Goal: Task Accomplishment & Management: Manage account settings

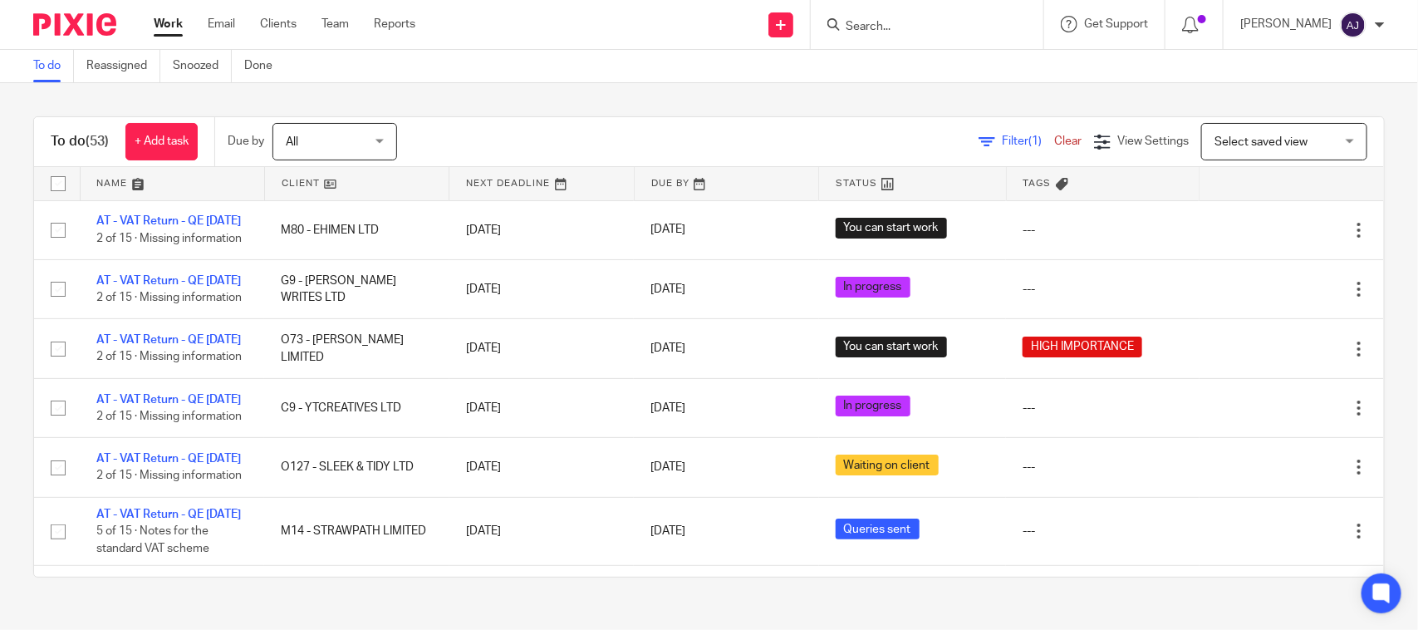
click at [532, 93] on div "To do (53) + Add task Due by All All Today Tomorrow This week Next week This mo…" at bounding box center [709, 346] width 1418 height 527
click at [445, 104] on div "To do (53) + Add task Due by All All Today Tomorrow This week Next week This mo…" at bounding box center [709, 346] width 1418 height 527
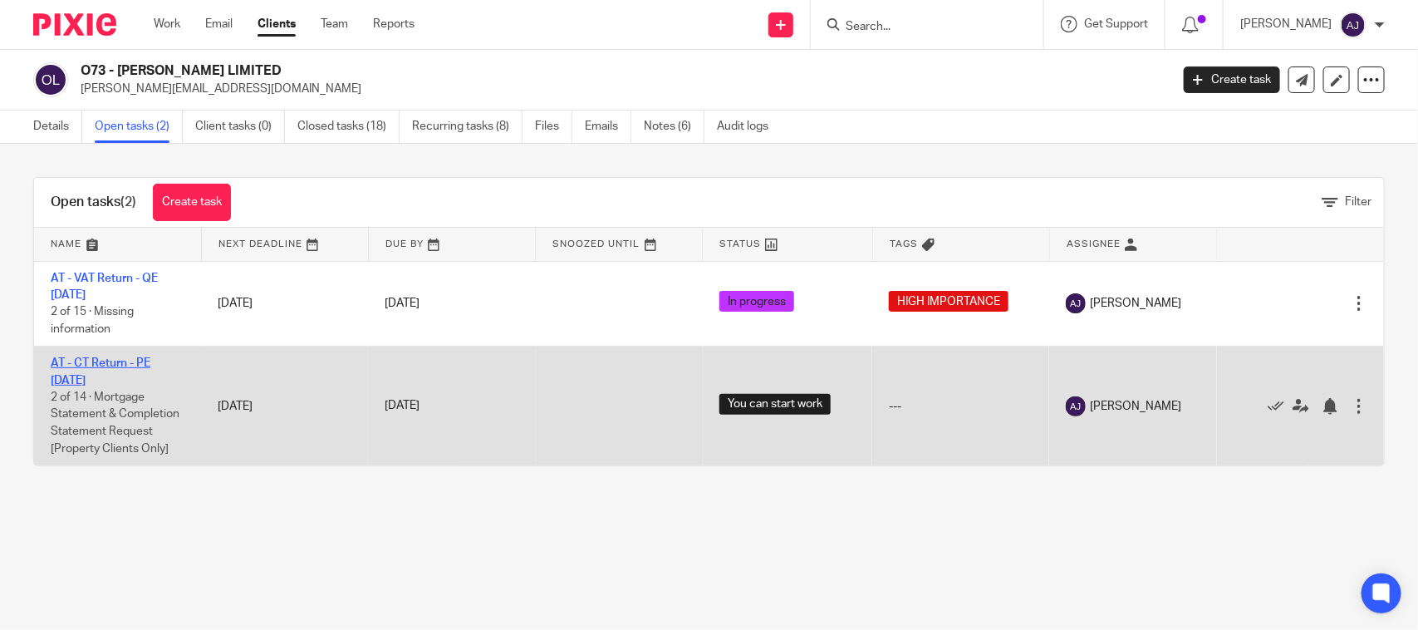
click at [110, 360] on link "AT - CT Return - PE [DATE]" at bounding box center [101, 371] width 100 height 28
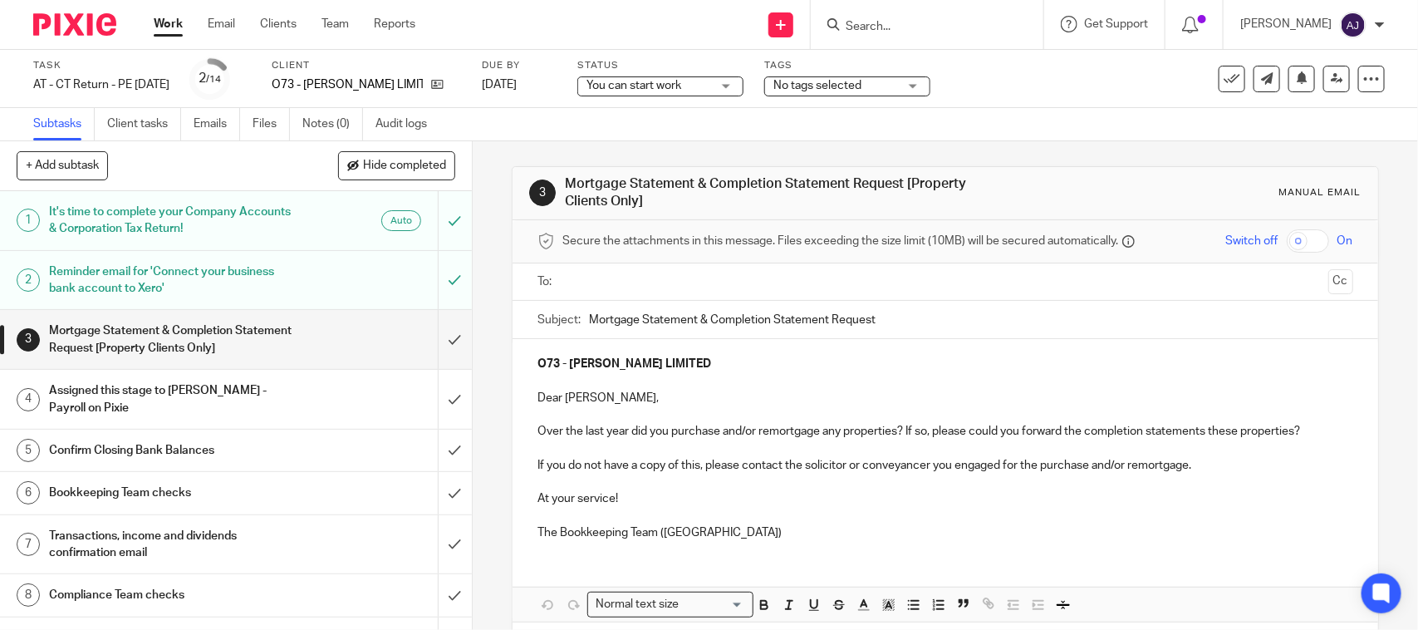
click at [624, 81] on div "You can start work You can start work" at bounding box center [660, 86] width 166 height 20
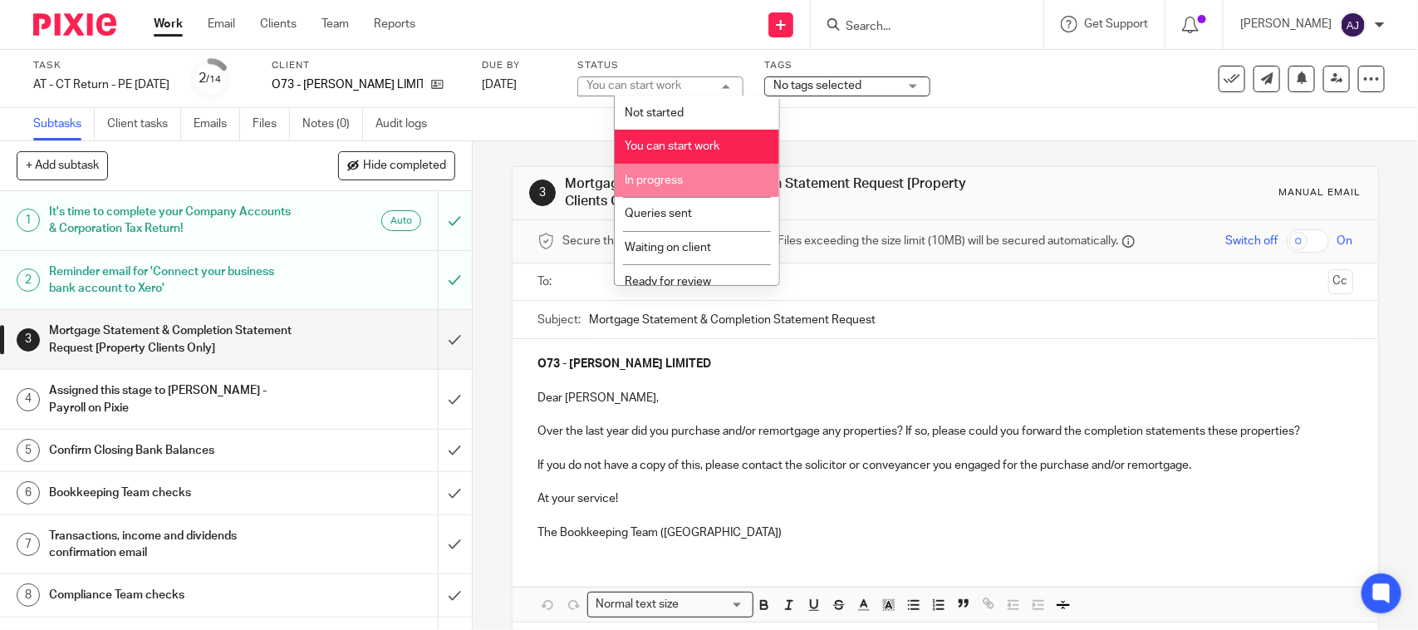
click at [658, 179] on span "In progress" at bounding box center [654, 180] width 58 height 12
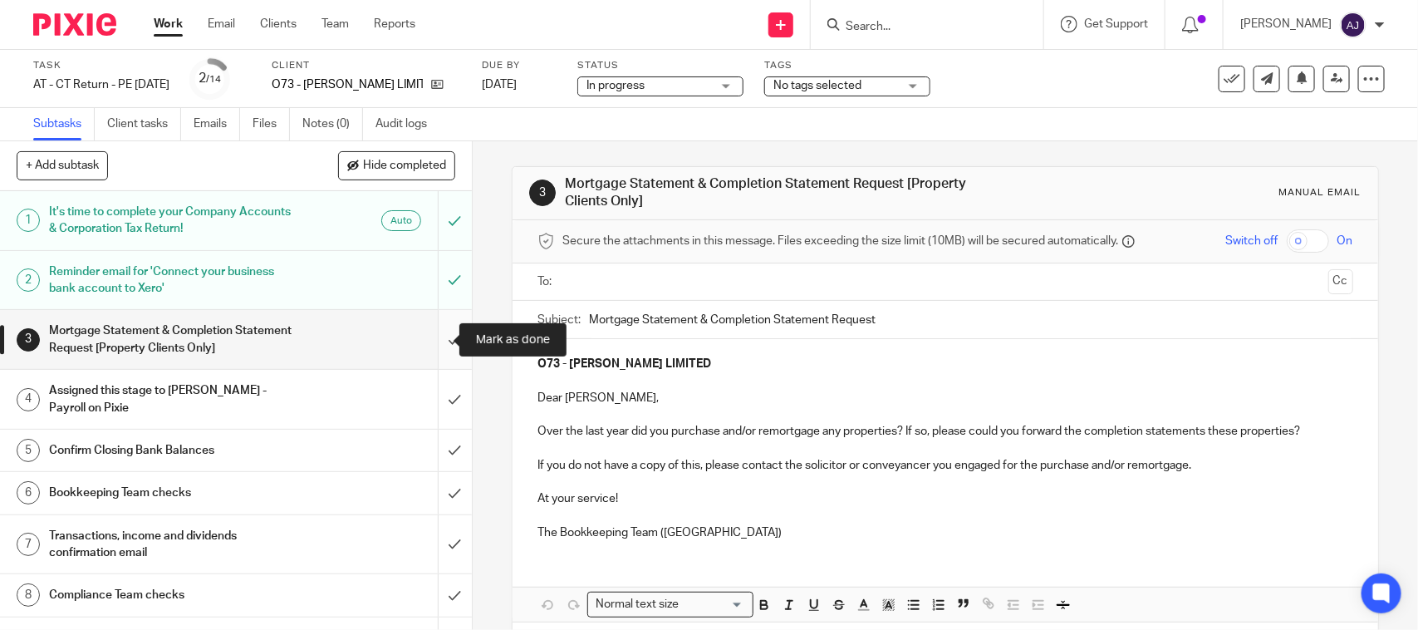
click at [434, 339] on input "submit" at bounding box center [236, 339] width 472 height 59
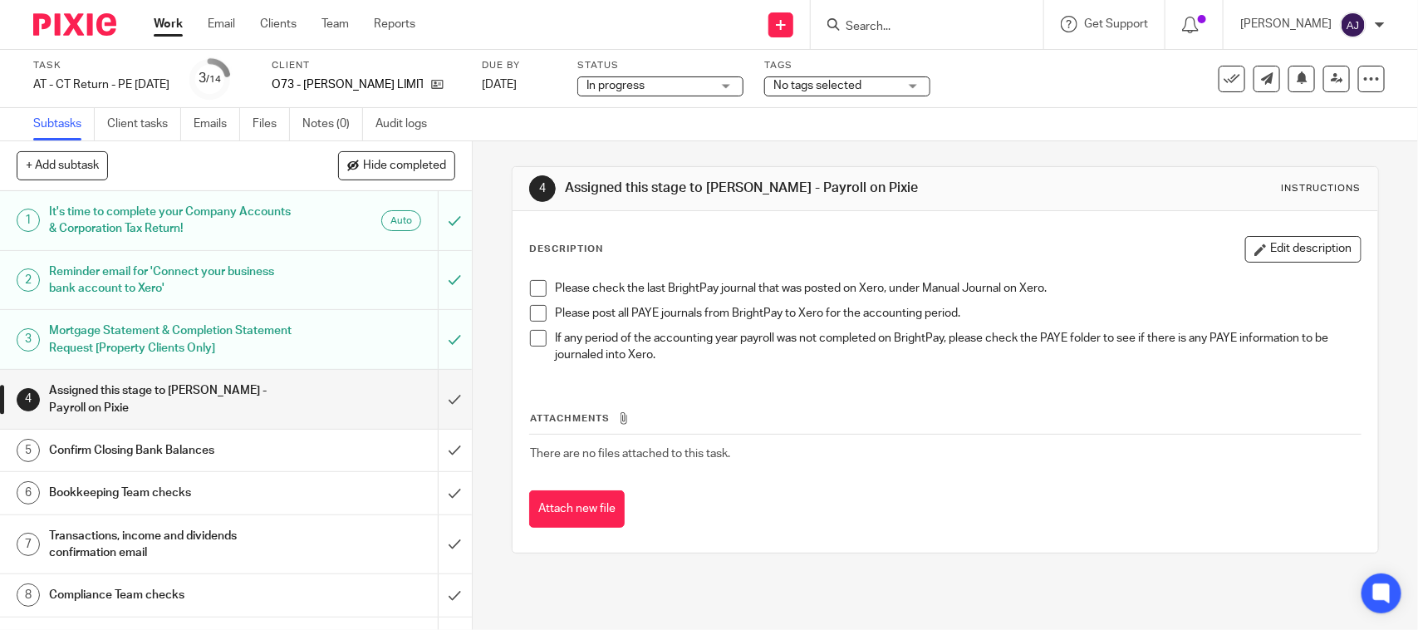
click at [461, 81] on div "O73 - [PERSON_NAME] LIMITED" at bounding box center [366, 84] width 189 height 17
click at [444, 83] on icon at bounding box center [437, 84] width 12 height 12
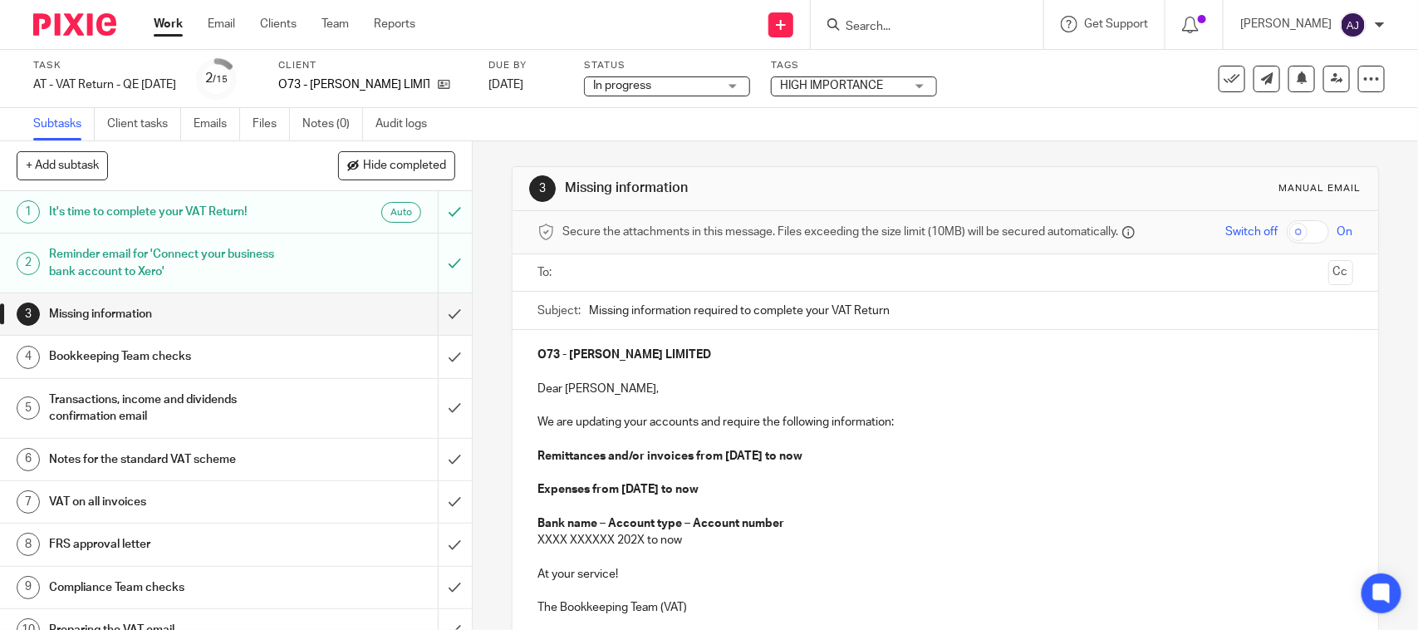
click at [794, 167] on div "3 Missing information Manual email" at bounding box center [944, 189] width 865 height 44
drag, startPoint x: 713, startPoint y: 195, endPoint x: 549, endPoint y: 193, distance: 163.6
click at [549, 193] on div "3 Missing information Manual email" at bounding box center [944, 188] width 831 height 27
drag, startPoint x: 536, startPoint y: 189, endPoint x: 703, endPoint y: 189, distance: 166.9
click at [703, 189] on div "3 Missing information Manual email" at bounding box center [944, 188] width 831 height 27
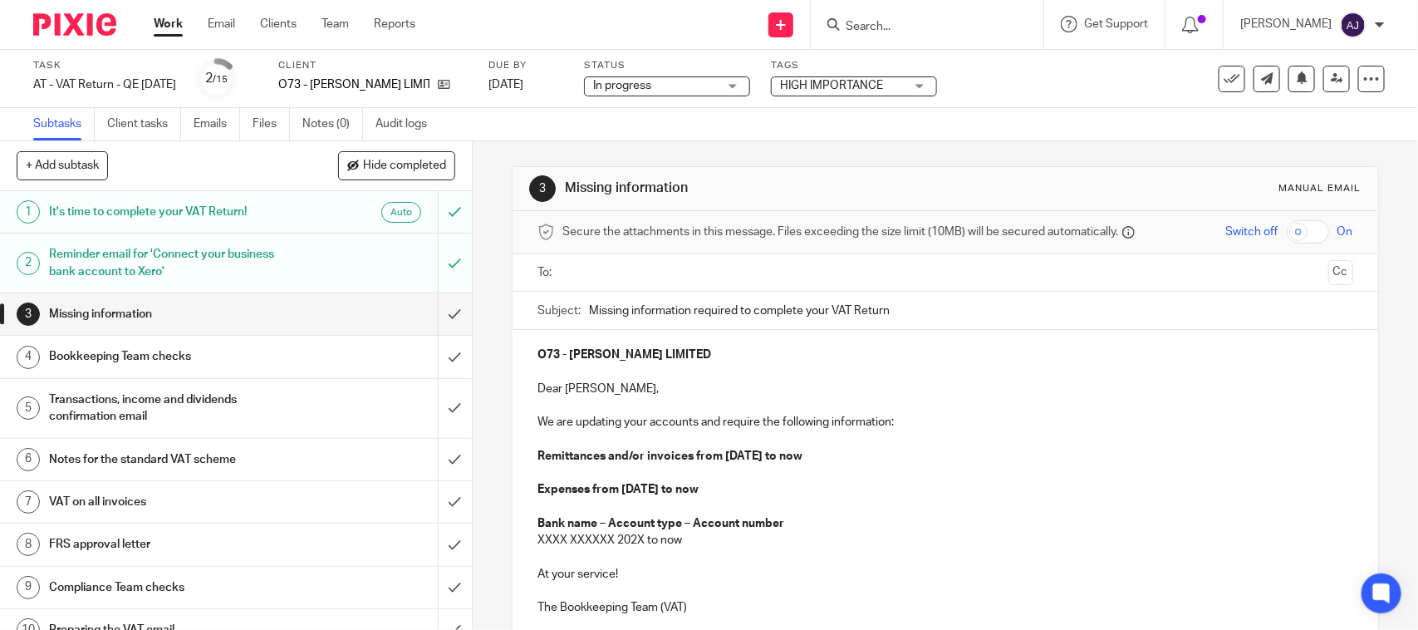
click at [704, 187] on h1 "Missing information" at bounding box center [773, 187] width 416 height 17
drag, startPoint x: 566, startPoint y: 191, endPoint x: 534, endPoint y: 193, distance: 31.6
click at [534, 193] on div "3 Missing information Manual email" at bounding box center [944, 188] width 831 height 27
click at [534, 193] on div "3" at bounding box center [542, 188] width 27 height 27
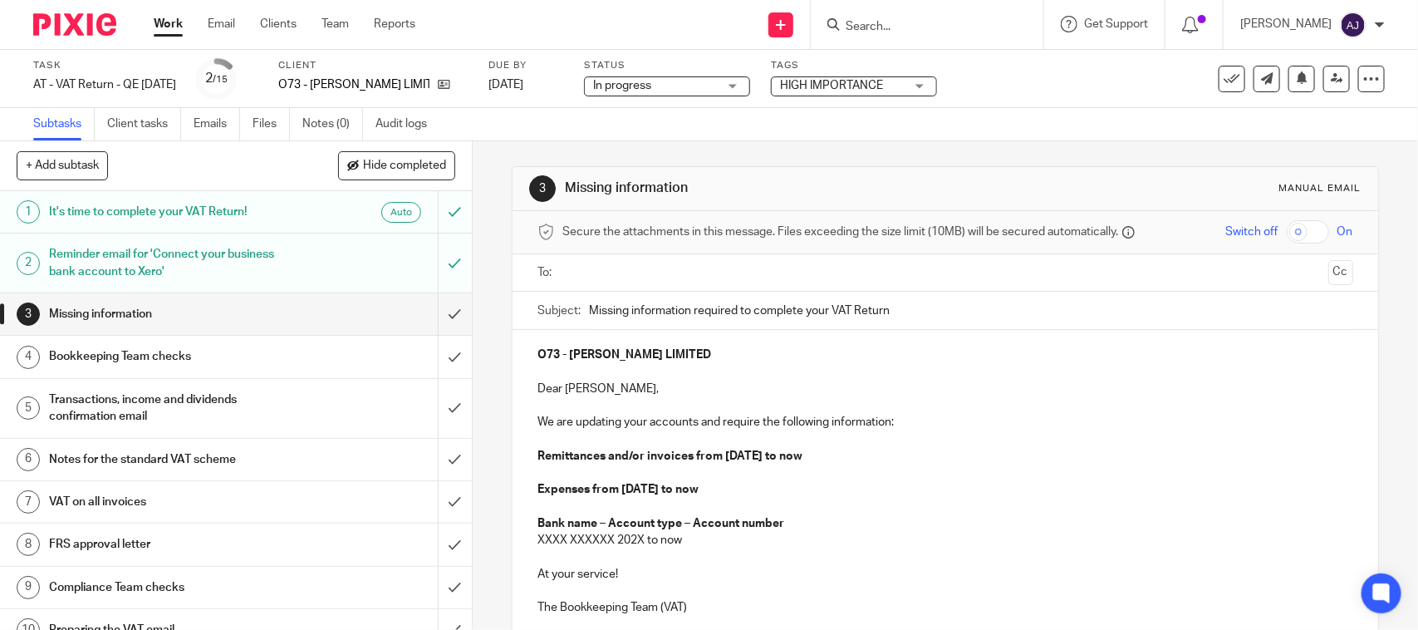
click at [534, 193] on div "3" at bounding box center [542, 188] width 27 height 27
click at [544, 173] on div "3 Missing information Manual email" at bounding box center [944, 189] width 865 height 44
click at [537, 181] on div "3" at bounding box center [542, 188] width 27 height 27
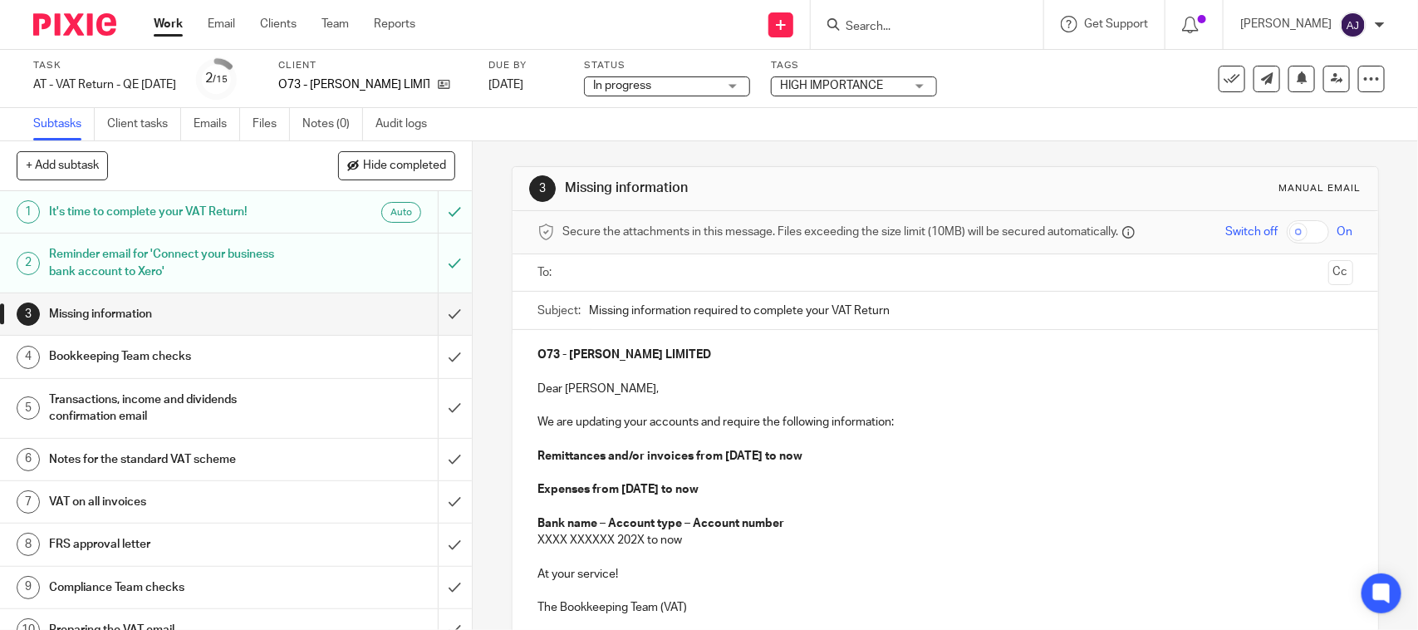
click at [537, 181] on div "3" at bounding box center [542, 188] width 27 height 27
click at [536, 184] on div "3" at bounding box center [542, 188] width 27 height 27
click at [555, 164] on div "3 Missing information Manual email Secure the attachments in this message. File…" at bounding box center [945, 459] width 866 height 636
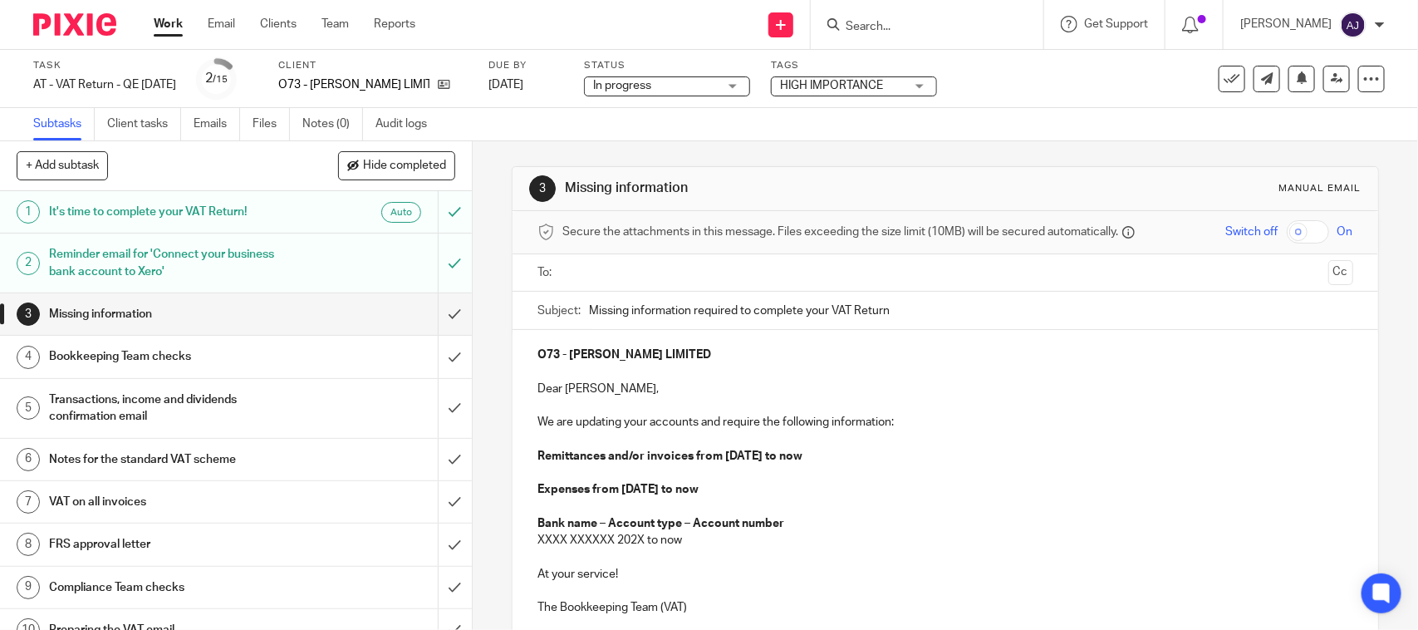
click at [969, 152] on div "3 Missing information Manual email Secure the attachments in this message. File…" at bounding box center [945, 459] width 866 height 636
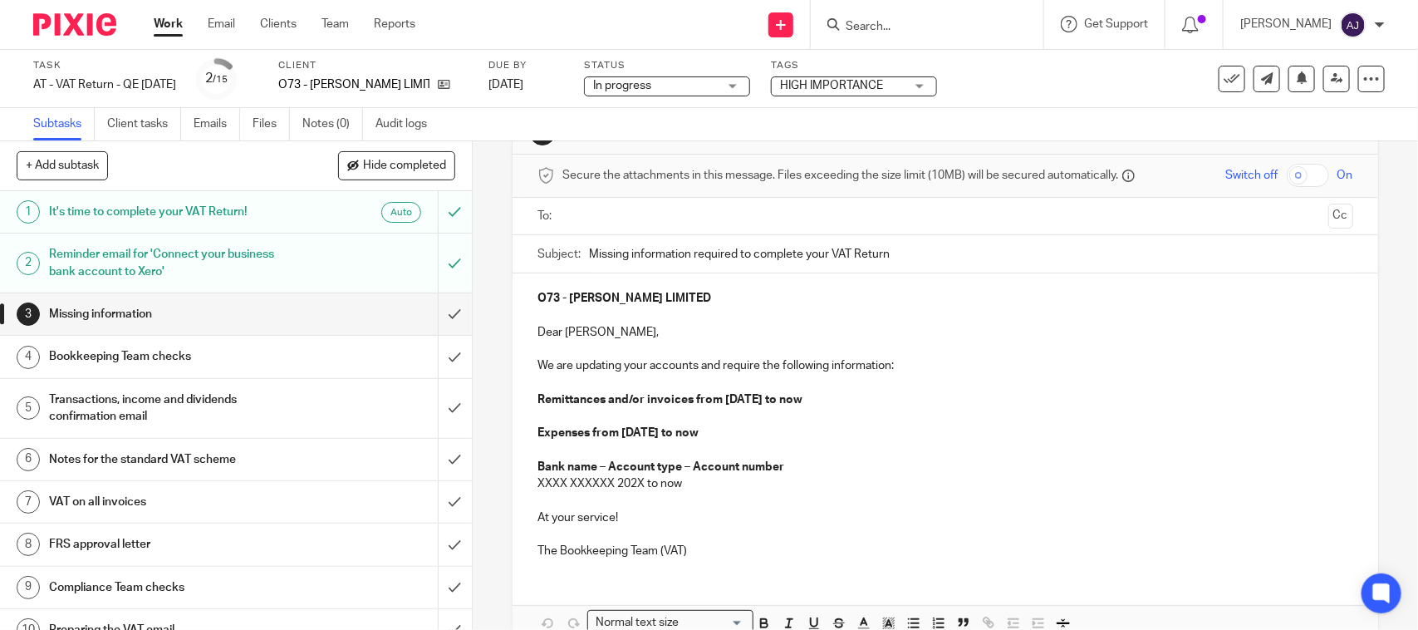
scroll to position [150, 0]
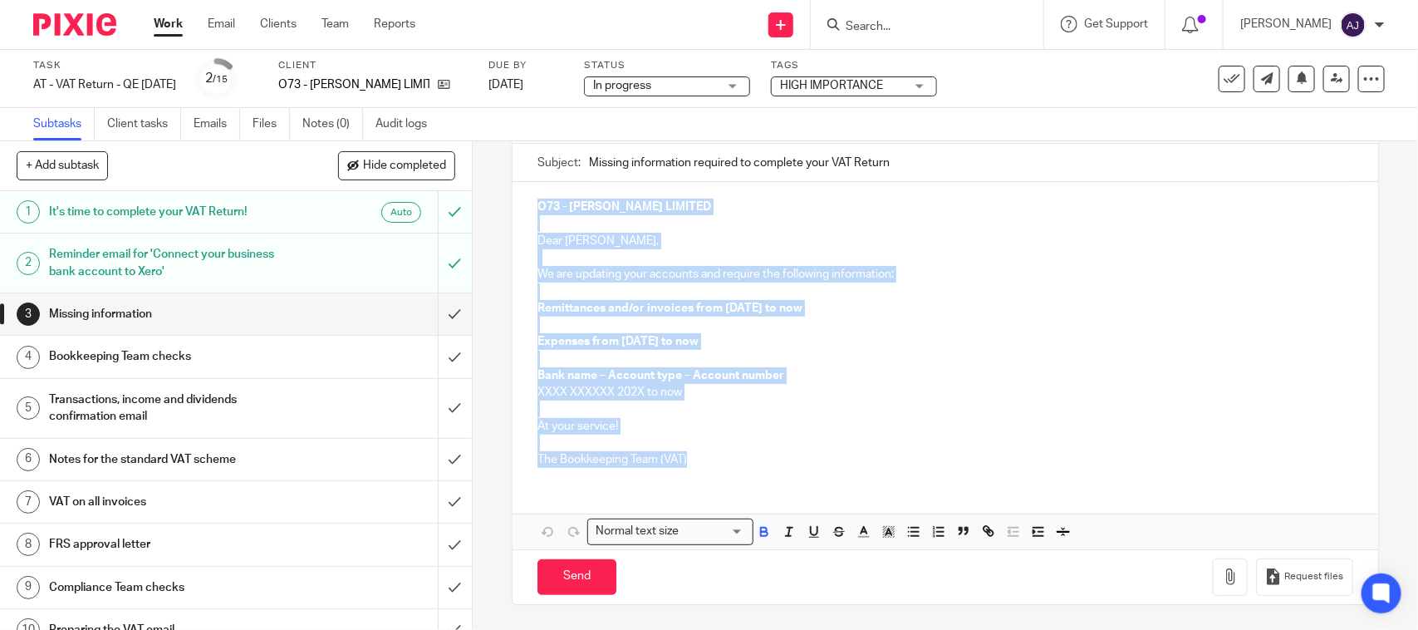
drag, startPoint x: 703, startPoint y: 455, endPoint x: 519, endPoint y: 189, distance: 323.7
click at [519, 189] on div "O73 - JENNIFER O'NEILL LIMITED Dear Jennifer, We are updating your accounts and…" at bounding box center [944, 331] width 865 height 298
click at [836, 367] on p "Bank name – Account type – Account number" at bounding box center [944, 375] width 815 height 17
drag, startPoint x: 596, startPoint y: 458, endPoint x: 526, endPoint y: 180, distance: 286.9
click at [526, 182] on div "O73 - JENNIFER O'NEILL LIMITED Dear Jennifer, We are updating your accounts and…" at bounding box center [944, 331] width 865 height 298
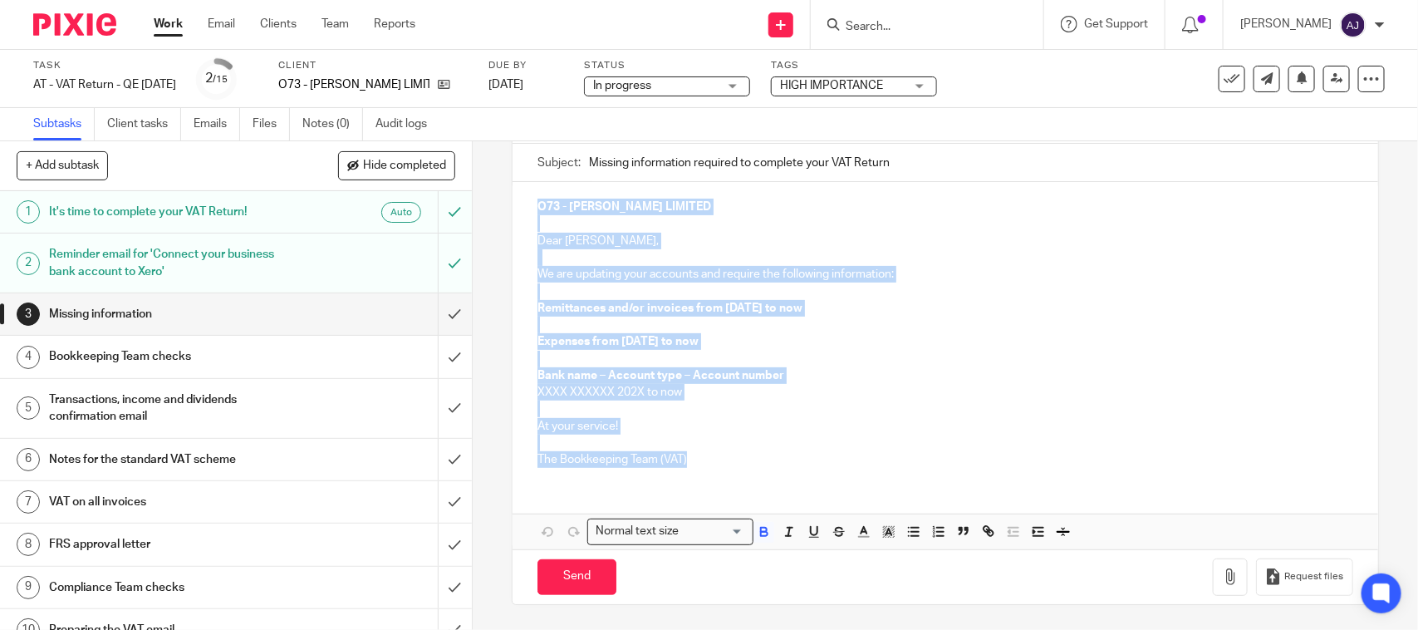
click at [1028, 364] on p at bounding box center [944, 359] width 815 height 17
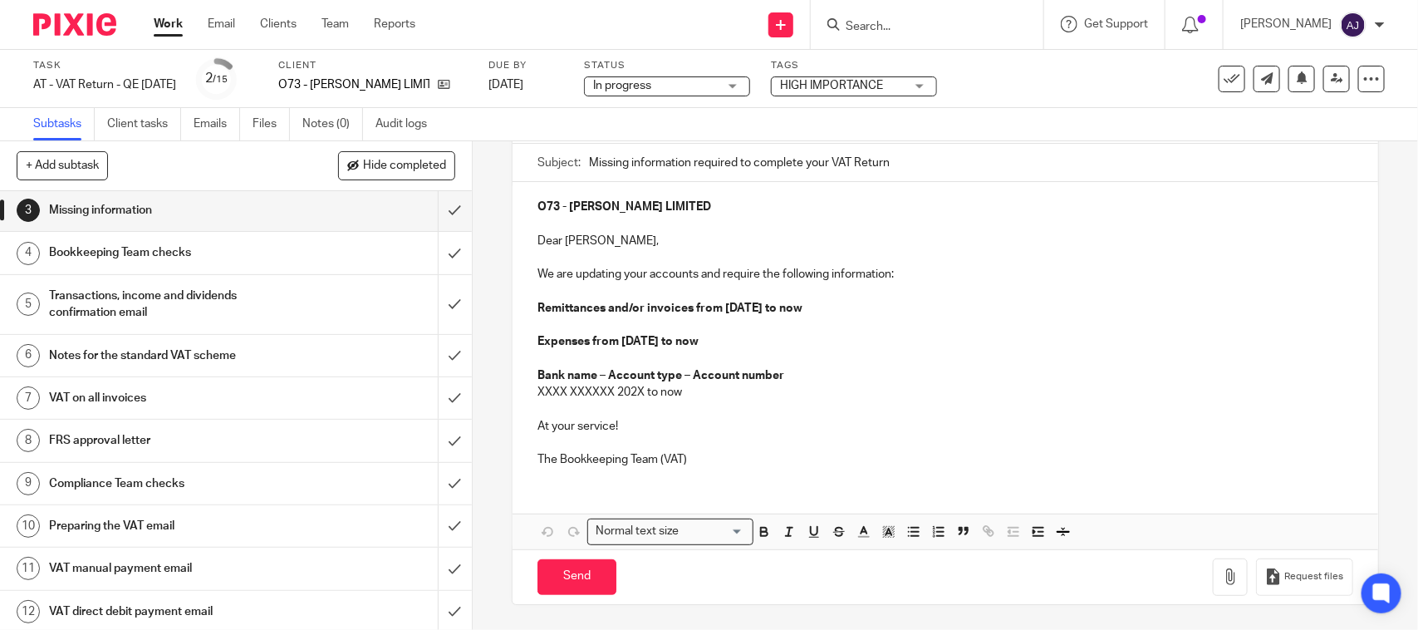
scroll to position [0, 0]
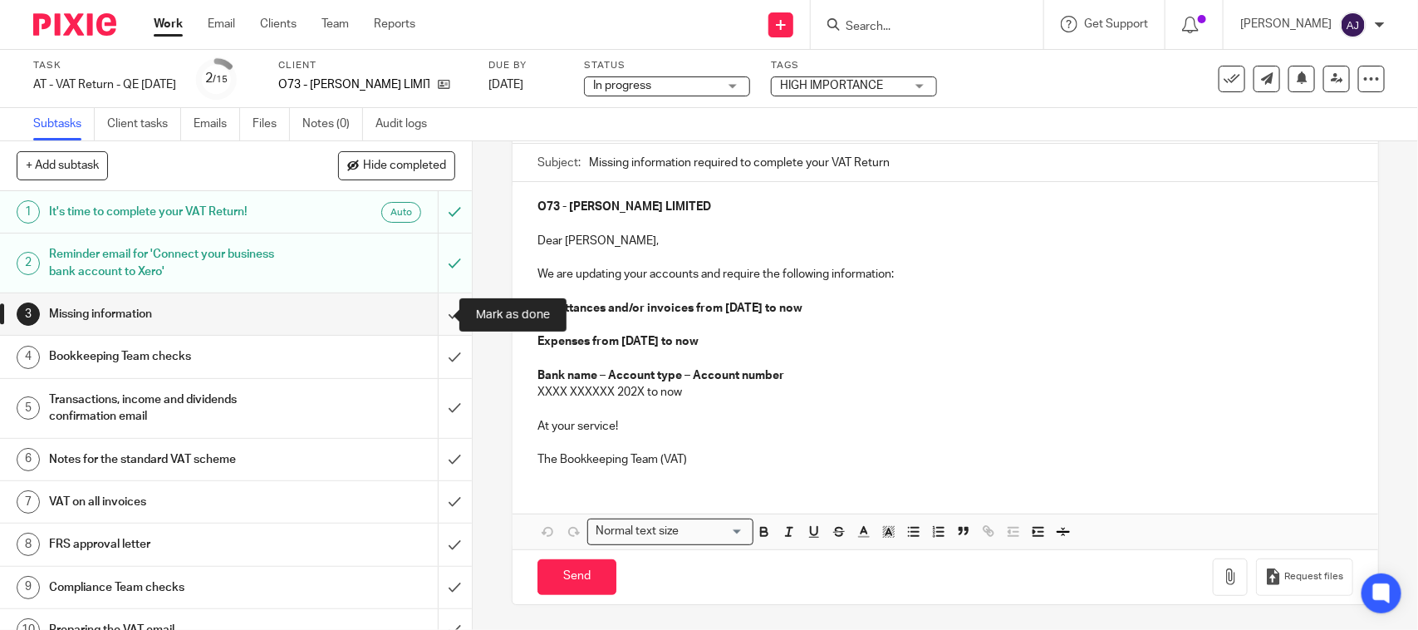
click at [424, 325] on input "submit" at bounding box center [236, 314] width 472 height 42
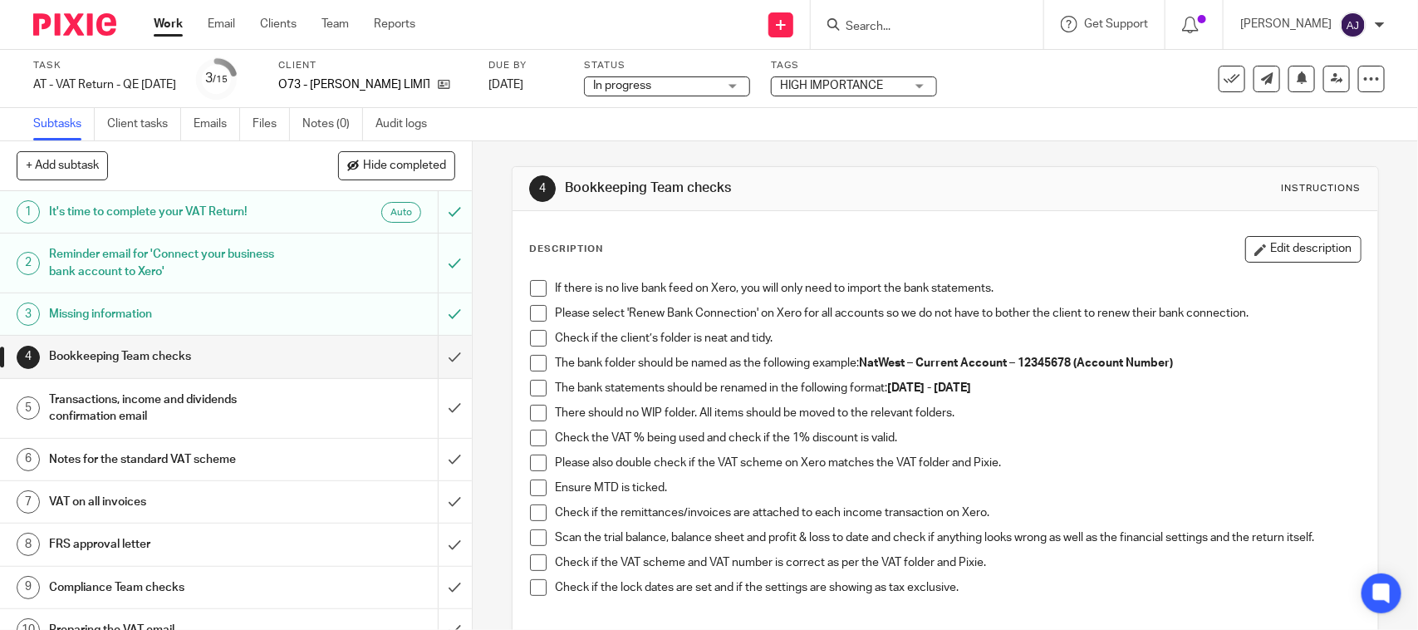
click at [536, 284] on span at bounding box center [538, 288] width 17 height 17
click at [536, 307] on span at bounding box center [538, 313] width 17 height 17
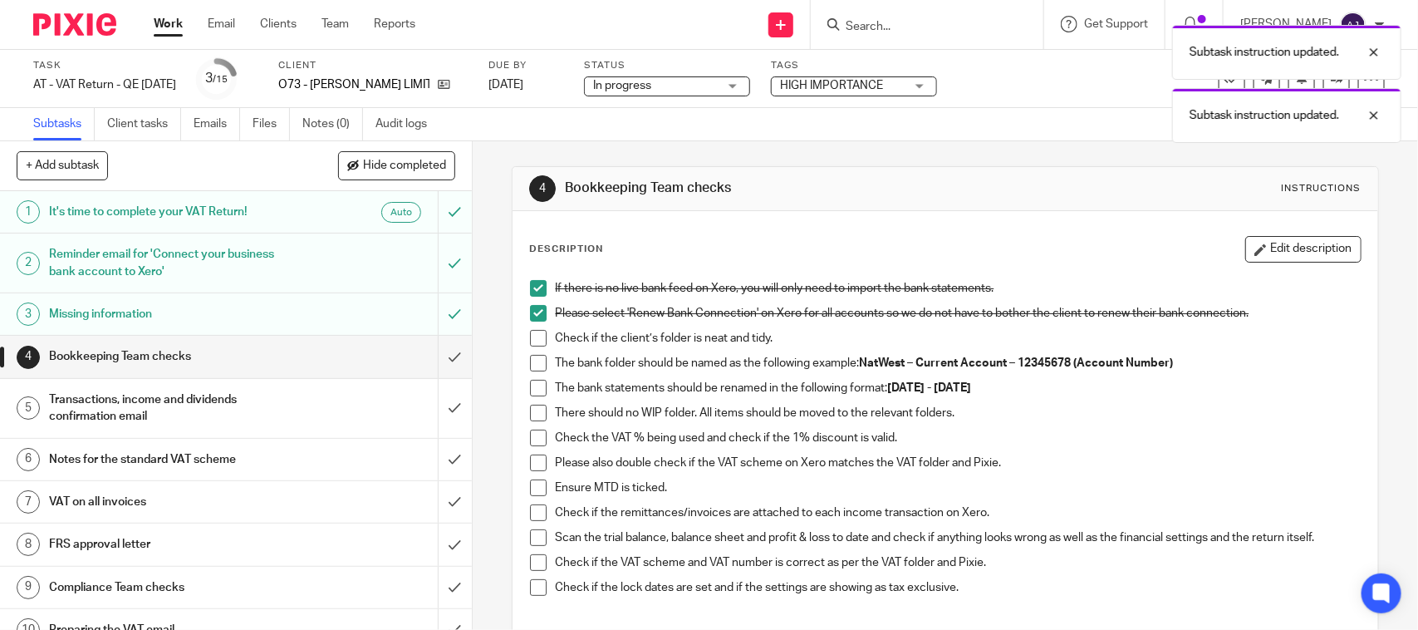
click at [530, 330] on span at bounding box center [538, 338] width 17 height 17
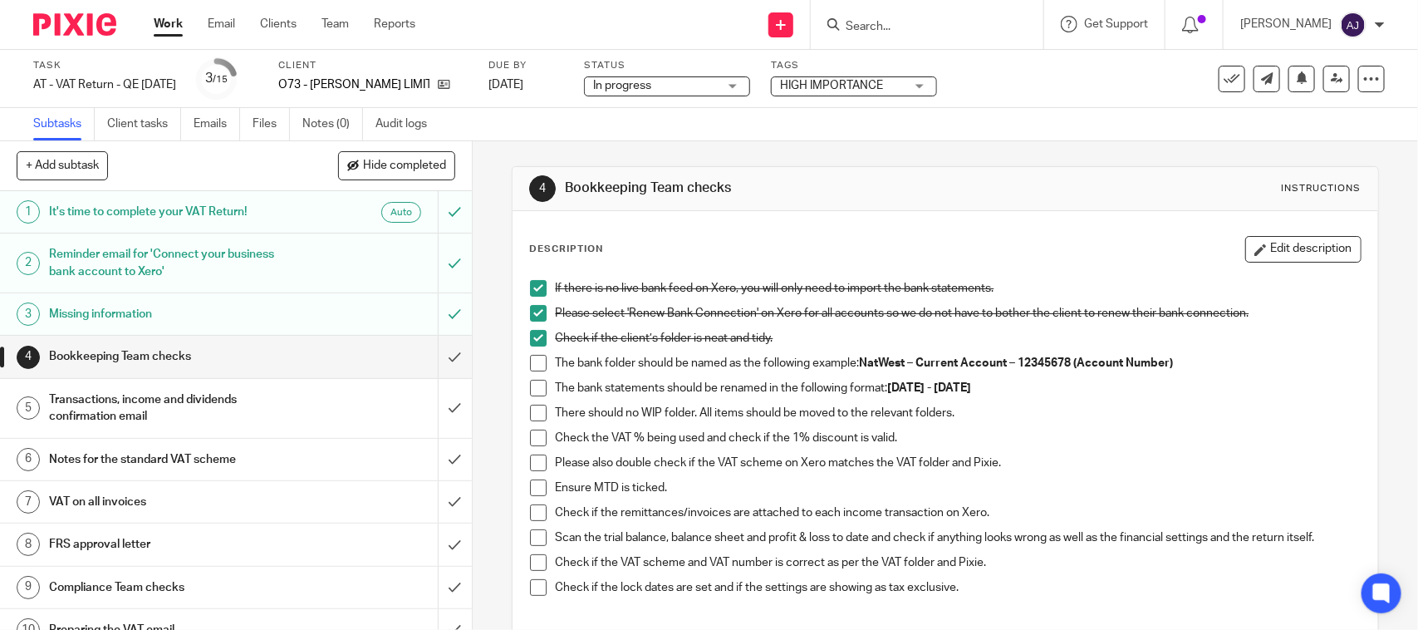
click at [537, 362] on span at bounding box center [538, 363] width 17 height 17
click at [530, 384] on span at bounding box center [538, 388] width 17 height 17
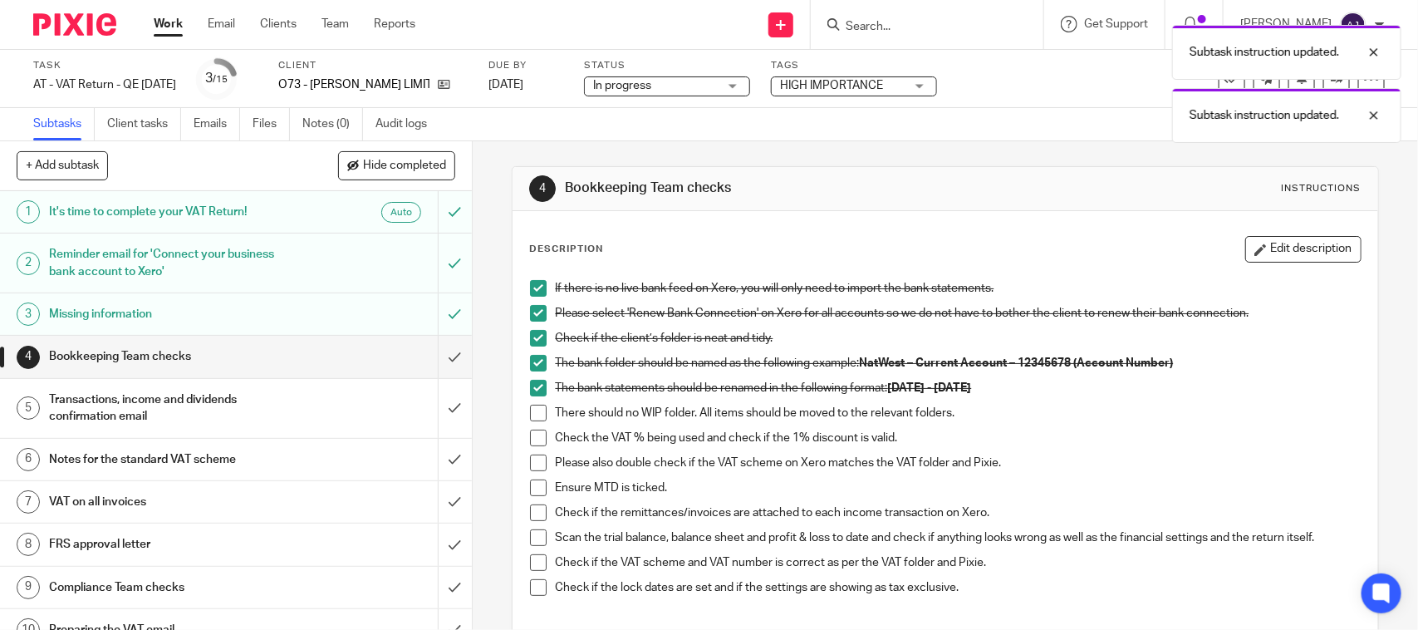
click at [530, 416] on span at bounding box center [538, 412] width 17 height 17
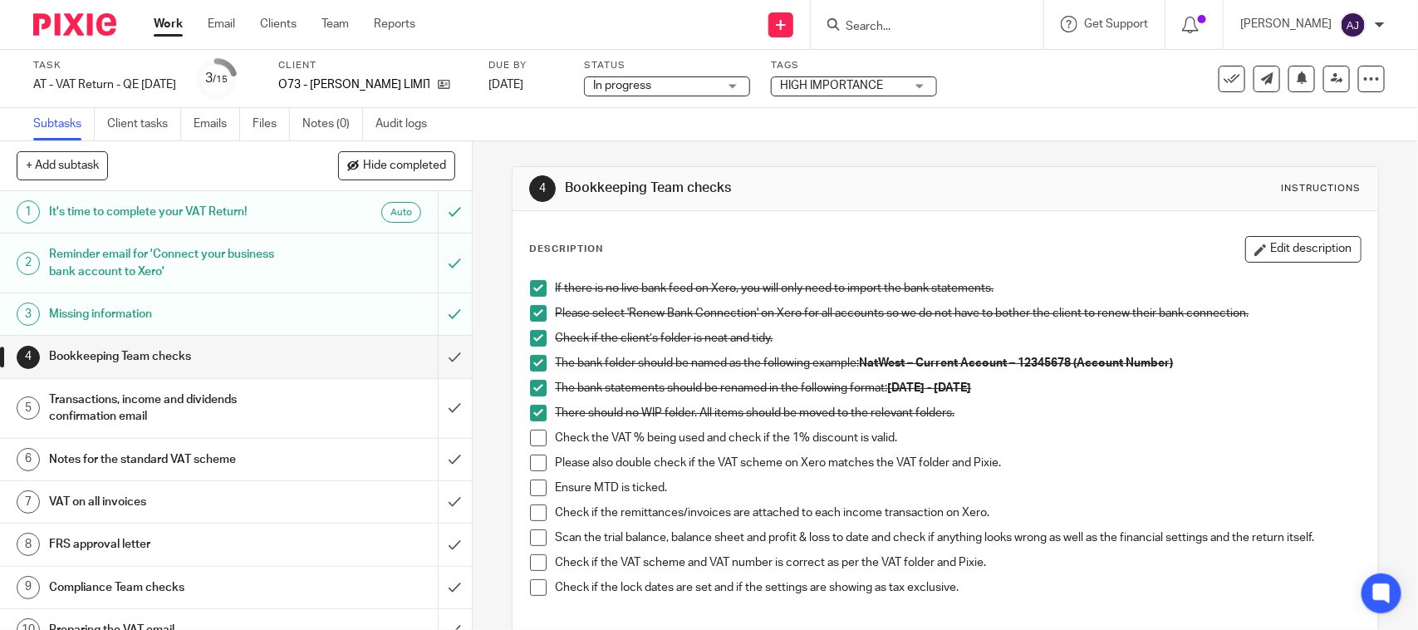
click at [532, 437] on span at bounding box center [538, 437] width 17 height 17
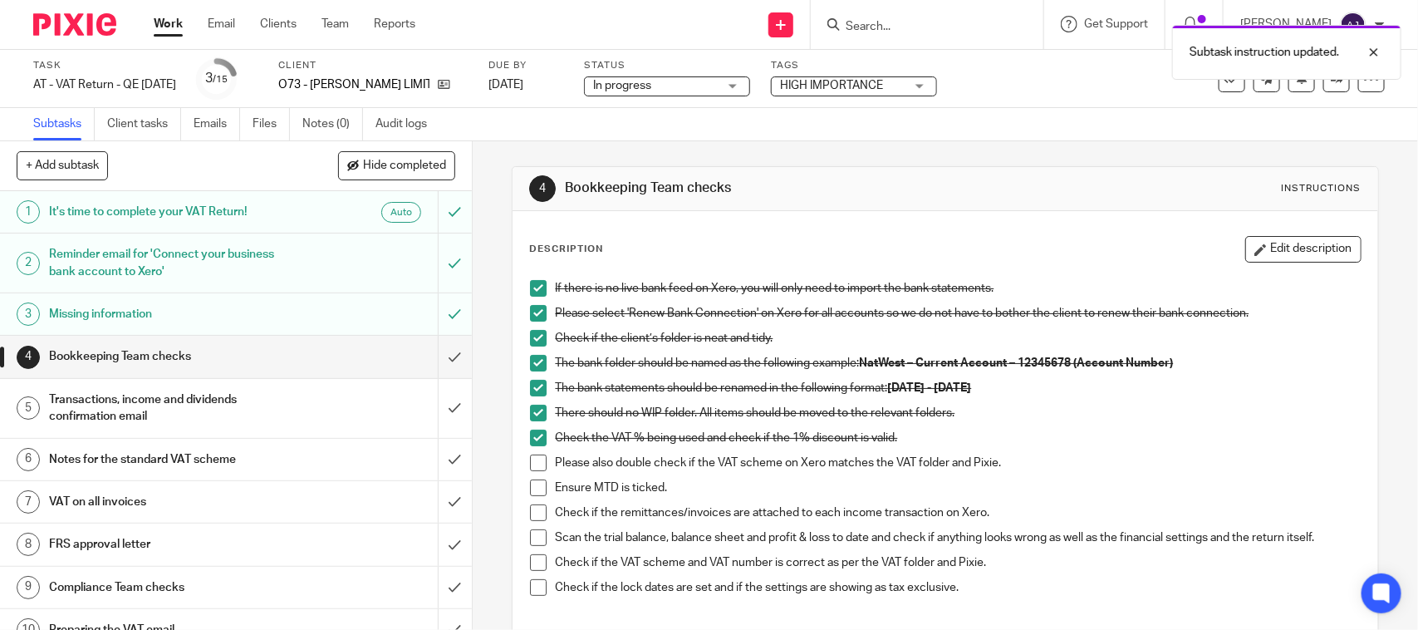
click at [533, 463] on span at bounding box center [538, 462] width 17 height 17
click at [523, 479] on div "If there is no live bank feed on Xero, you will only need to import the bank st…" at bounding box center [945, 444] width 846 height 345
click at [523, 488] on div "If there is no live bank feed on Xero, you will only need to import the bank st…" at bounding box center [945, 444] width 846 height 345
click at [530, 493] on span at bounding box center [538, 487] width 17 height 17
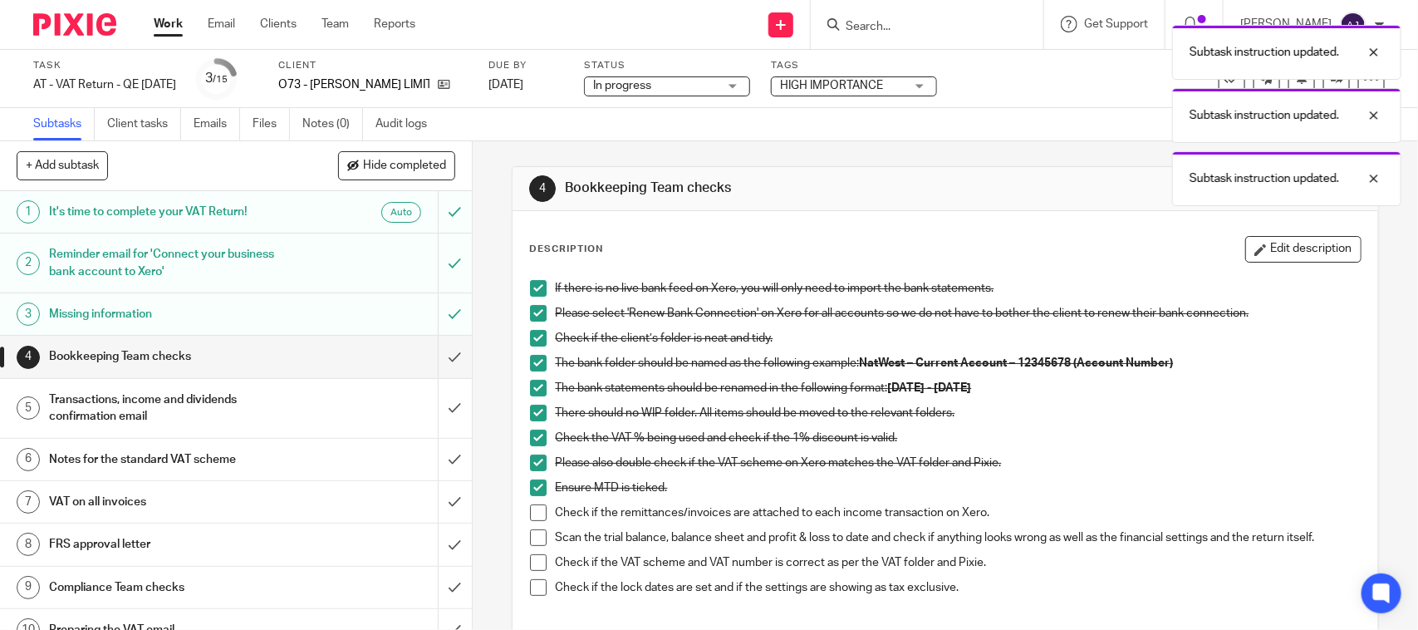
click at [530, 512] on span at bounding box center [538, 512] width 17 height 17
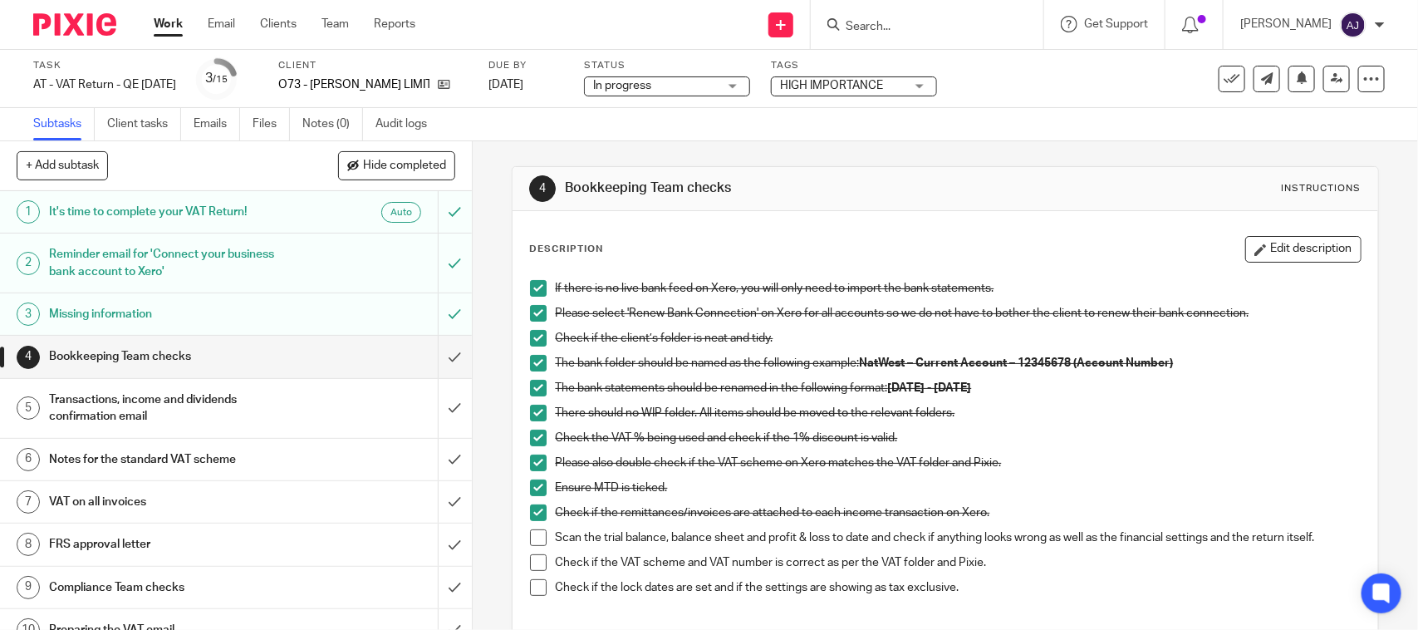
click at [782, 121] on div "Subtasks Client tasks Emails Files Notes (0) Audit logs" at bounding box center [709, 124] width 1418 height 33
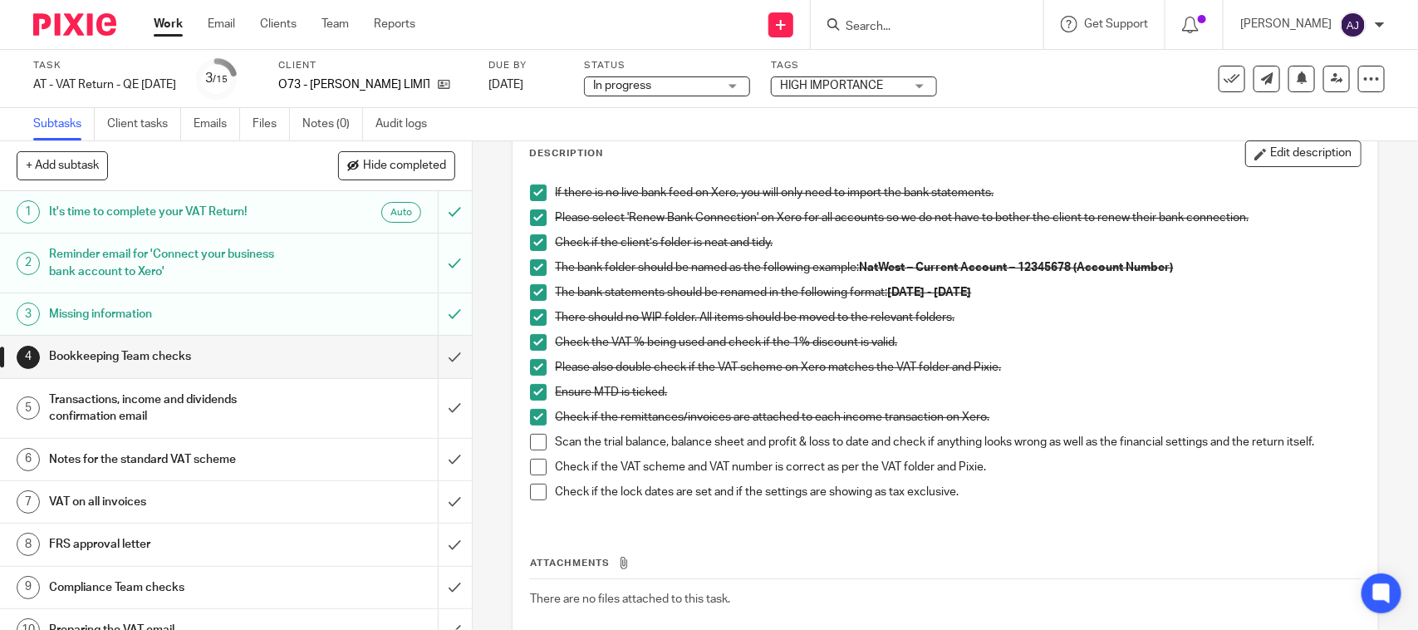
scroll to position [189, 0]
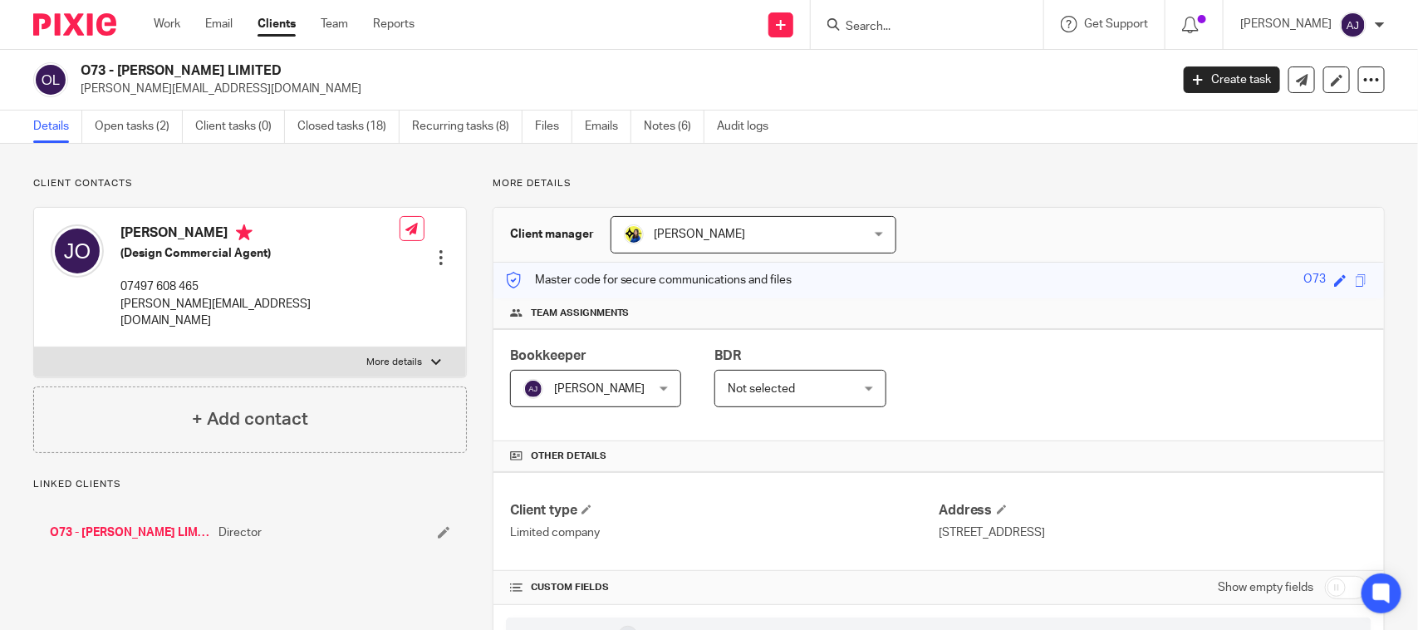
scroll to position [1160, 0]
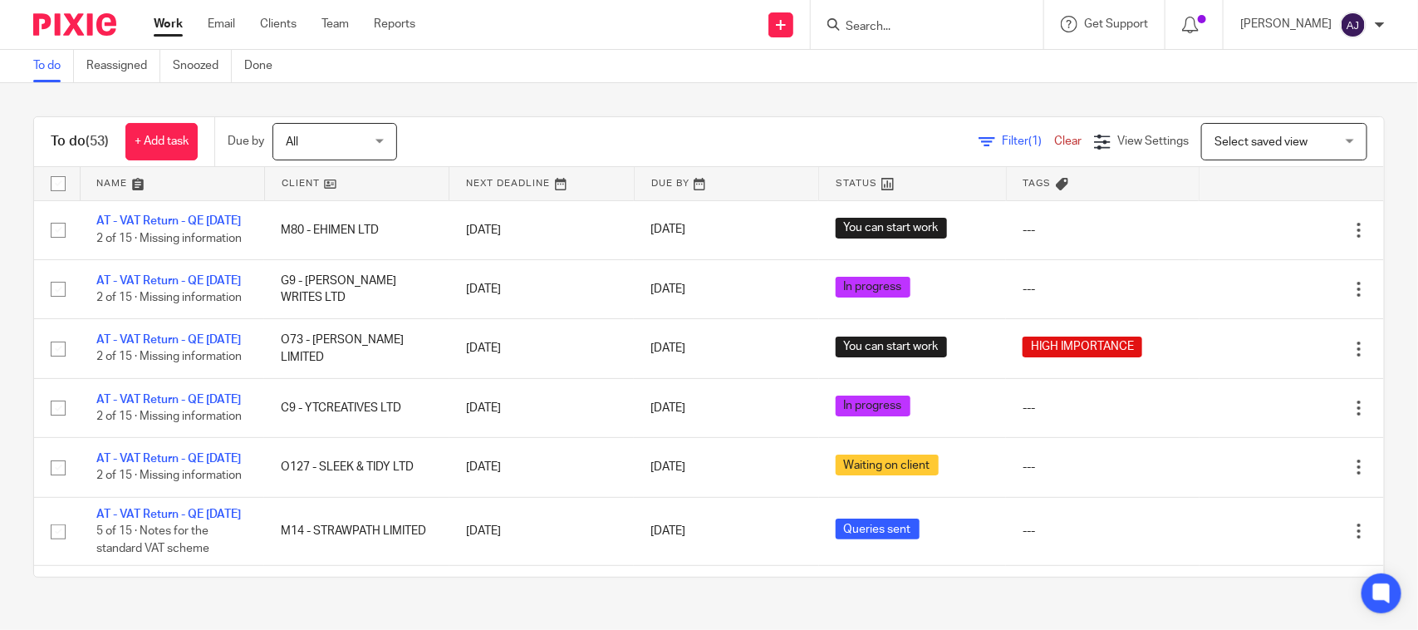
scroll to position [2743, 0]
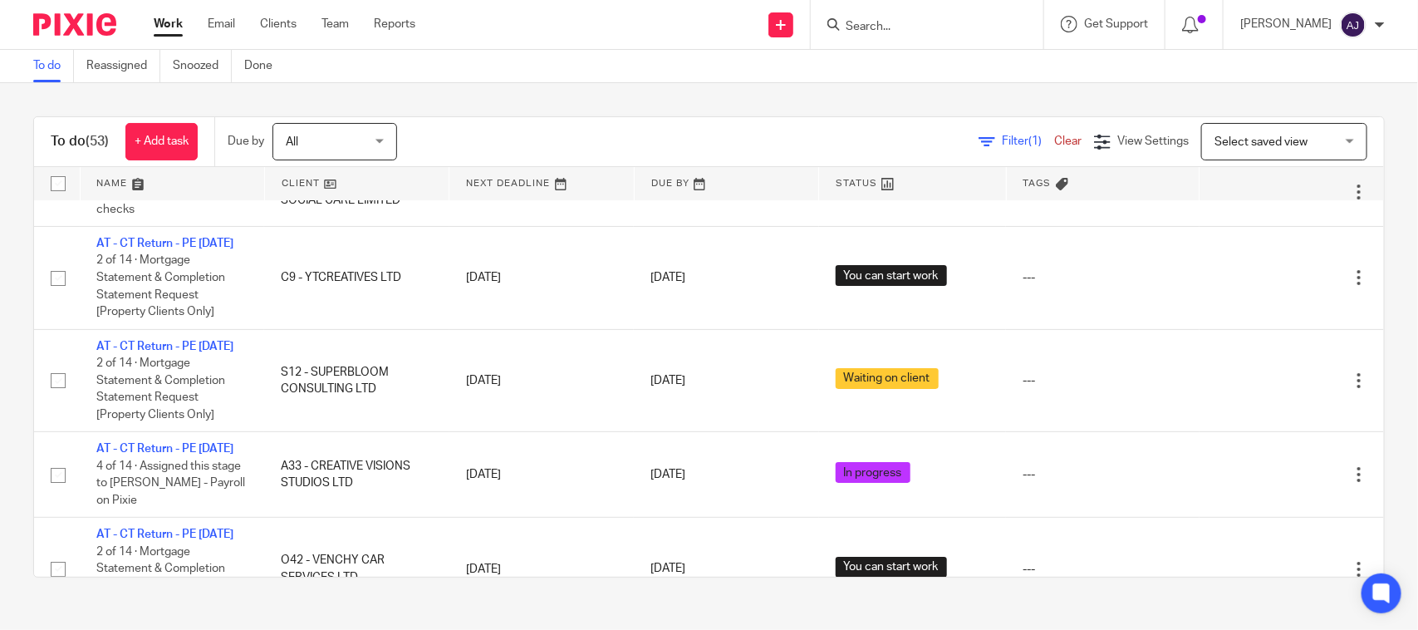
click at [648, 102] on div "To do (53) + Add task Due by All All Today Tomorrow This week Next week This mo…" at bounding box center [709, 346] width 1418 height 527
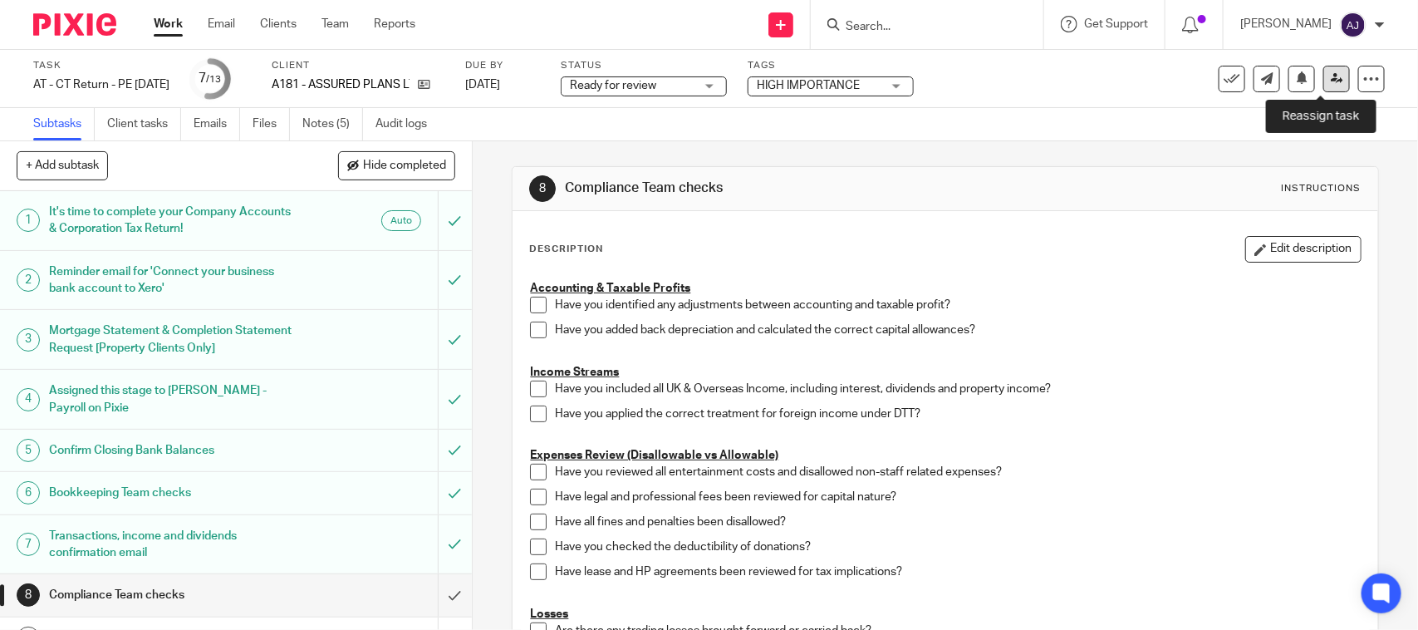
click at [1331, 79] on icon at bounding box center [1337, 78] width 12 height 12
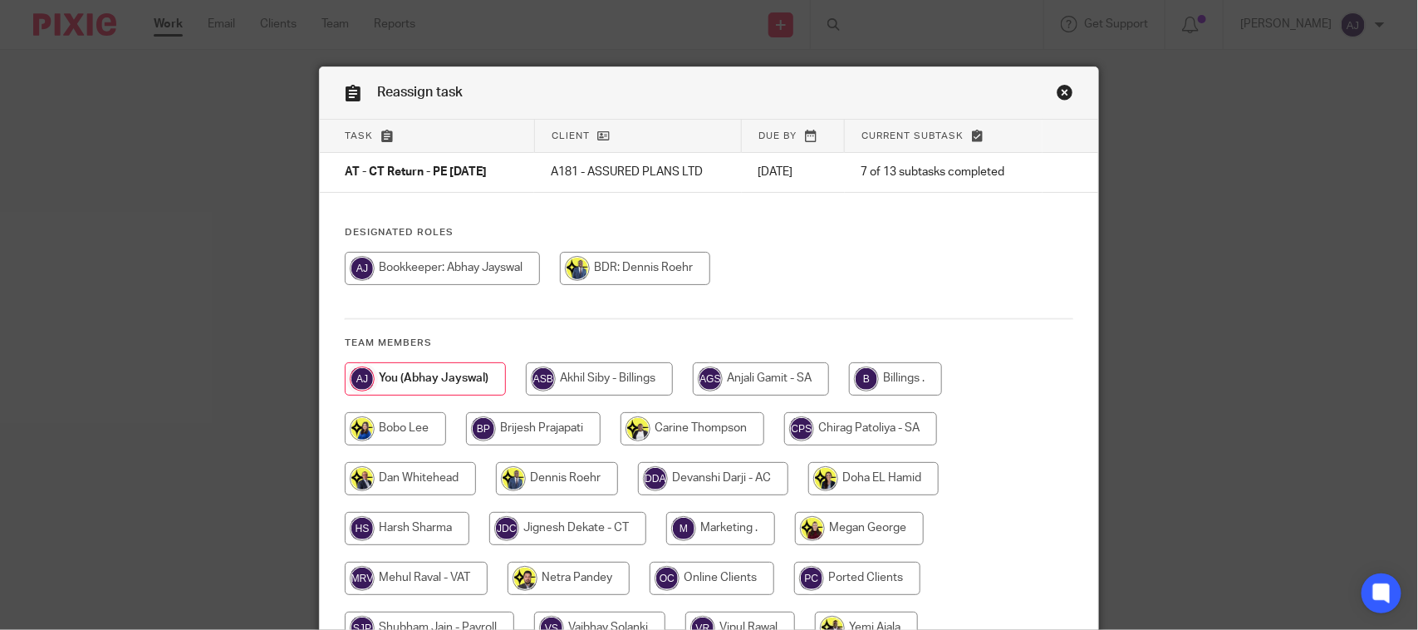
scroll to position [169, 0]
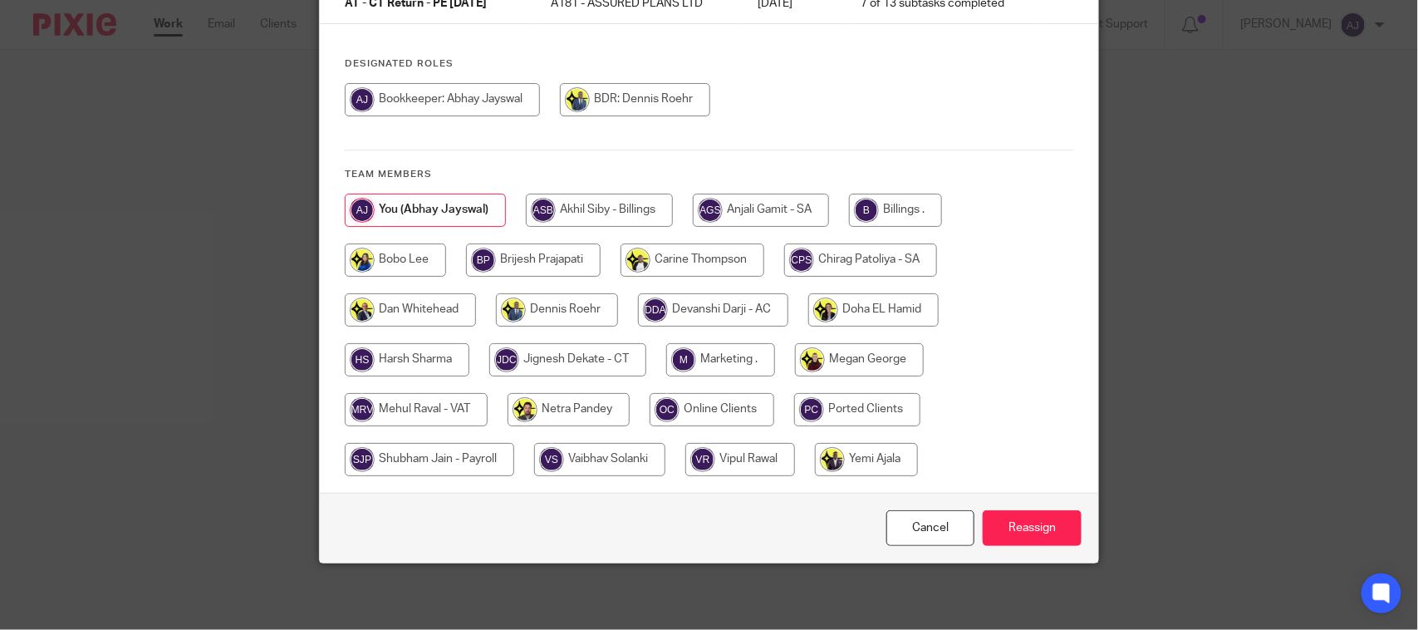
click at [570, 351] on input "radio" at bounding box center [567, 359] width 157 height 33
radio input "true"
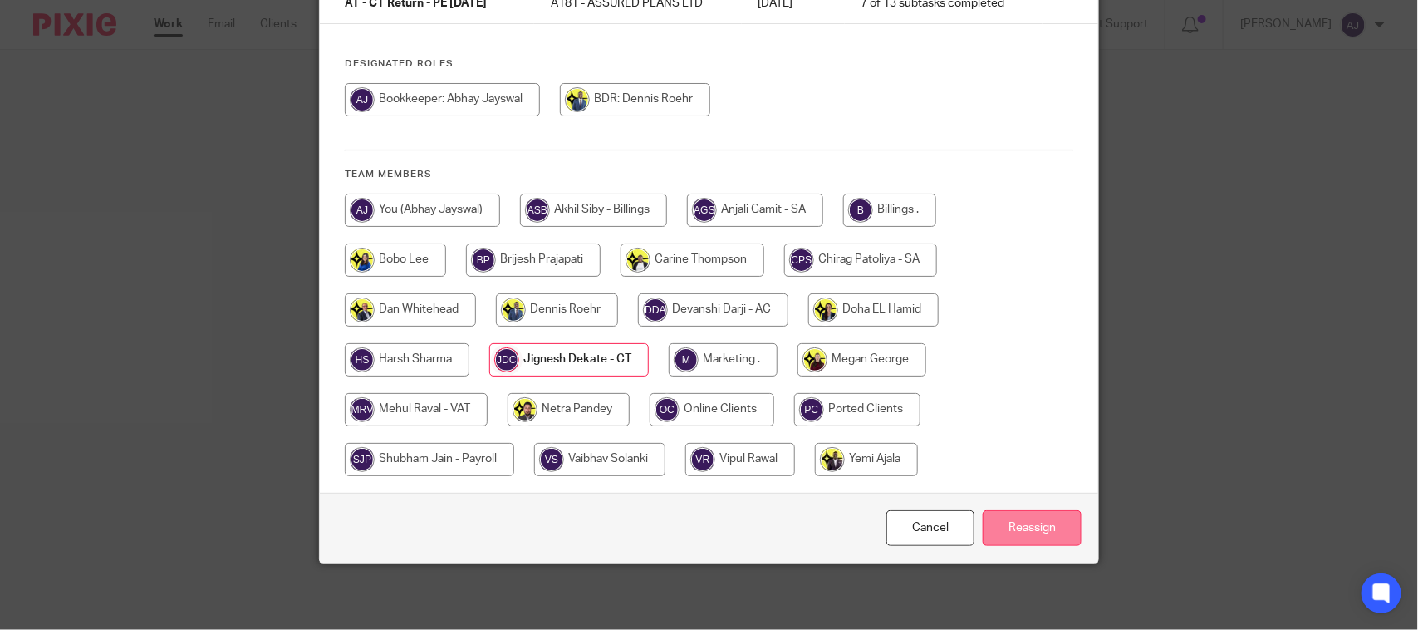
click at [1009, 517] on input "Reassign" at bounding box center [1032, 528] width 99 height 36
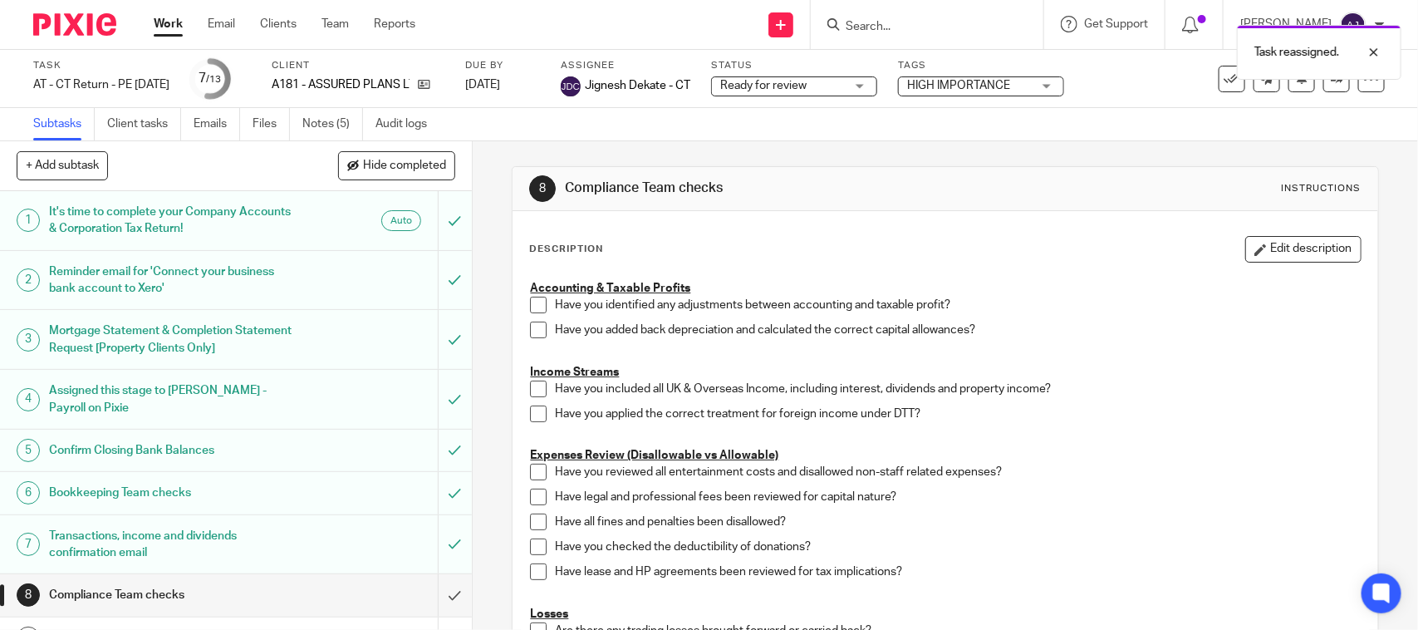
click at [1041, 169] on div "8 Compliance Team checks Instructions" at bounding box center [944, 189] width 865 height 44
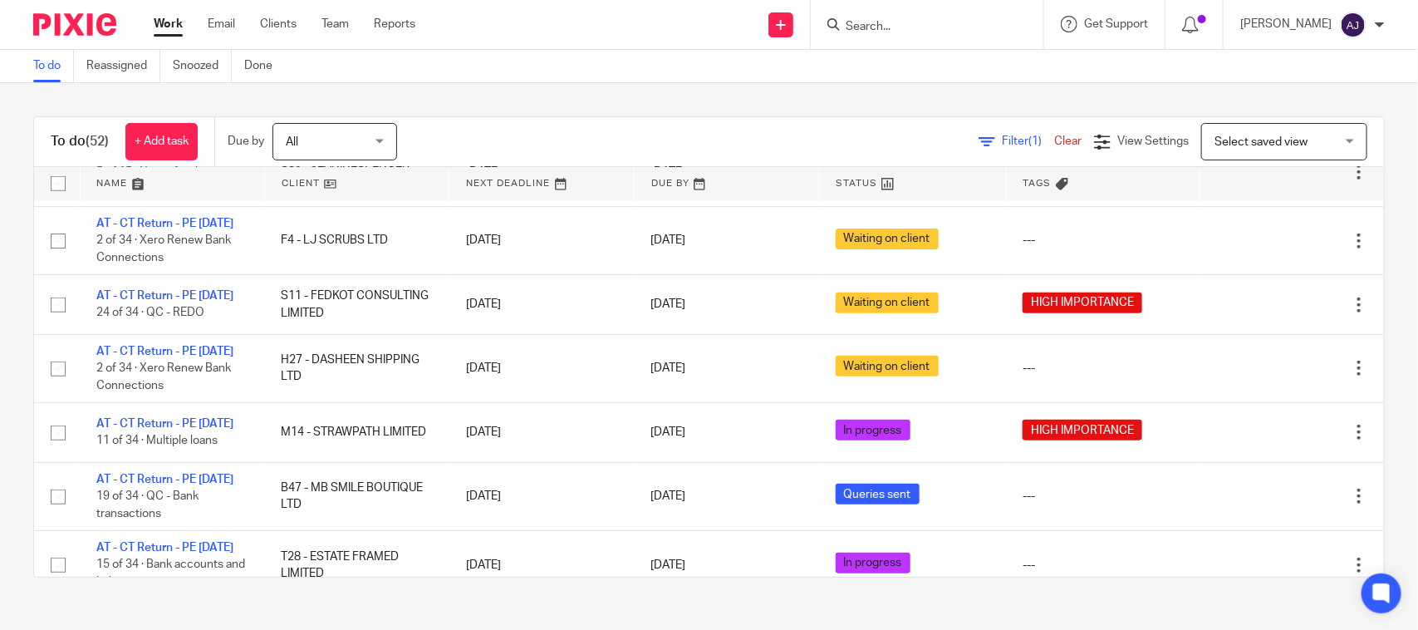
scroll to position [623, 0]
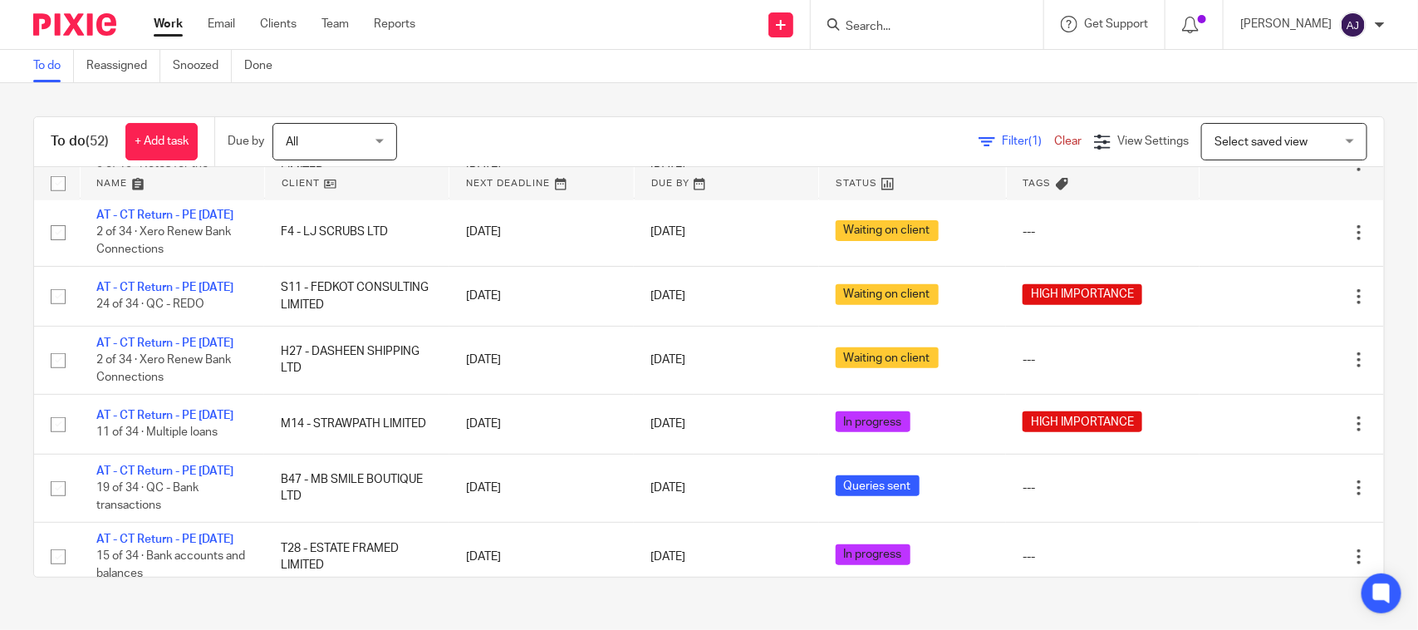
click at [125, 25] on link "AT - VAT Return - QE 31-07-2025" at bounding box center [168, 19] width 145 height 12
click at [717, 97] on div "To do (52) + Add task Due by All All Today Tomorrow This week Next week This mo…" at bounding box center [709, 346] width 1418 height 527
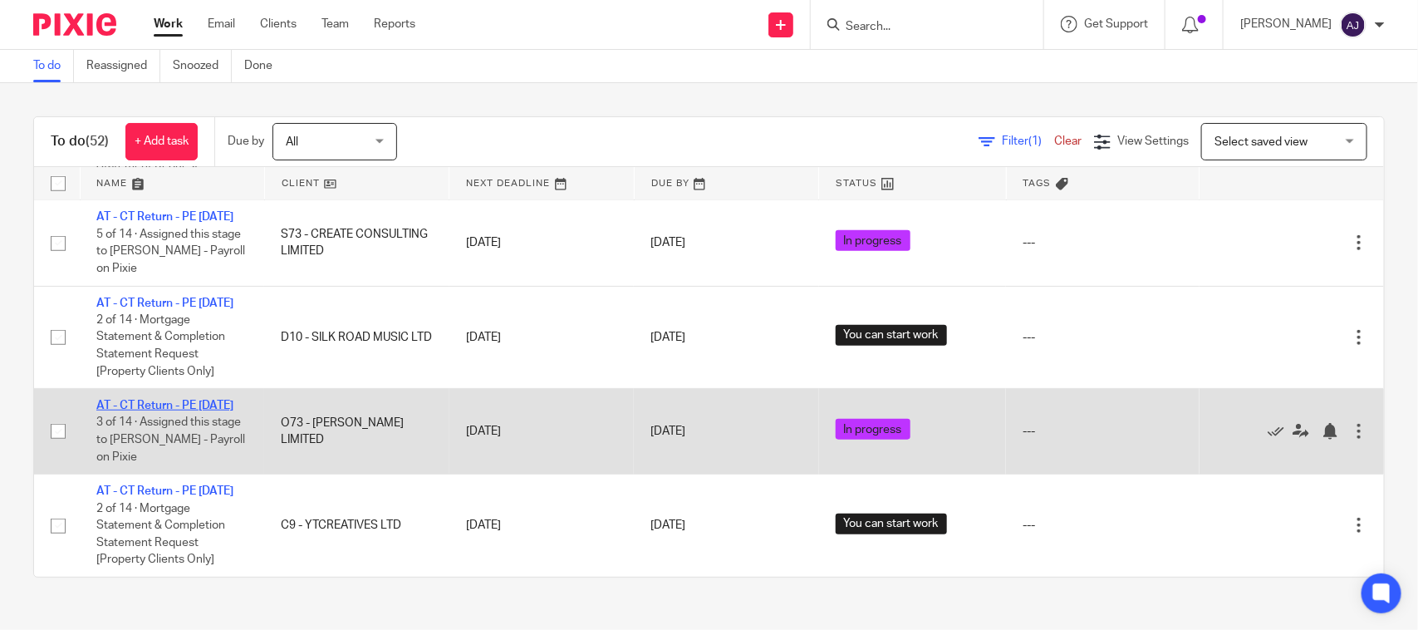
click at [139, 400] on link "AT - CT Return - PE 31-07-2025" at bounding box center [164, 406] width 137 height 12
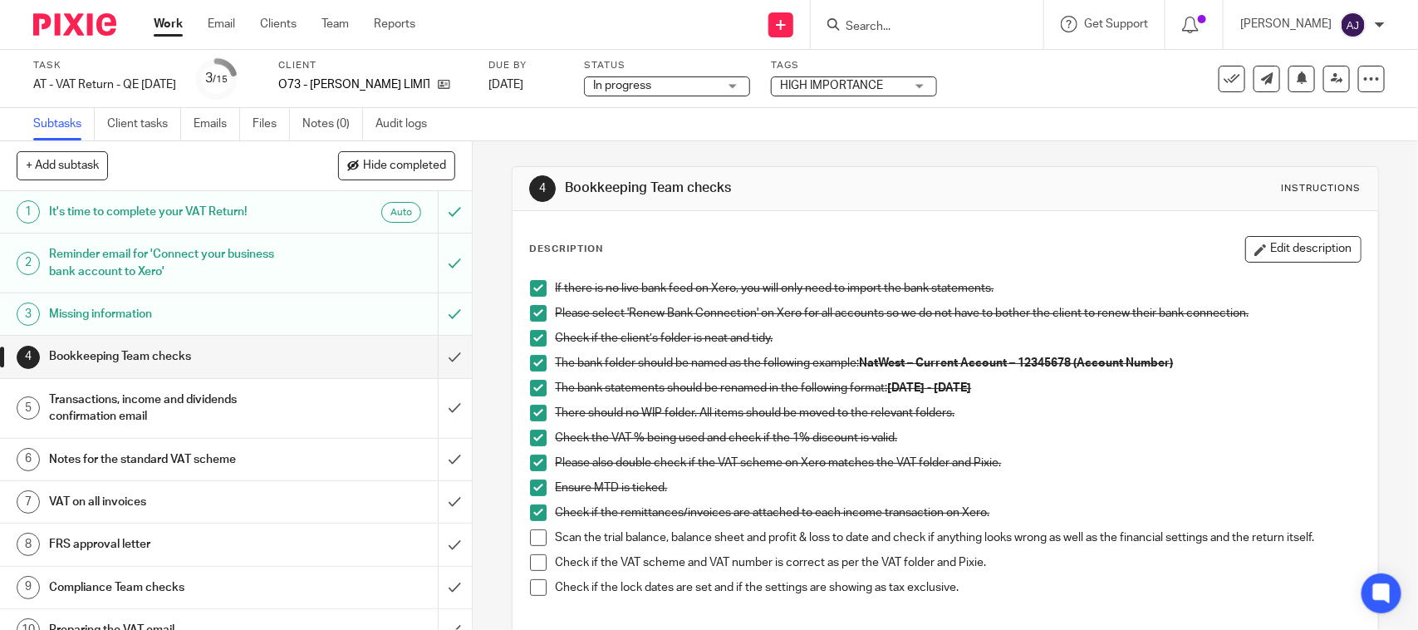
drag, startPoint x: 478, startPoint y: 260, endPoint x: 479, endPoint y: 238, distance: 22.4
click at [479, 238] on div "4 Bookkeeping Team checks Instructions Description Edit description If there is…" at bounding box center [945, 385] width 945 height 488
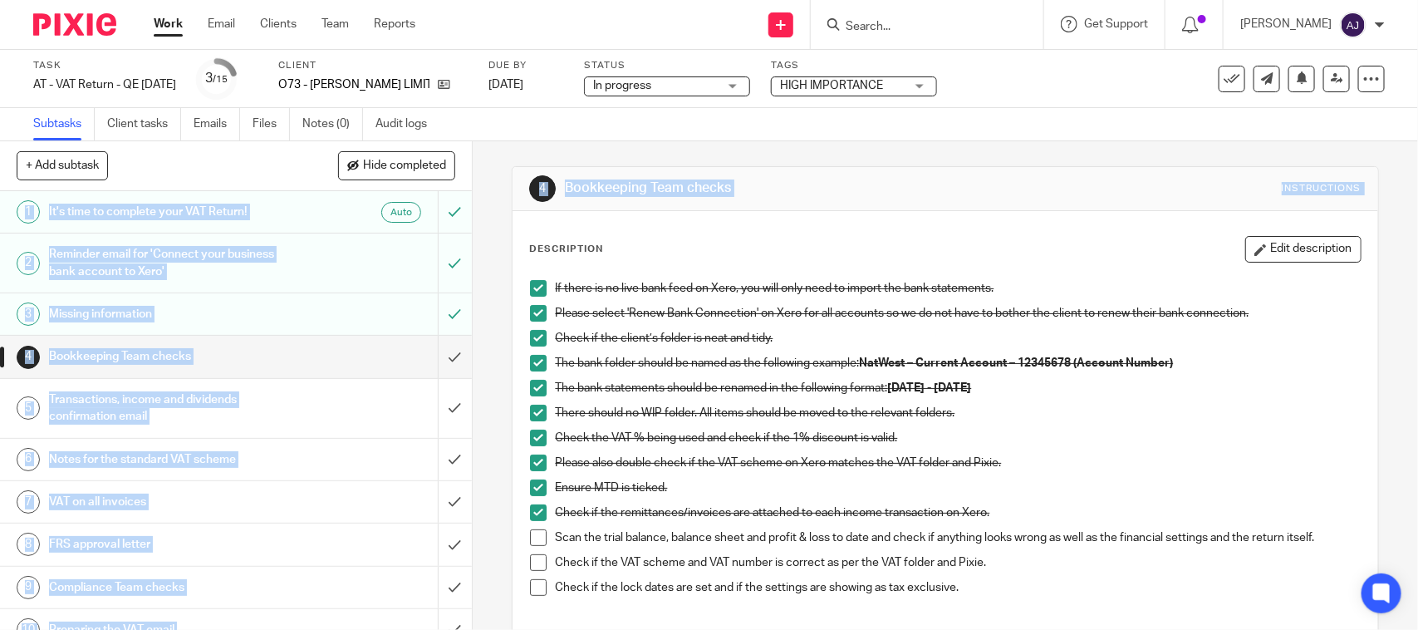
drag, startPoint x: 479, startPoint y: 238, endPoint x: 495, endPoint y: 168, distance: 71.5
click at [499, 169] on div "4 Bookkeeping Team checks Instructions Description Edit description If there is…" at bounding box center [945, 385] width 945 height 488
click at [488, 164] on div "4 Bookkeeping Team checks Instructions Description Edit description If there is…" at bounding box center [945, 385] width 945 height 488
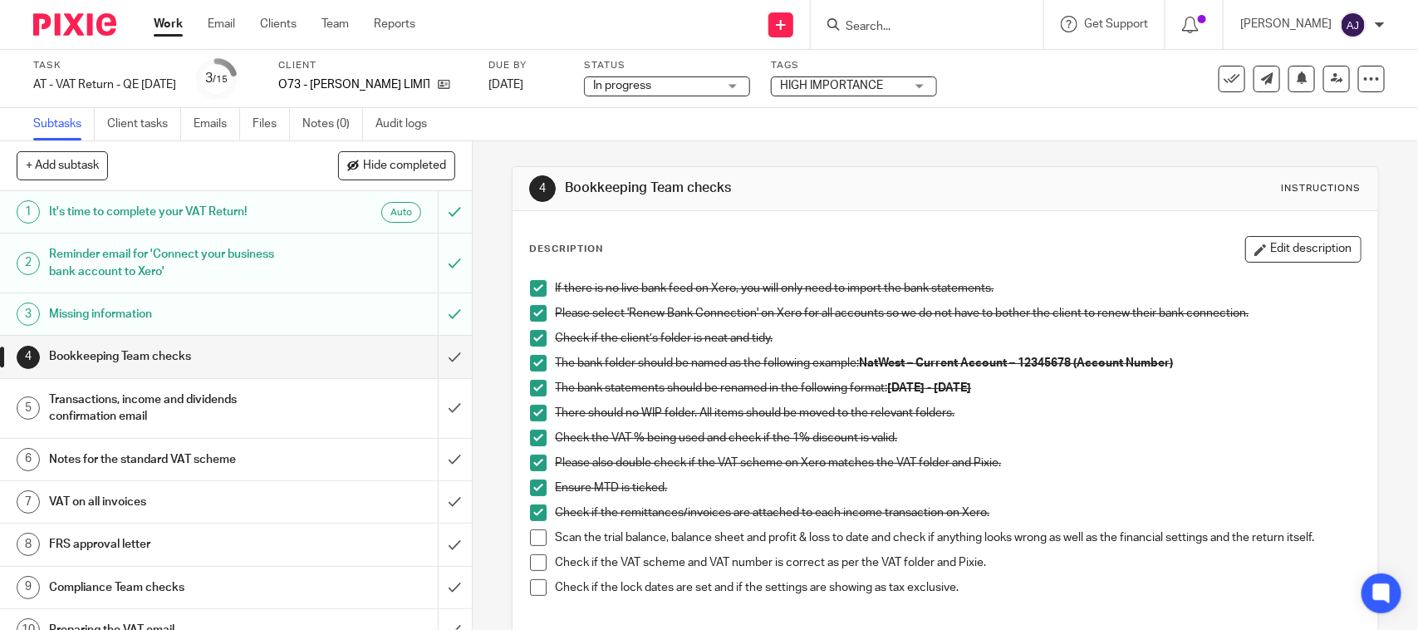
click at [1017, 155] on div "4 Bookkeeping Team checks Instructions Description Edit description If there is…" at bounding box center [945, 480] width 866 height 678
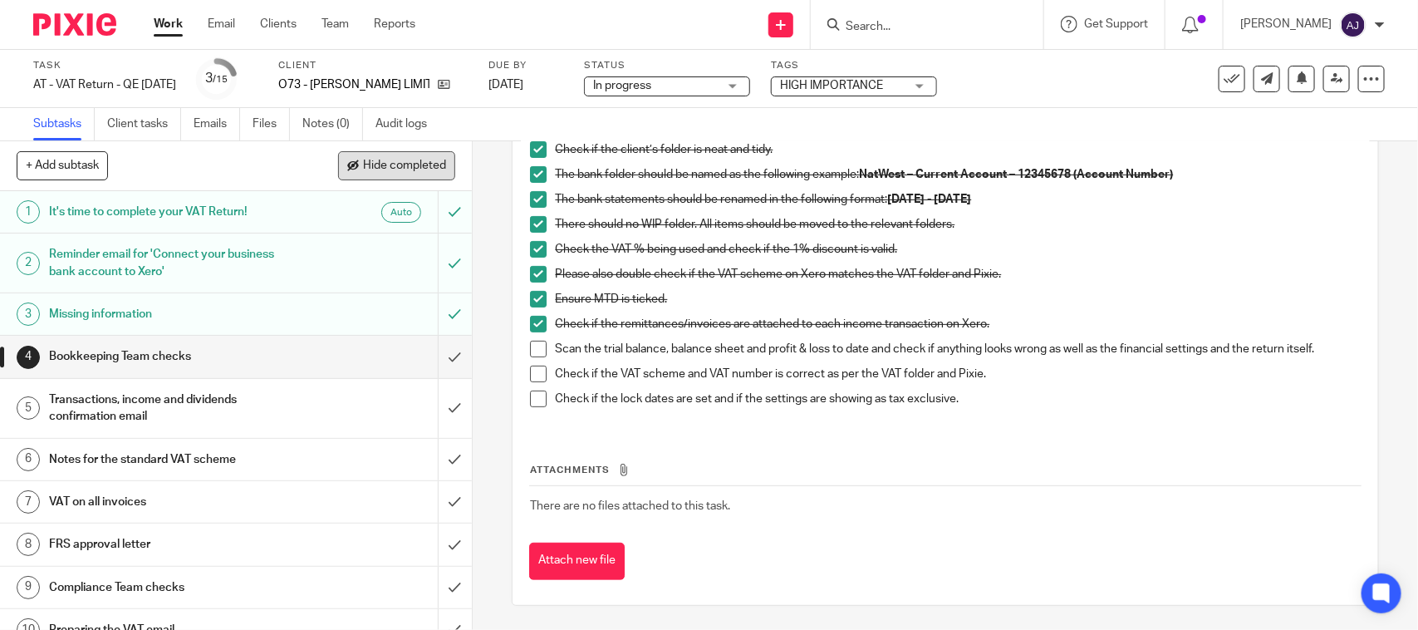
click at [389, 166] on span "Hide completed" at bounding box center [404, 165] width 83 height 13
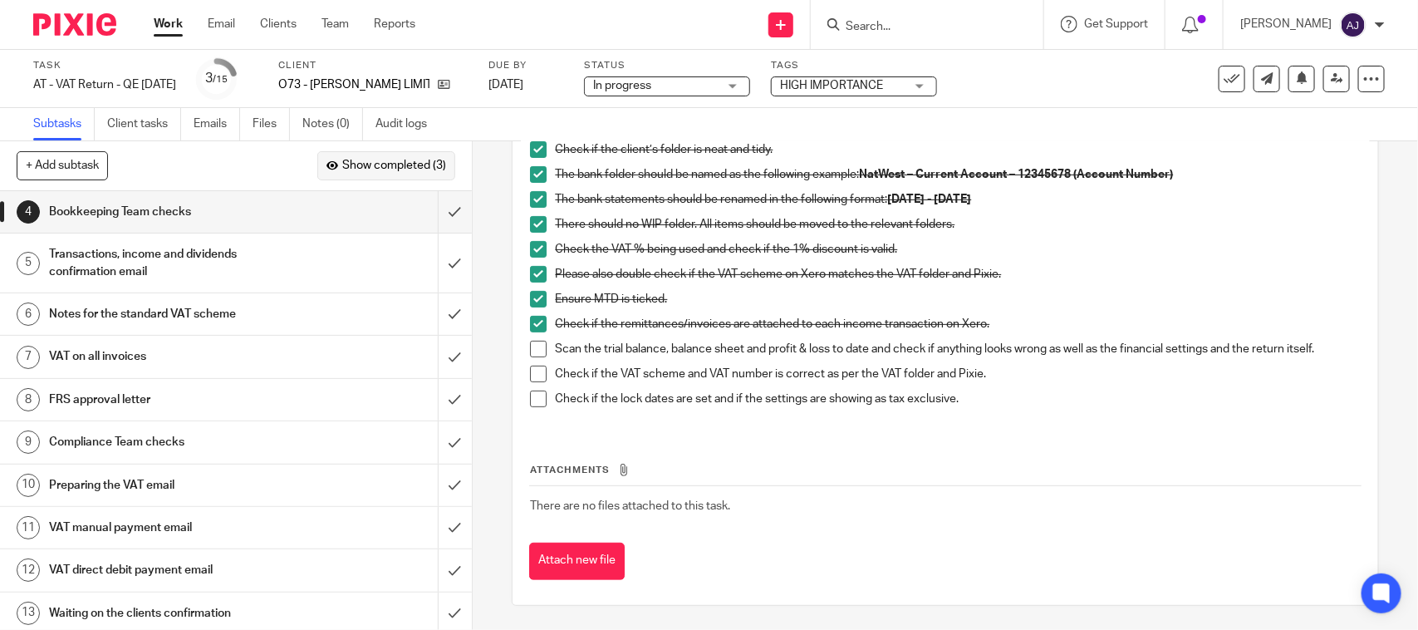
click at [389, 166] on span "Show completed (3)" at bounding box center [394, 165] width 104 height 13
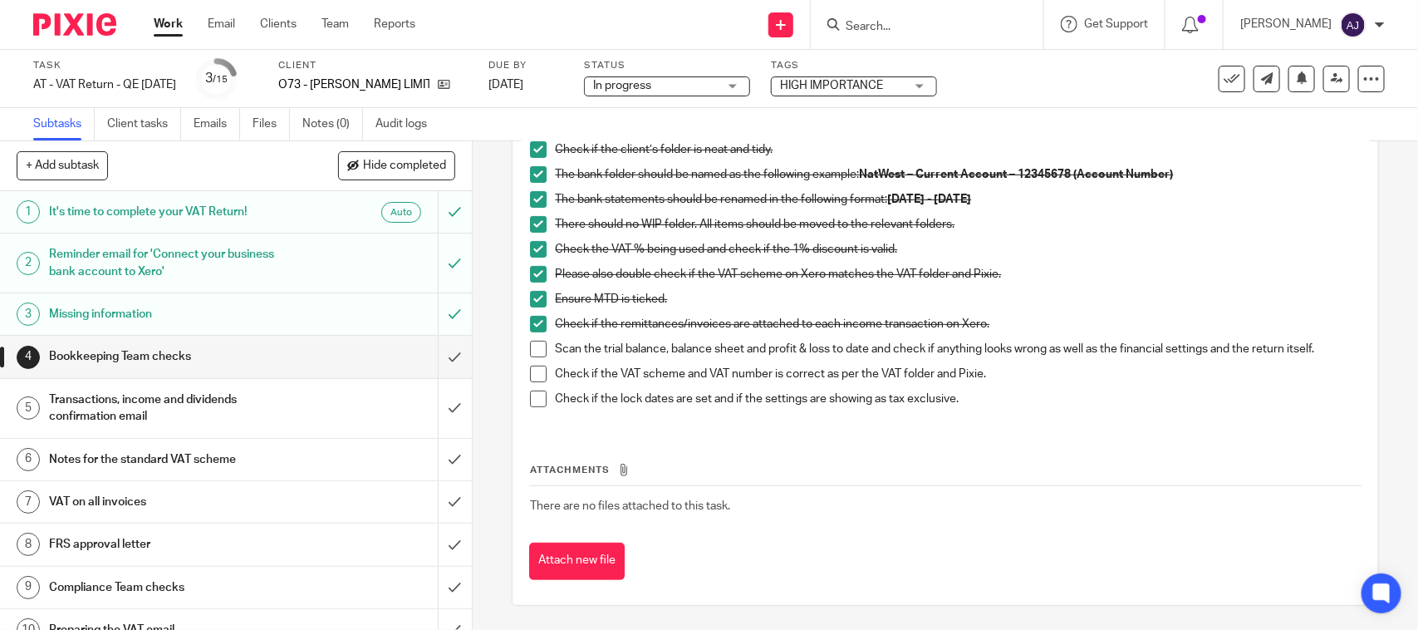
click at [537, 351] on span at bounding box center [538, 349] width 17 height 17
click at [537, 372] on span at bounding box center [538, 373] width 17 height 17
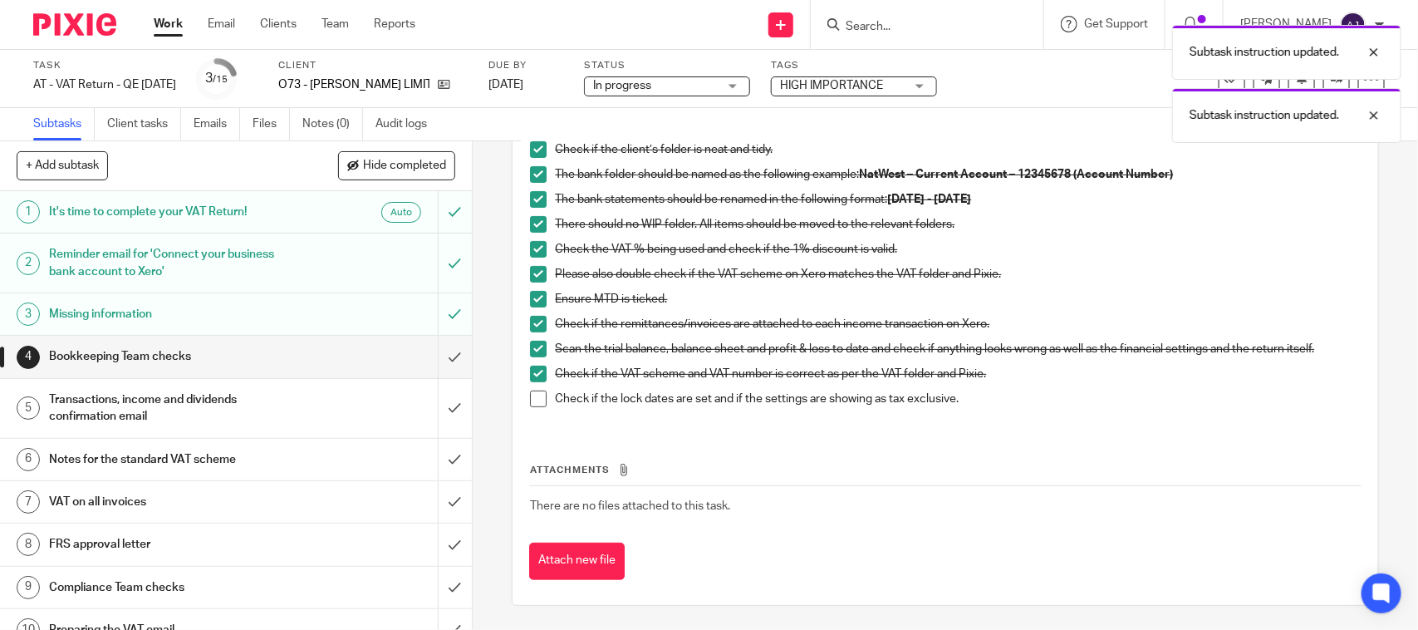
click at [530, 397] on span at bounding box center [538, 398] width 17 height 17
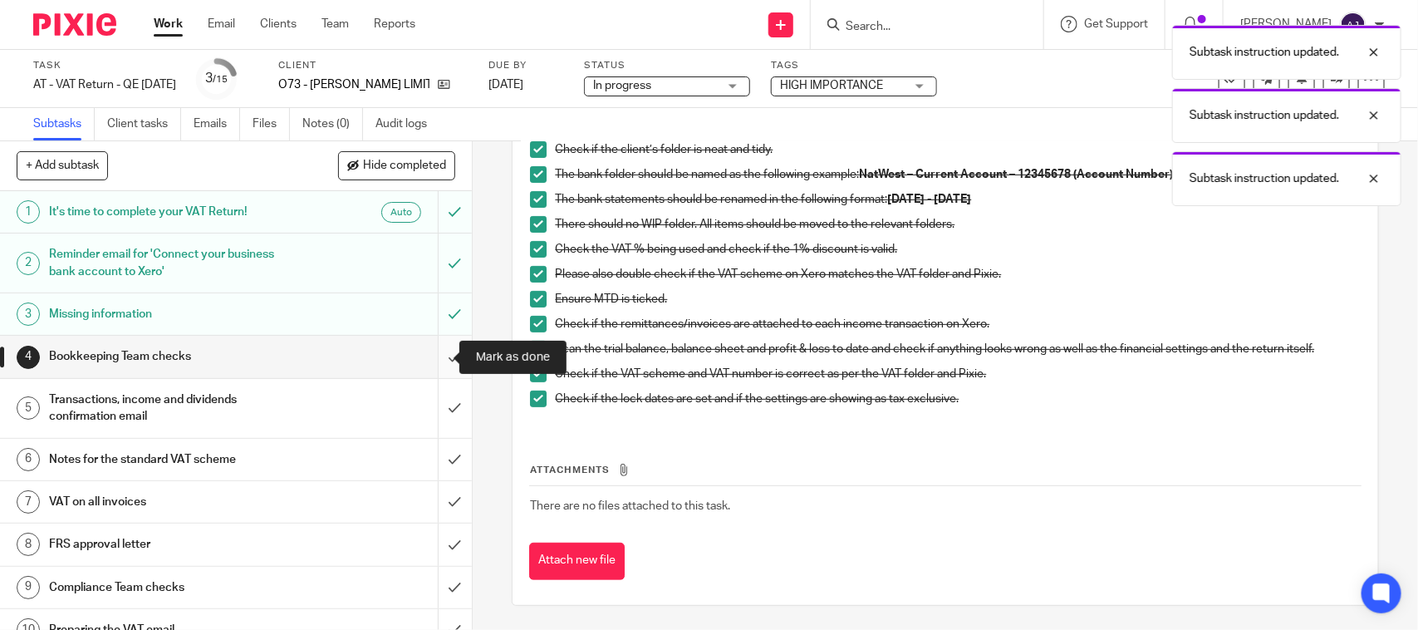
click at [434, 358] on input "submit" at bounding box center [236, 357] width 472 height 42
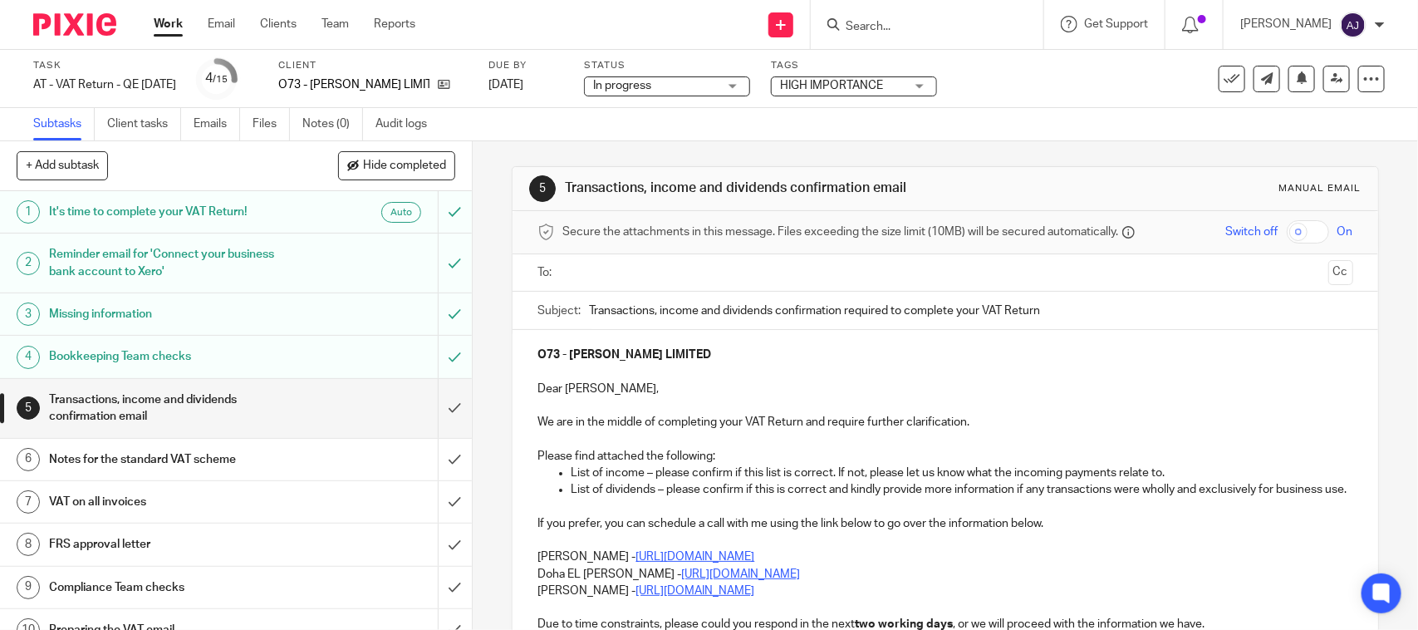
click at [1098, 125] on div "Subtasks Client tasks Emails Files Notes (0) Audit logs" at bounding box center [709, 124] width 1418 height 33
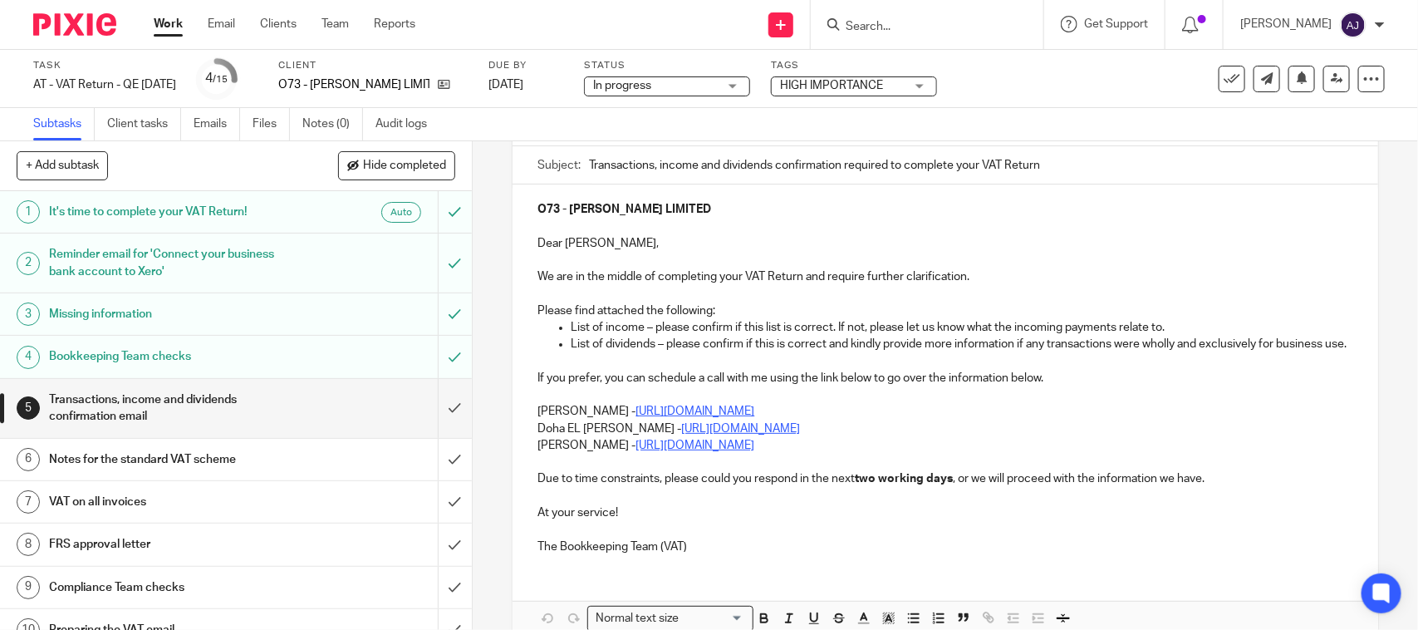
scroll to position [250, 0]
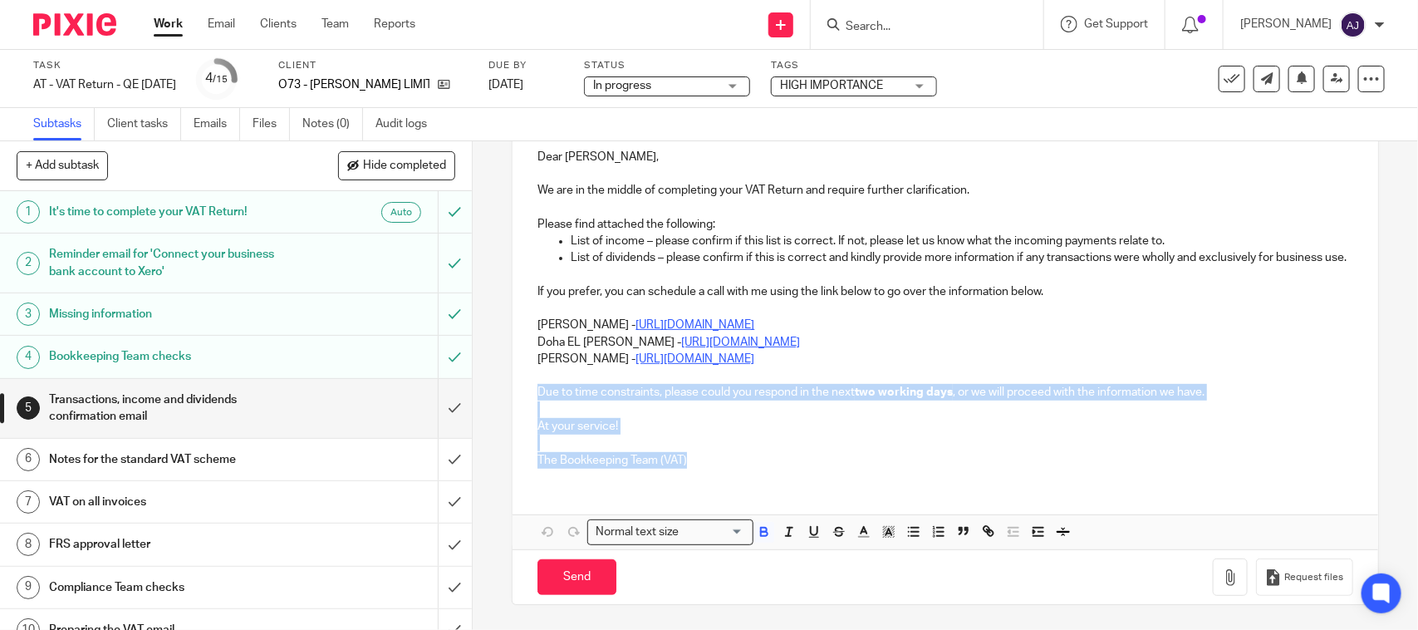
drag, startPoint x: 721, startPoint y: 463, endPoint x: 515, endPoint y: 395, distance: 217.0
click at [515, 395] on div "O73 - [PERSON_NAME] LIMITED Dear [PERSON_NAME], We are in the middle of complet…" at bounding box center [944, 289] width 865 height 383
click at [753, 458] on p "The Bookkeeping Team (VAT)" at bounding box center [944, 460] width 815 height 17
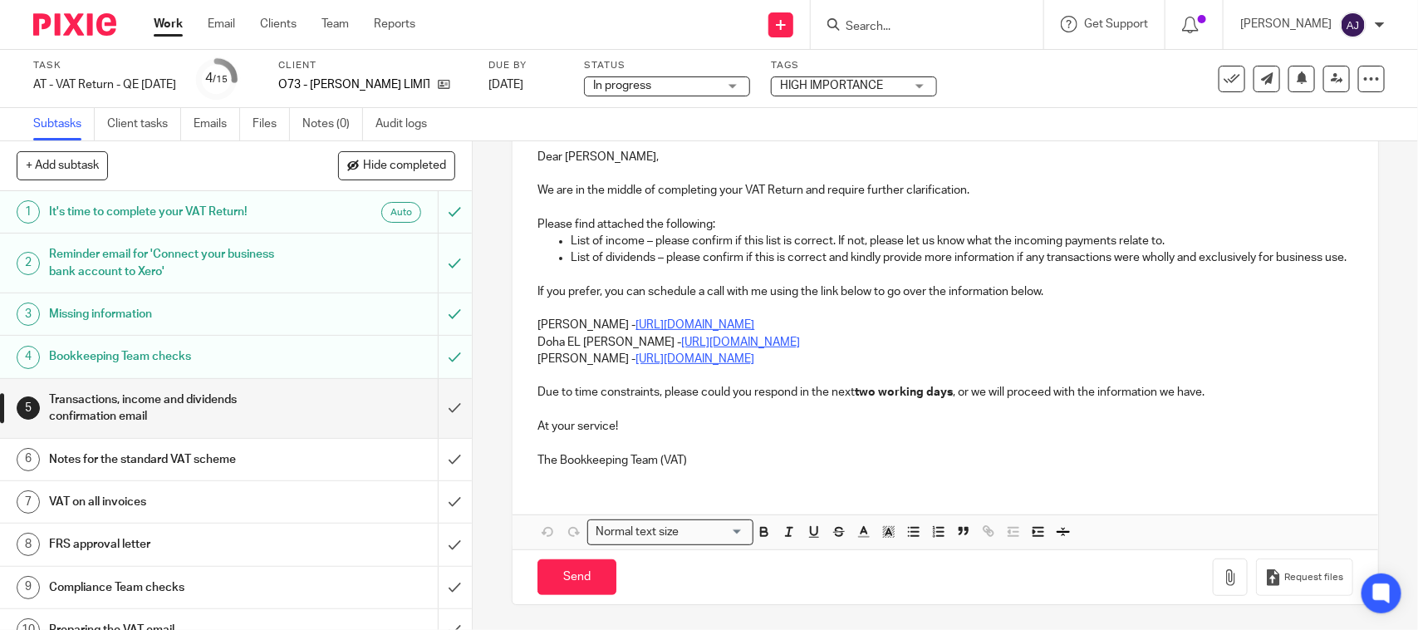
scroll to position [0, 0]
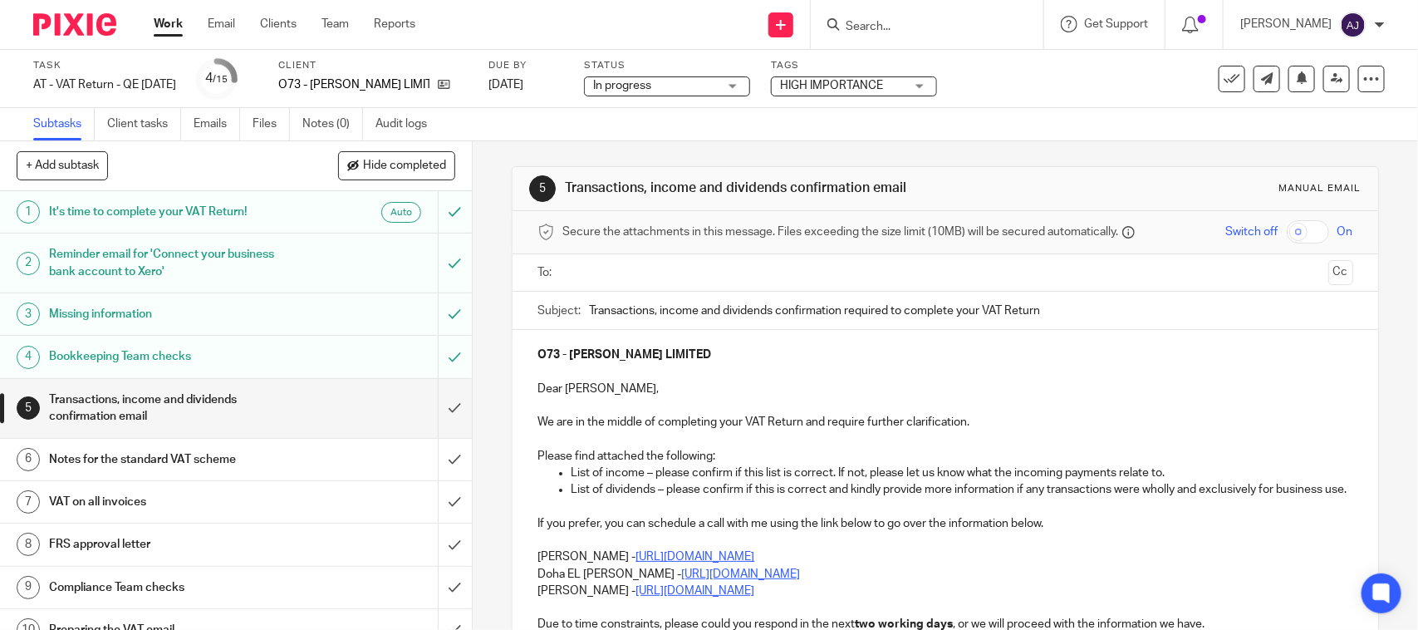
click at [1057, 155] on div "5 Transactions, income and dividends confirmation email Manual email Secure the…" at bounding box center [945, 501] width 866 height 720
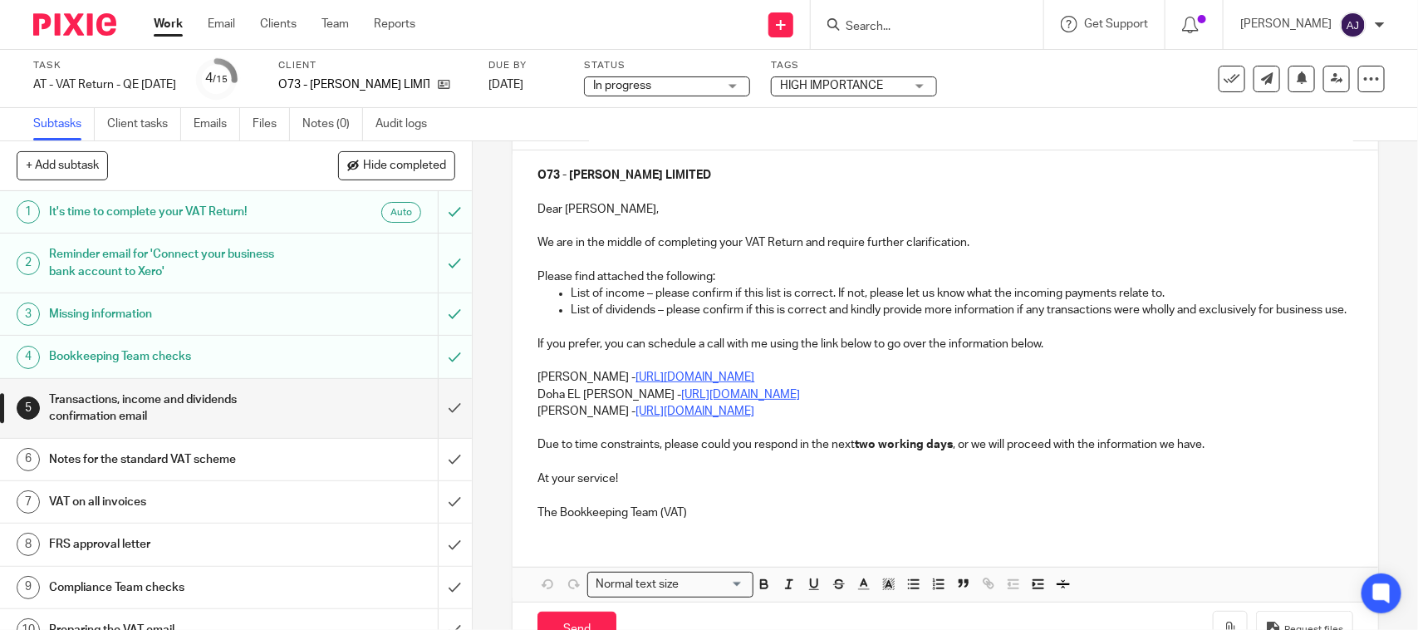
scroll to position [250, 0]
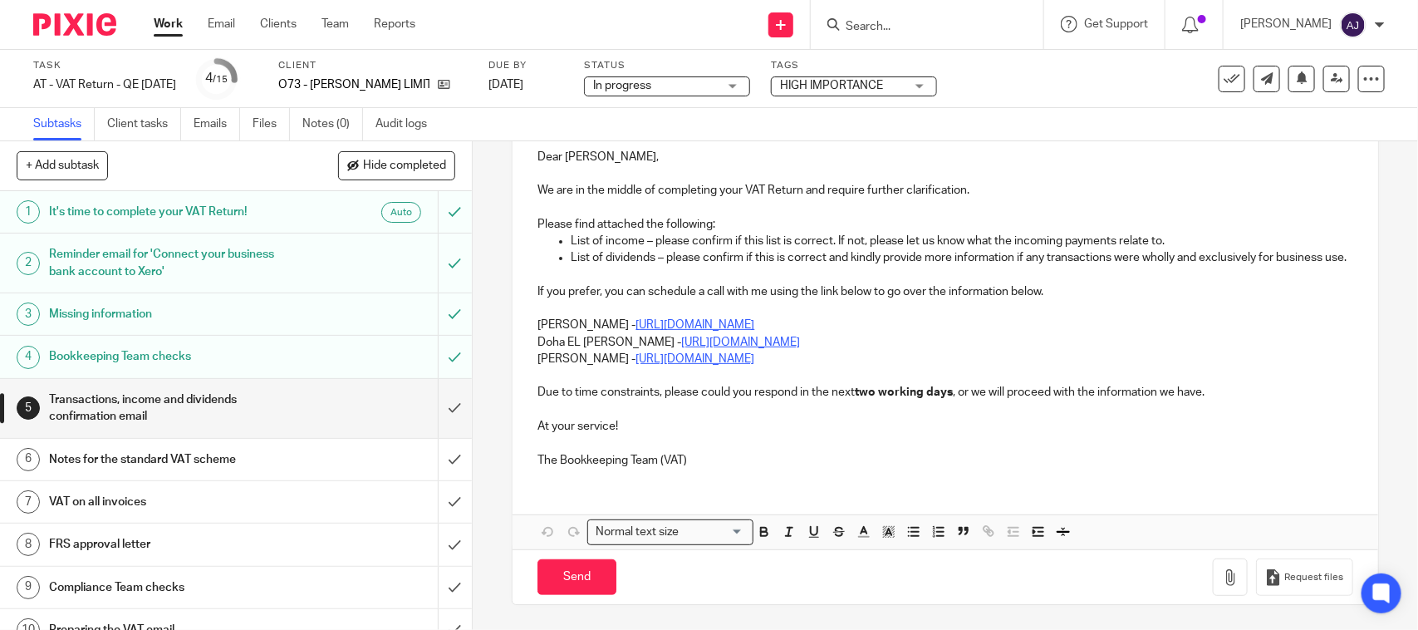
click at [991, 625] on div "5 Transactions, income and dividends confirmation email Manual email Secure the…" at bounding box center [945, 269] width 866 height 720
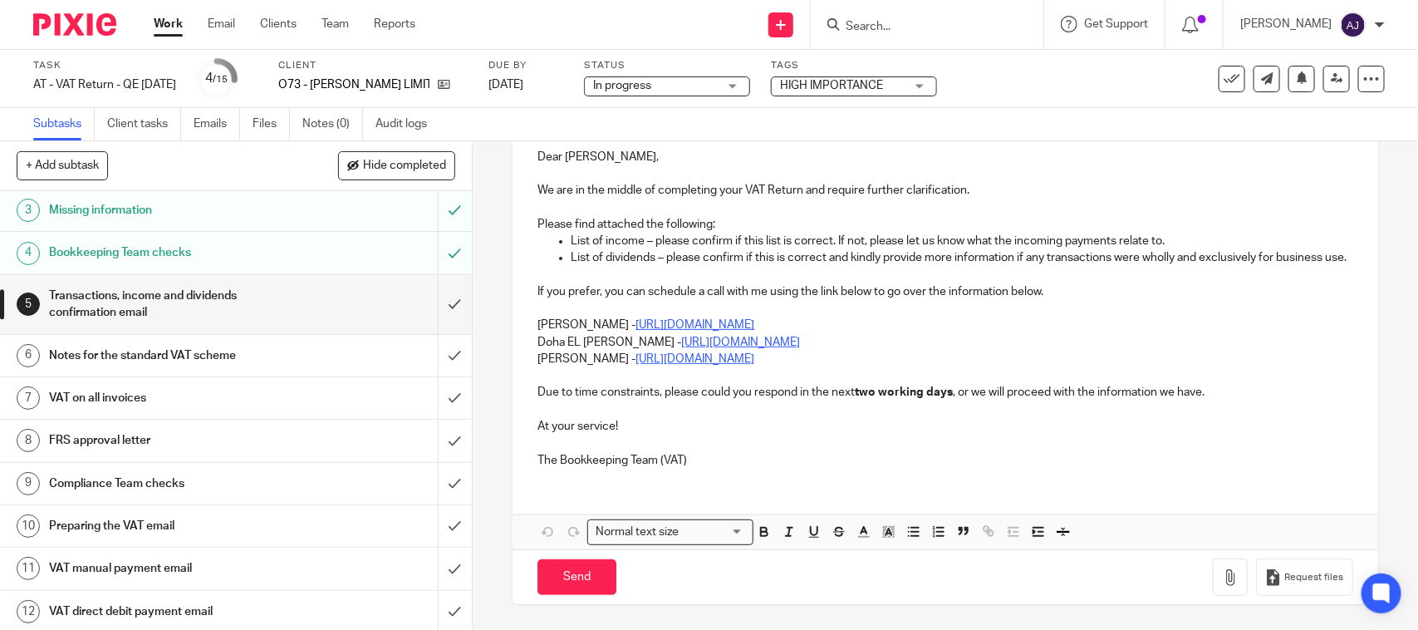
scroll to position [0, 0]
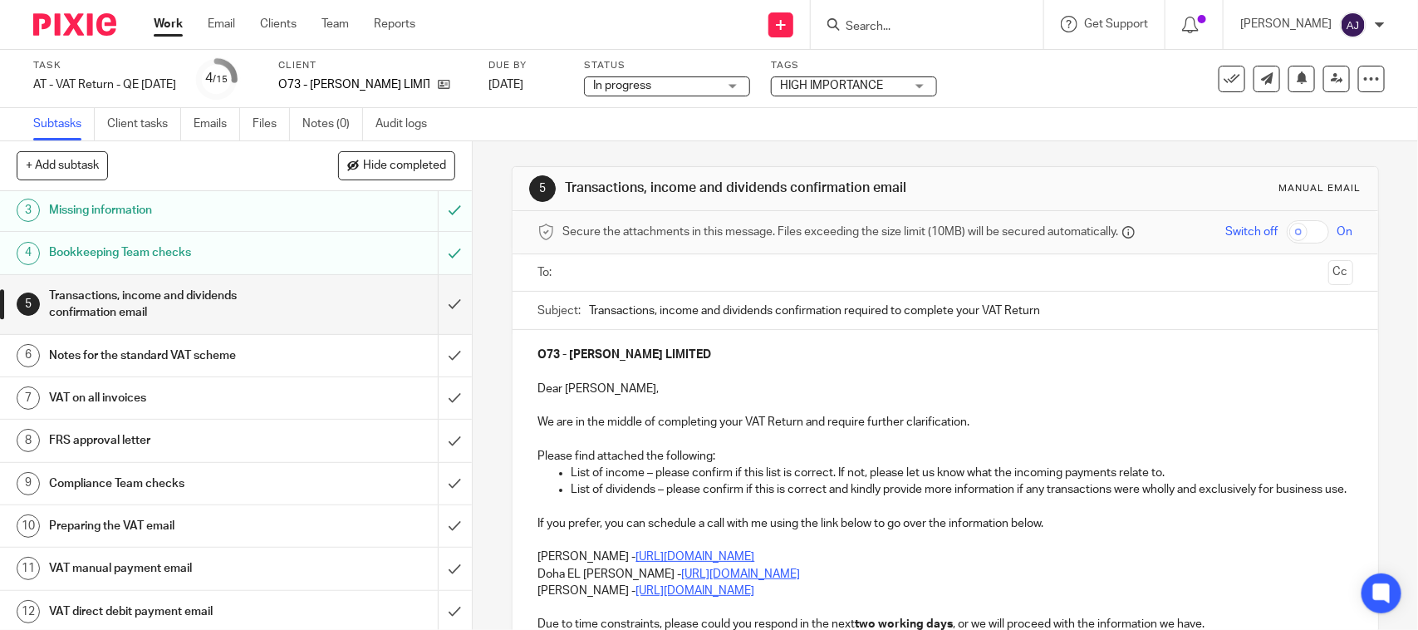
click at [800, 138] on div "Subtasks Client tasks Emails Files Notes (0) Audit logs" at bounding box center [709, 124] width 1418 height 33
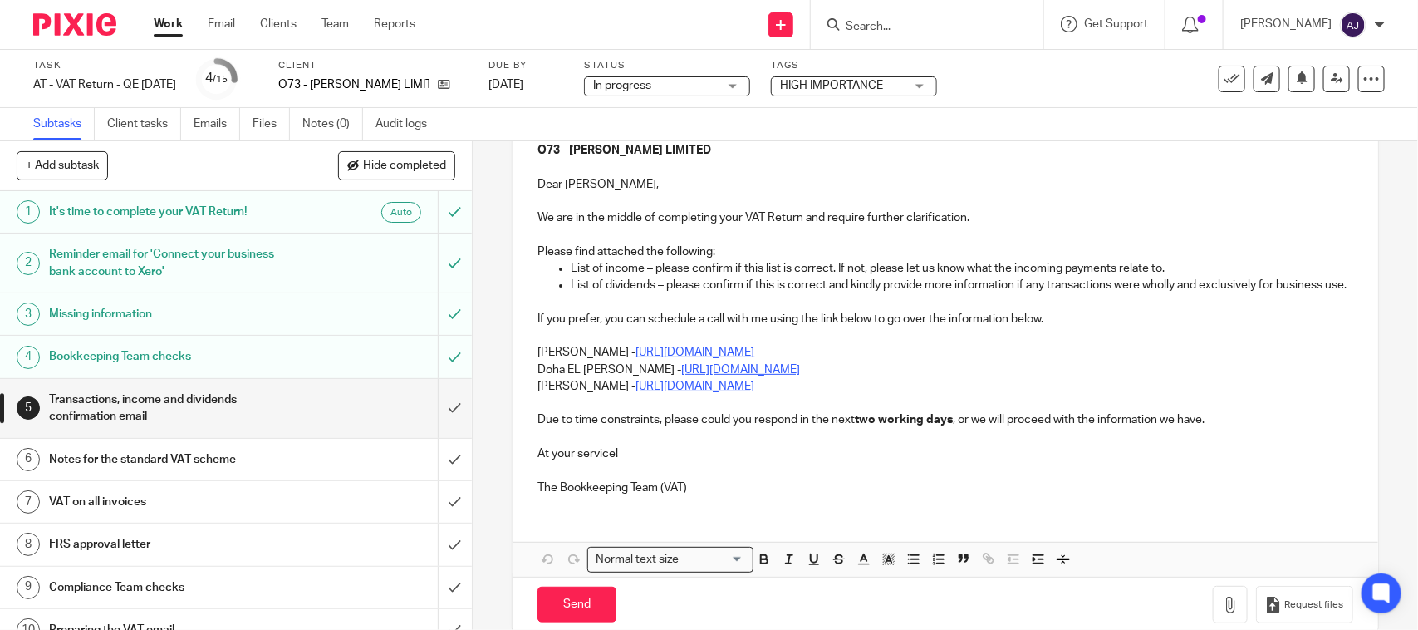
scroll to position [250, 0]
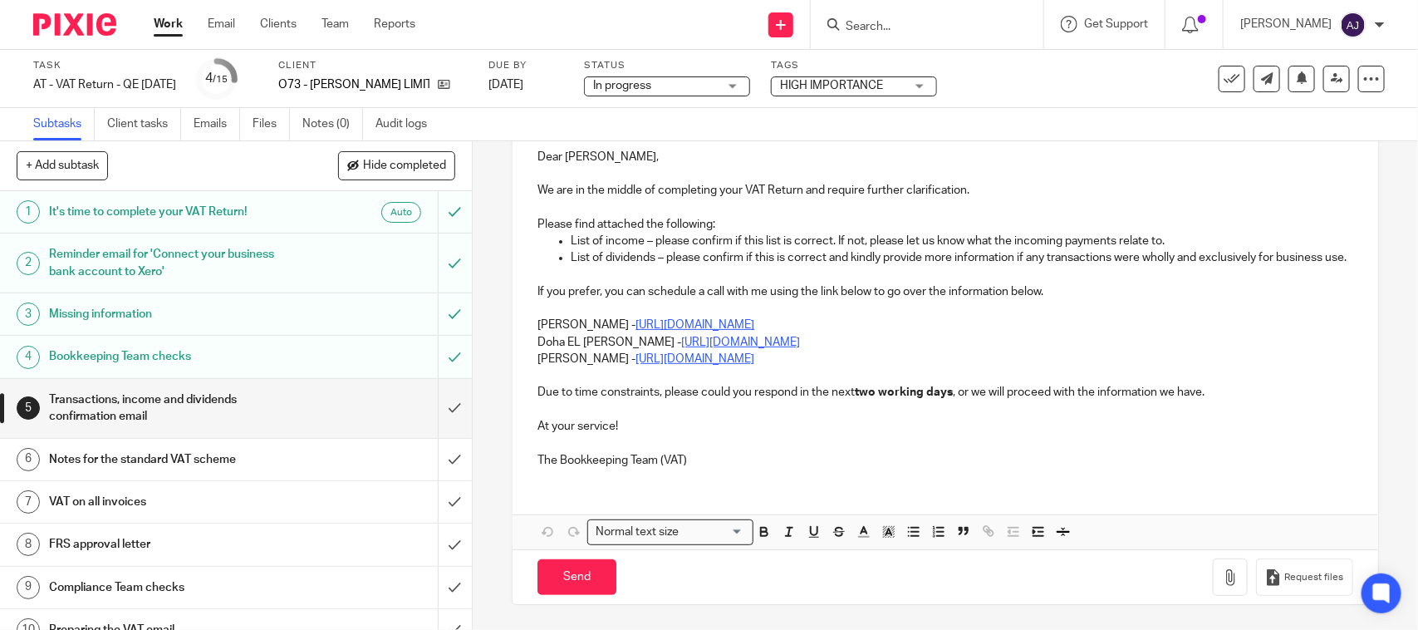
click at [537, 316] on p "Carine Thompson - https://calendly.com/meetwithcarinethompson/call" at bounding box center [944, 324] width 815 height 17
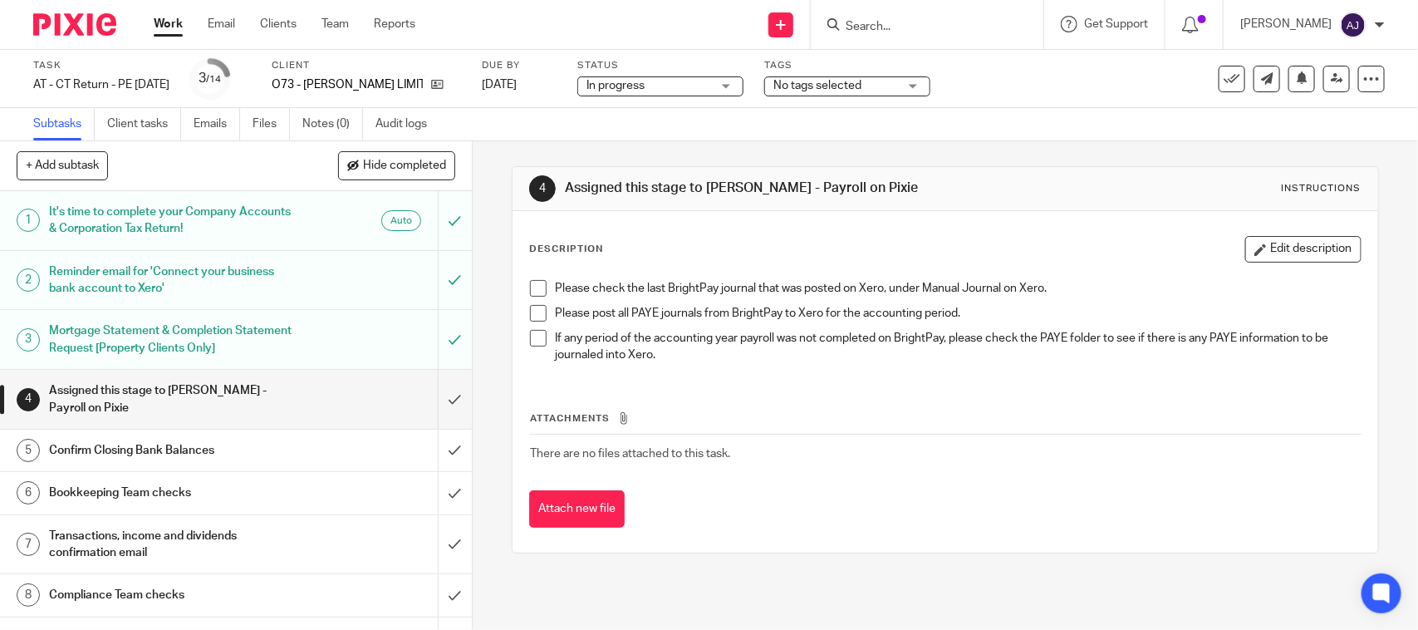
scroll to position [104, 0]
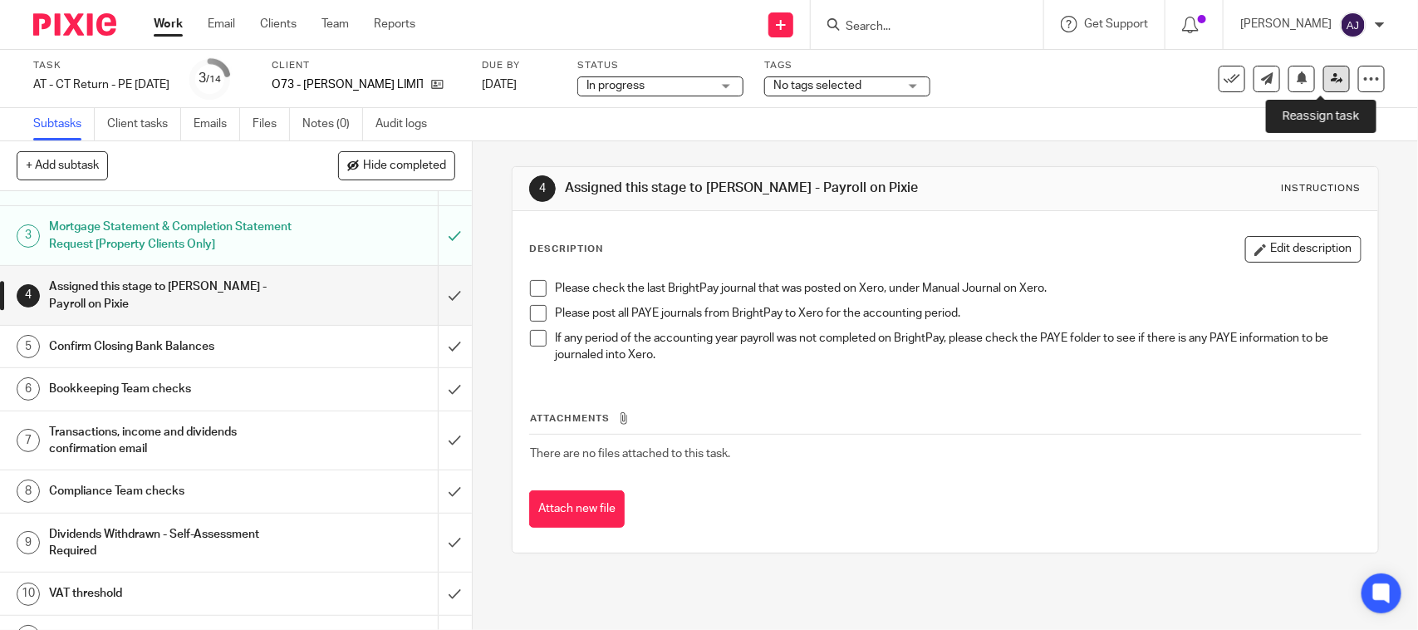
click at [1331, 81] on icon at bounding box center [1337, 78] width 12 height 12
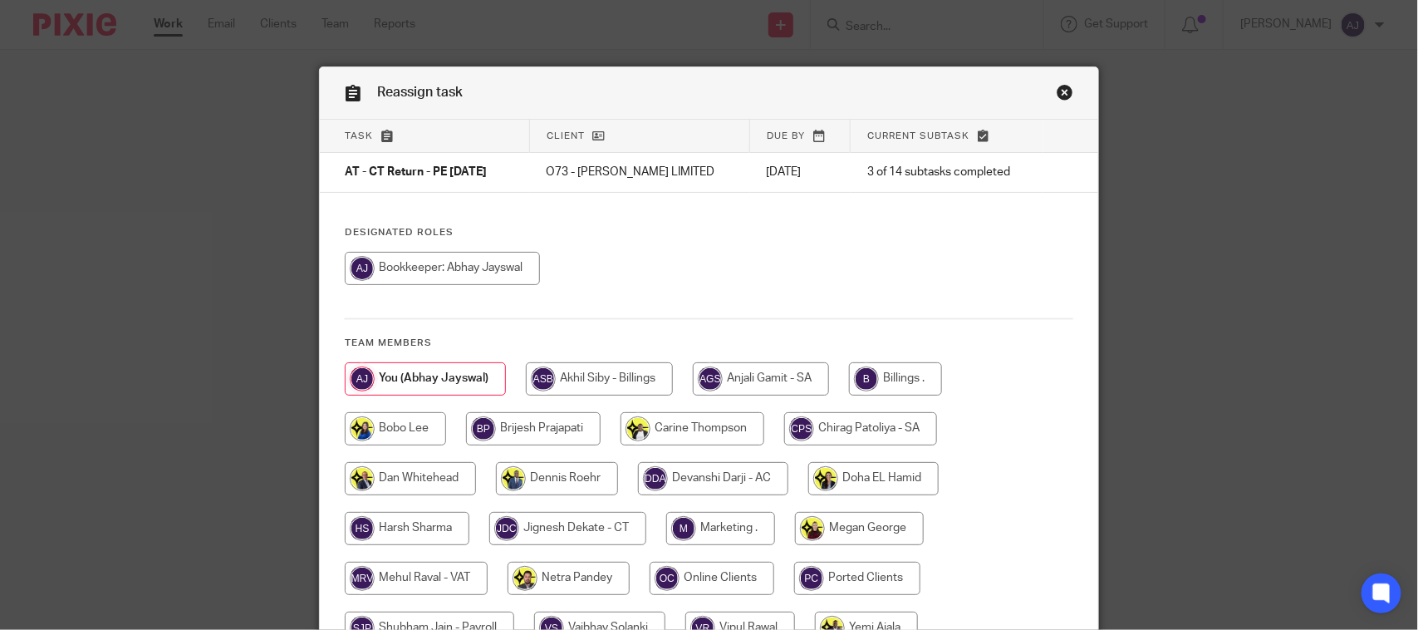
scroll to position [169, 0]
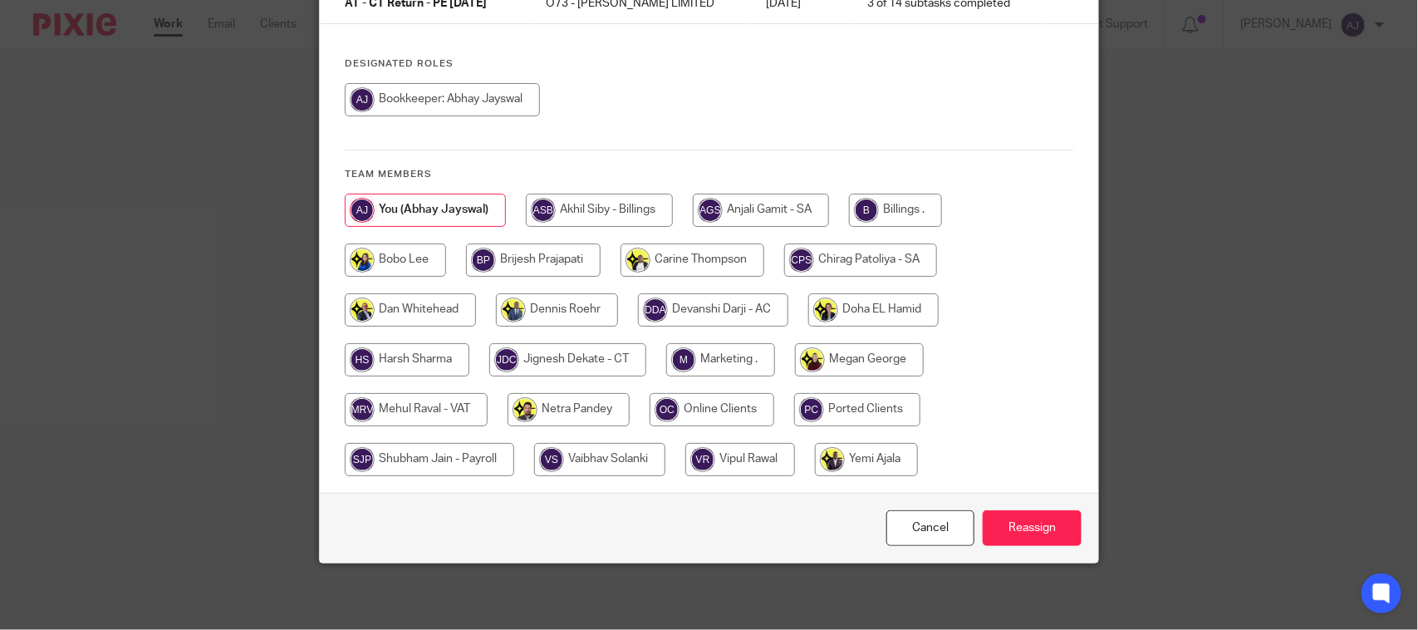
click at [465, 463] on input "radio" at bounding box center [429, 459] width 169 height 33
radio input "true"
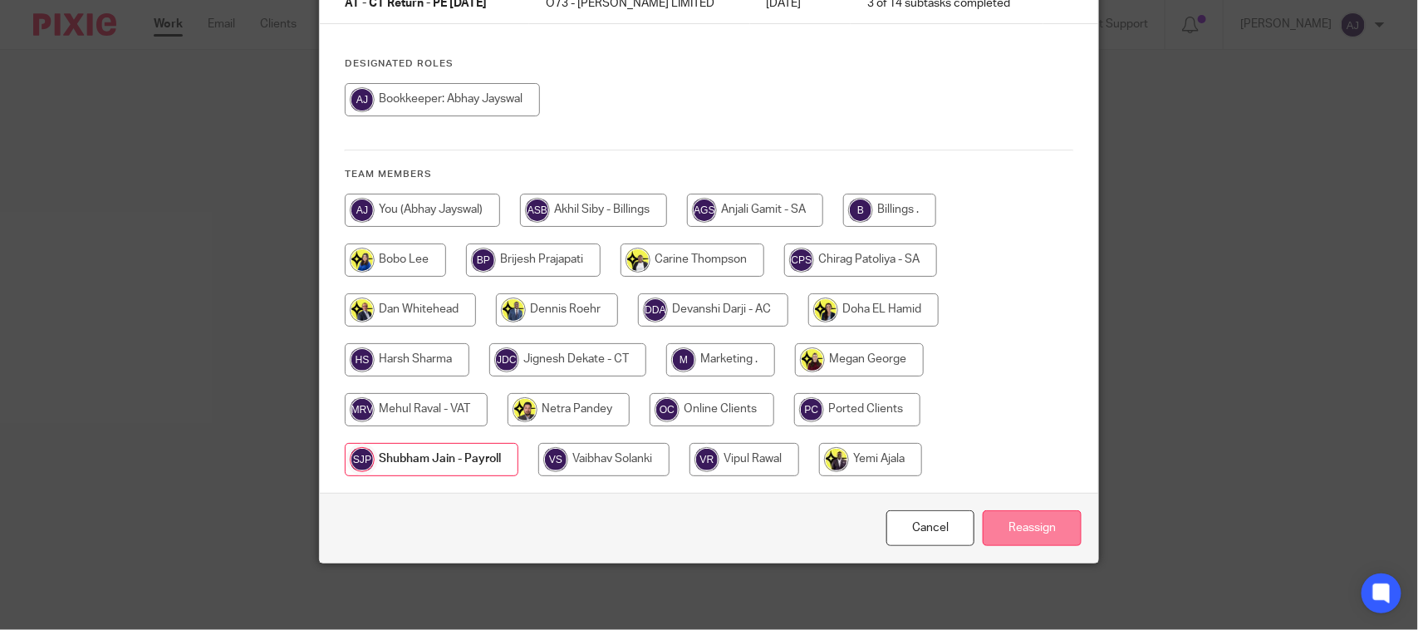
click at [1022, 522] on input "Reassign" at bounding box center [1032, 528] width 99 height 36
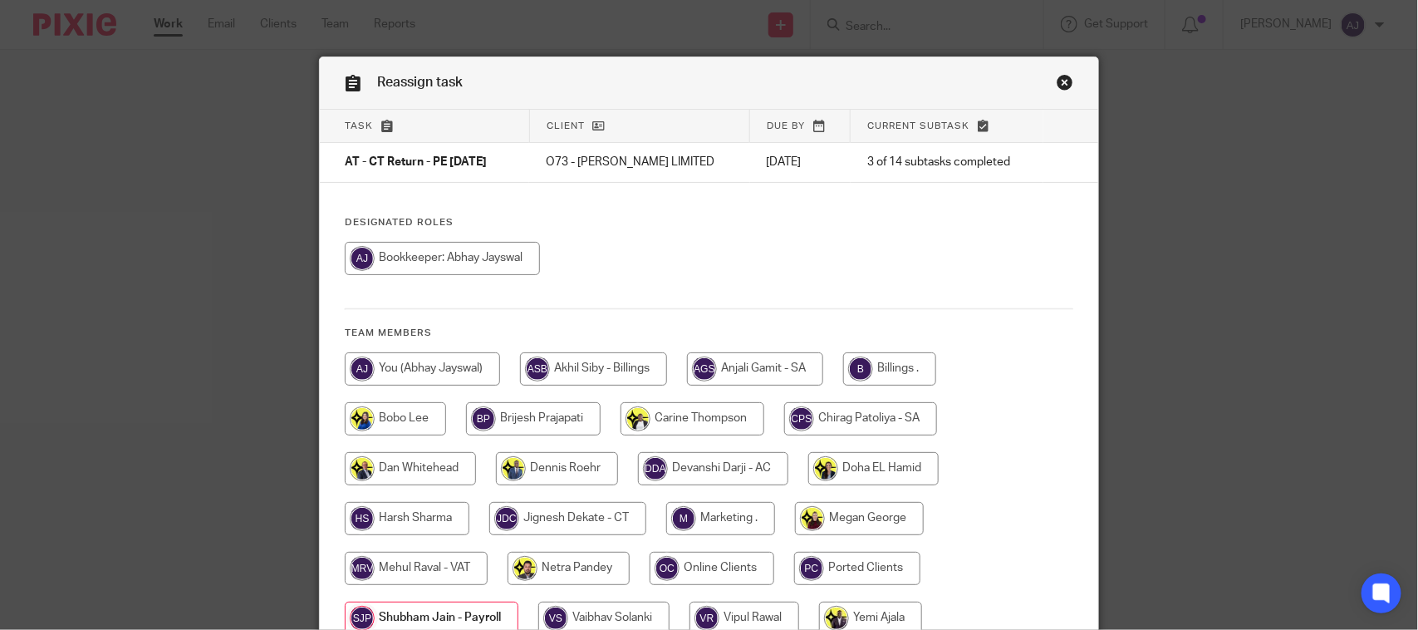
scroll to position [0, 0]
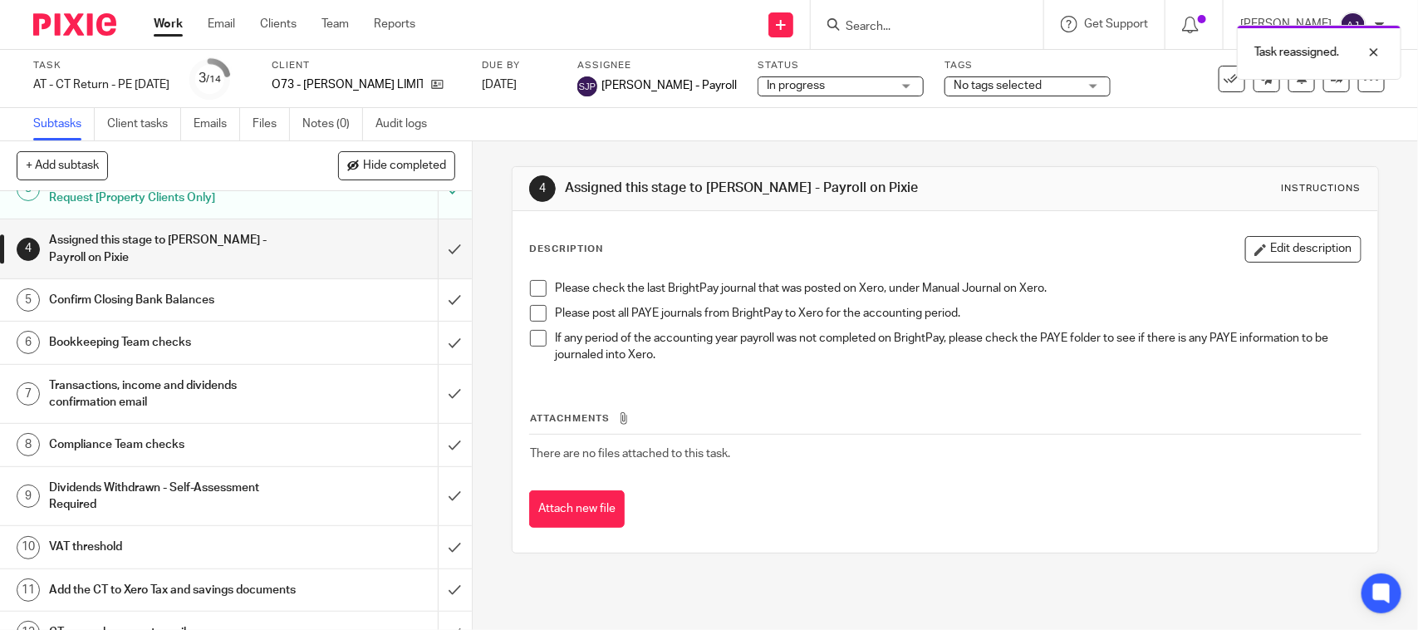
scroll to position [104, 0]
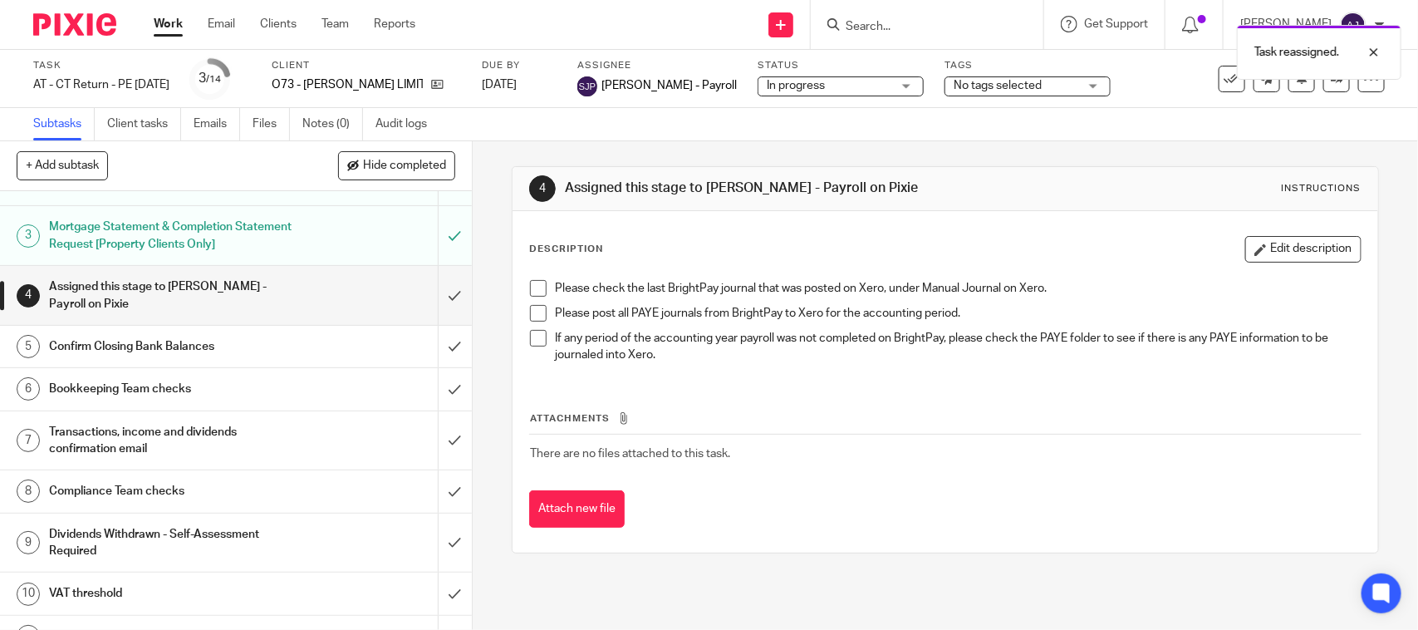
click at [297, 351] on div "Confirm Closing Bank Balances" at bounding box center [235, 346] width 372 height 25
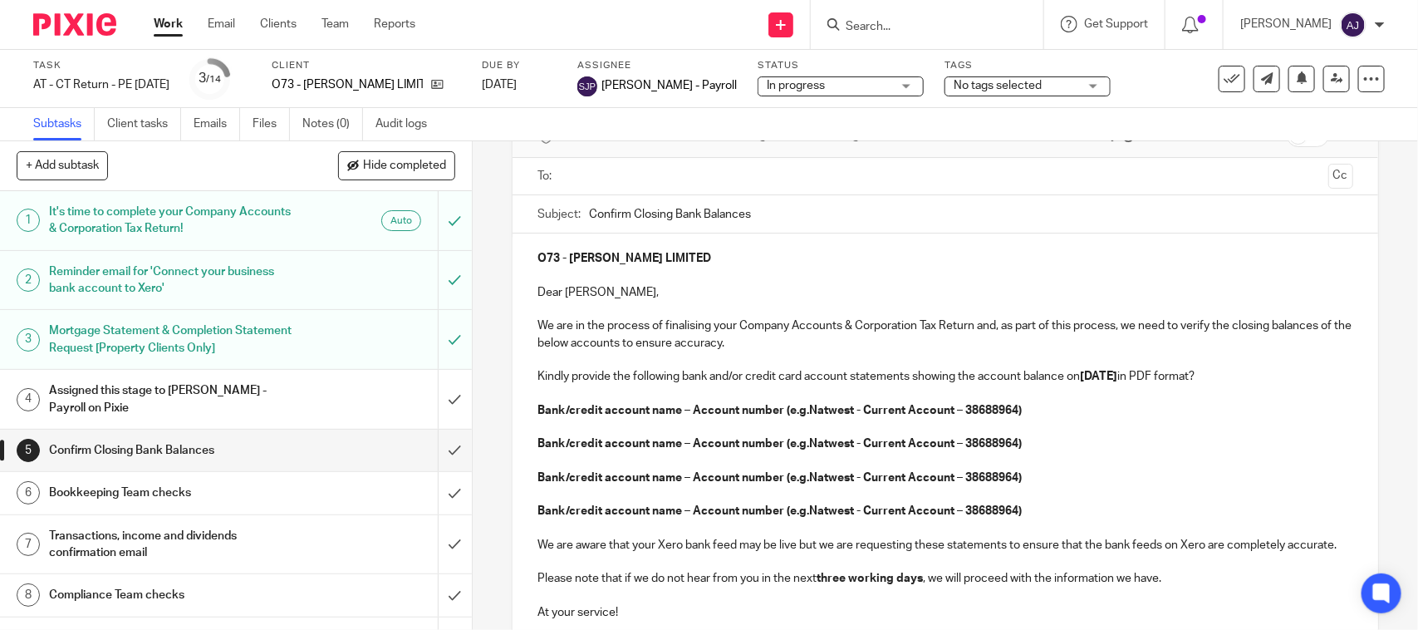
scroll to position [93, 0]
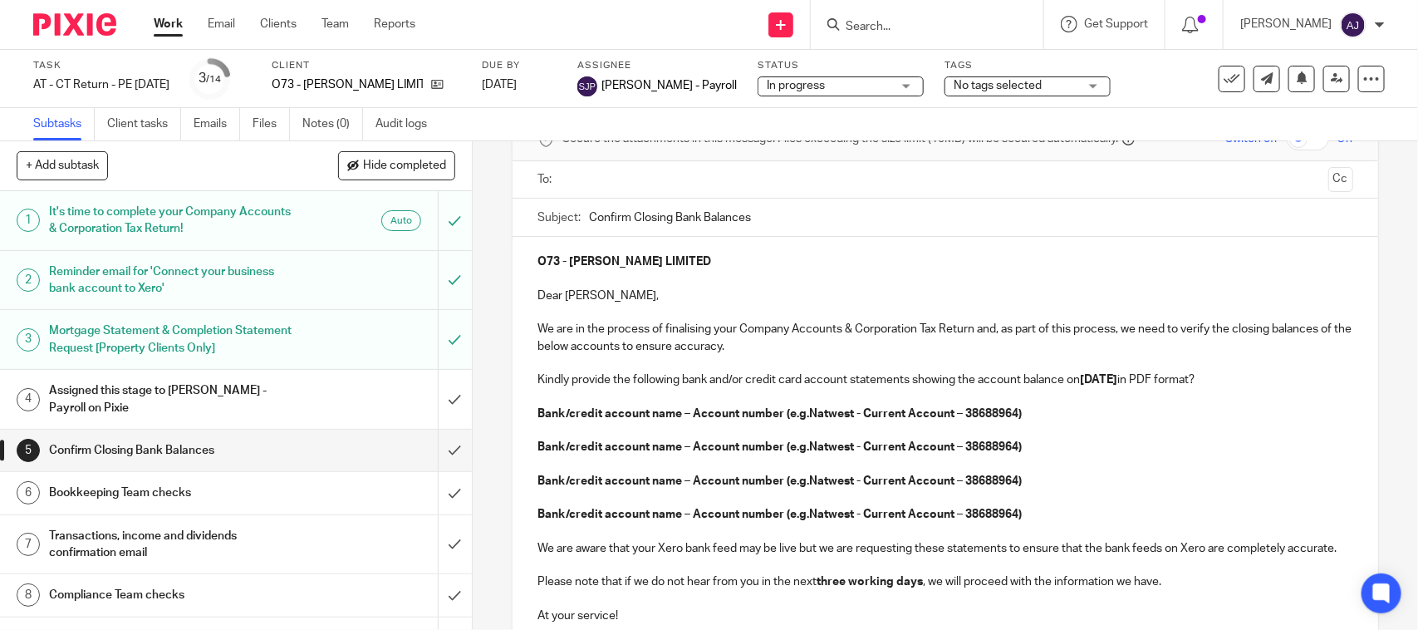
click at [847, 412] on strong "Bank/credit account name – Account number (e.g.Natwest - Current Account – 3868…" at bounding box center [779, 414] width 484 height 12
click at [841, 415] on strong "Bank/credit account name – Account number (e.g.Natwest - Current Account – 3868…" at bounding box center [779, 414] width 484 height 12
click at [812, 159] on div "Secure the attachments in this message. Files exceeding the size limit (10MB) w…" at bounding box center [944, 139] width 865 height 43
click at [573, 417] on strong "HSBC - Current Account – 38688964)" at bounding box center [636, 414] width 199 height 12
click at [807, 413] on p "HSBC - Company Current Account – 38688964" at bounding box center [944, 413] width 815 height 17
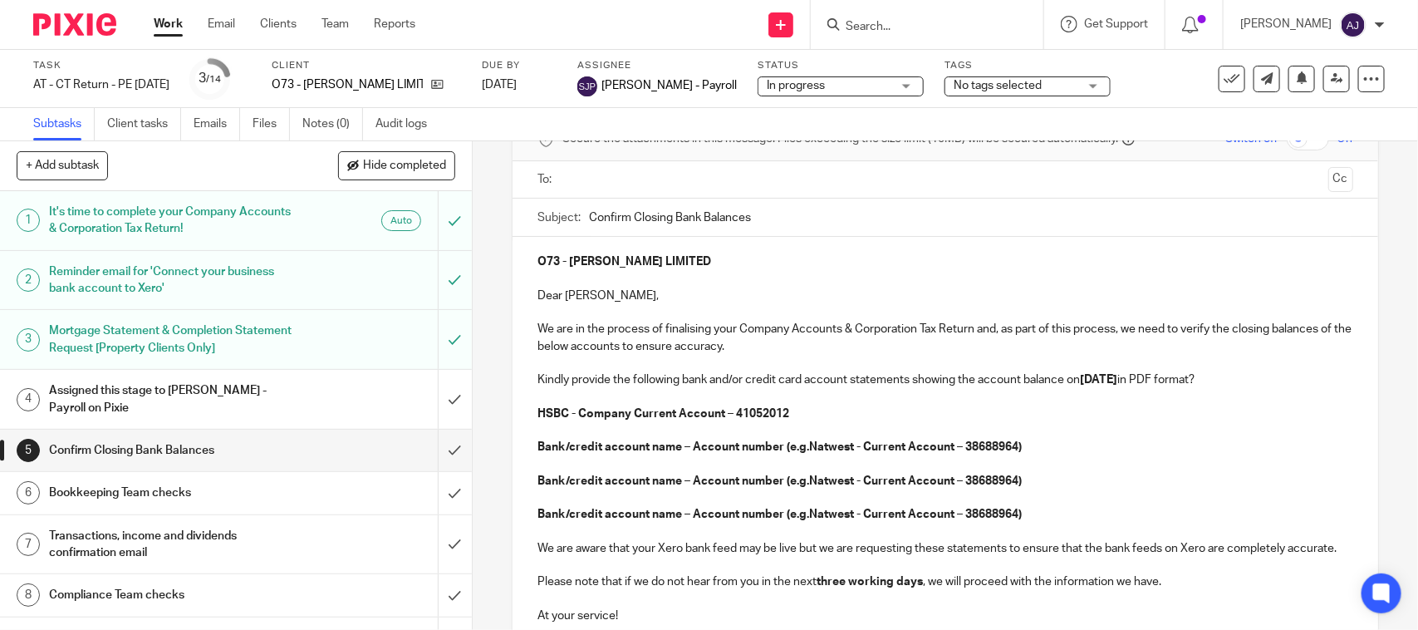
click at [1026, 450] on p "Bank/credit account name – Account number (e.g.Natwest - Current Account – 3868…" at bounding box center [944, 447] width 815 height 17
click at [848, 446] on strong "Bank/credit account name – Account number (e.g.Natwest - Current Account – 3868…" at bounding box center [779, 447] width 484 height 12
click at [977, 449] on p "Revolut - Company Current Account – 38688964)" at bounding box center [944, 447] width 815 height 17
click at [537, 466] on p at bounding box center [944, 463] width 815 height 17
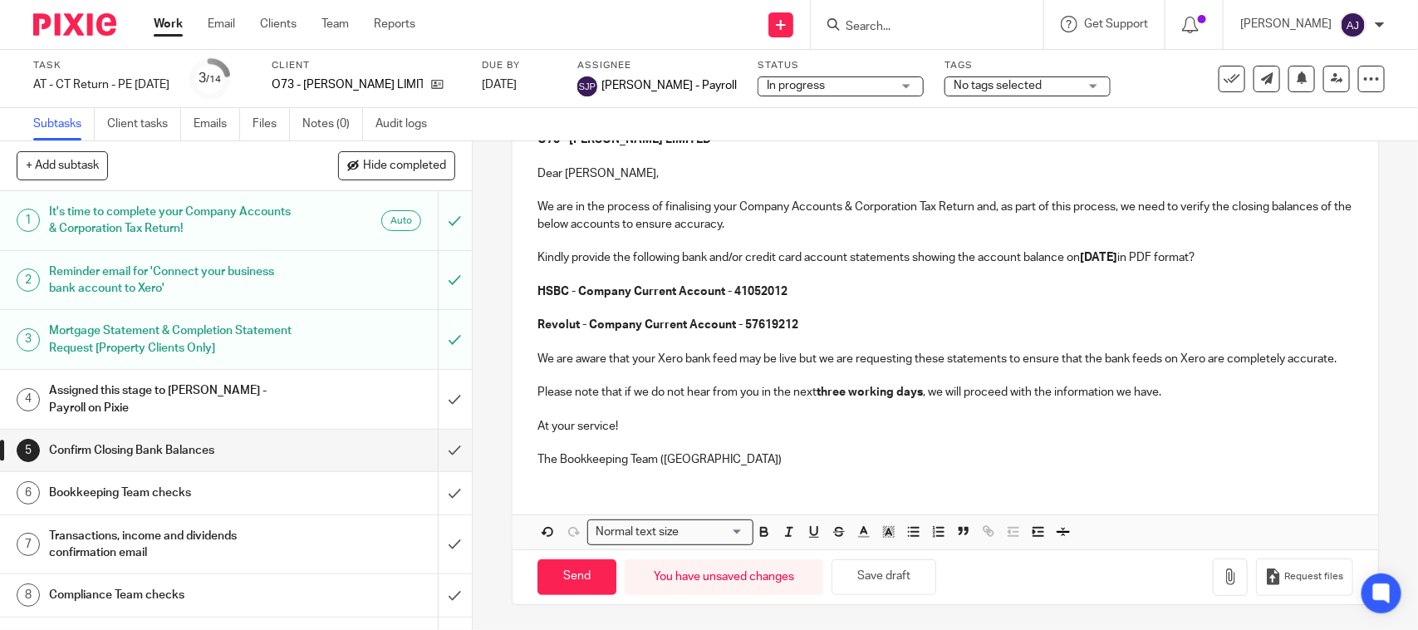
scroll to position [0, 0]
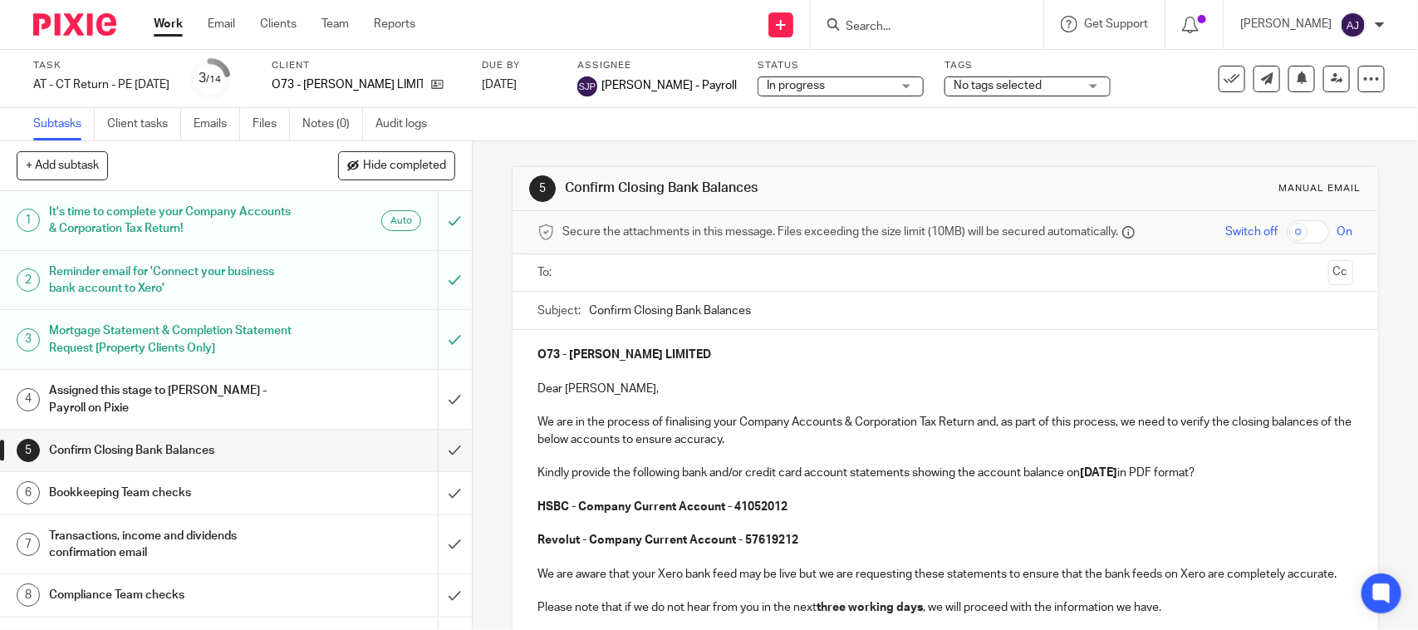
click at [764, 338] on div "O73 - JENNIFER O'NEILL LIMITED Dear Jennifer, We are in the process of finalisi…" at bounding box center [944, 512] width 865 height 365
copy strong "JENNIFER O'NEILL LIMITED"
paste input "JENNIFER O'NEILL LIMITED"
type input "Confirm Closing Bank Balances - JENNIFER O'NEILL LIMITED"
click at [733, 386] on p "Dear Jennifer," at bounding box center [944, 388] width 815 height 17
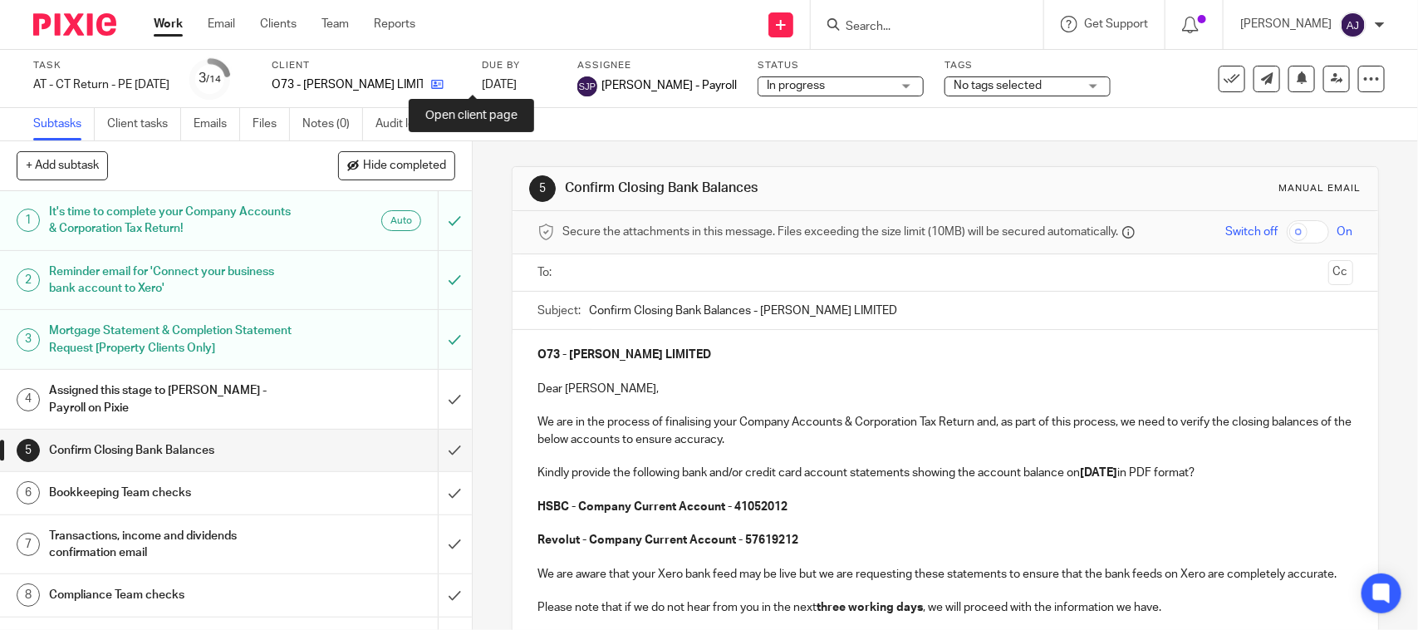
click at [444, 88] on icon at bounding box center [437, 84] width 12 height 12
click at [649, 395] on p "Dear Jennifer," at bounding box center [944, 388] width 815 height 17
click at [792, 130] on div "Subtasks Client tasks Emails Files Notes (0) Audit logs" at bounding box center [709, 124] width 1418 height 33
click at [743, 277] on input "text" at bounding box center [944, 272] width 753 height 19
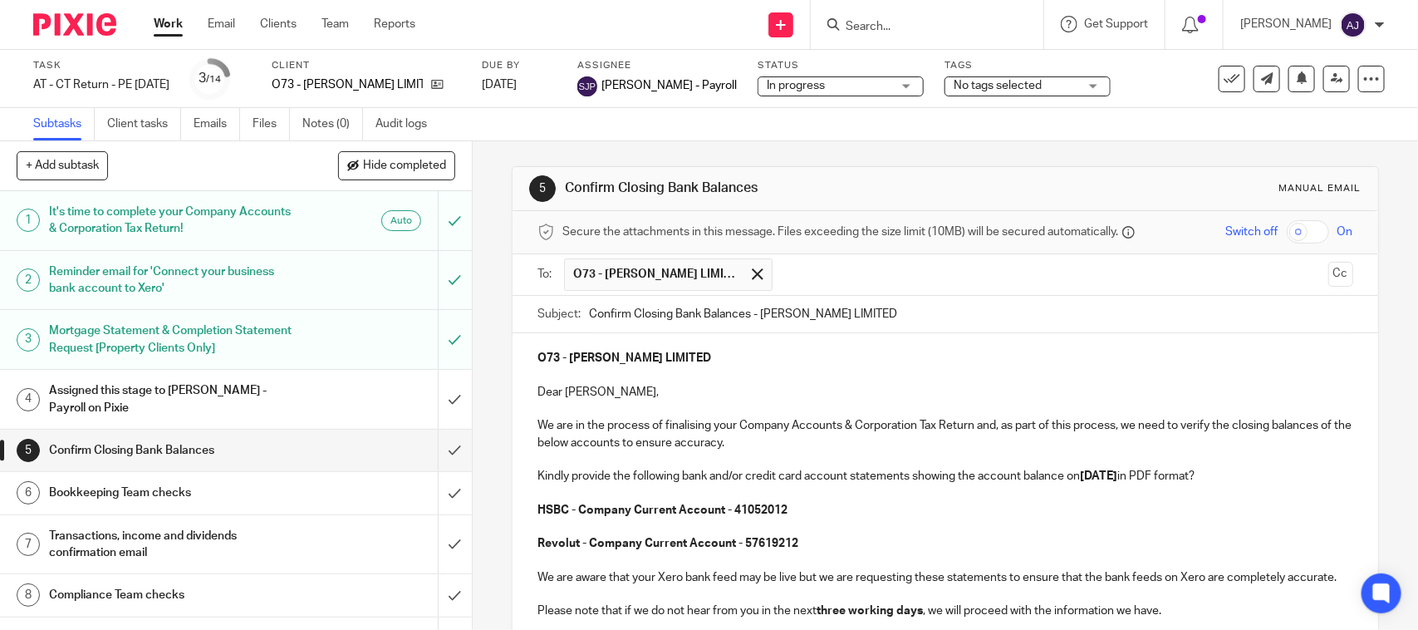
click at [1064, 306] on input "Confirm Closing Bank Balances - JENNIFER O'NEILL LIMITED" at bounding box center [970, 314] width 763 height 37
click at [1030, 159] on div "5 Confirm Closing Bank Balances Manual email Secure the attachments in this mes…" at bounding box center [945, 494] width 866 height 707
click at [1027, 154] on div "5 Confirm Closing Bank Balances Manual email Secure the attachments in this mes…" at bounding box center [945, 494] width 866 height 707
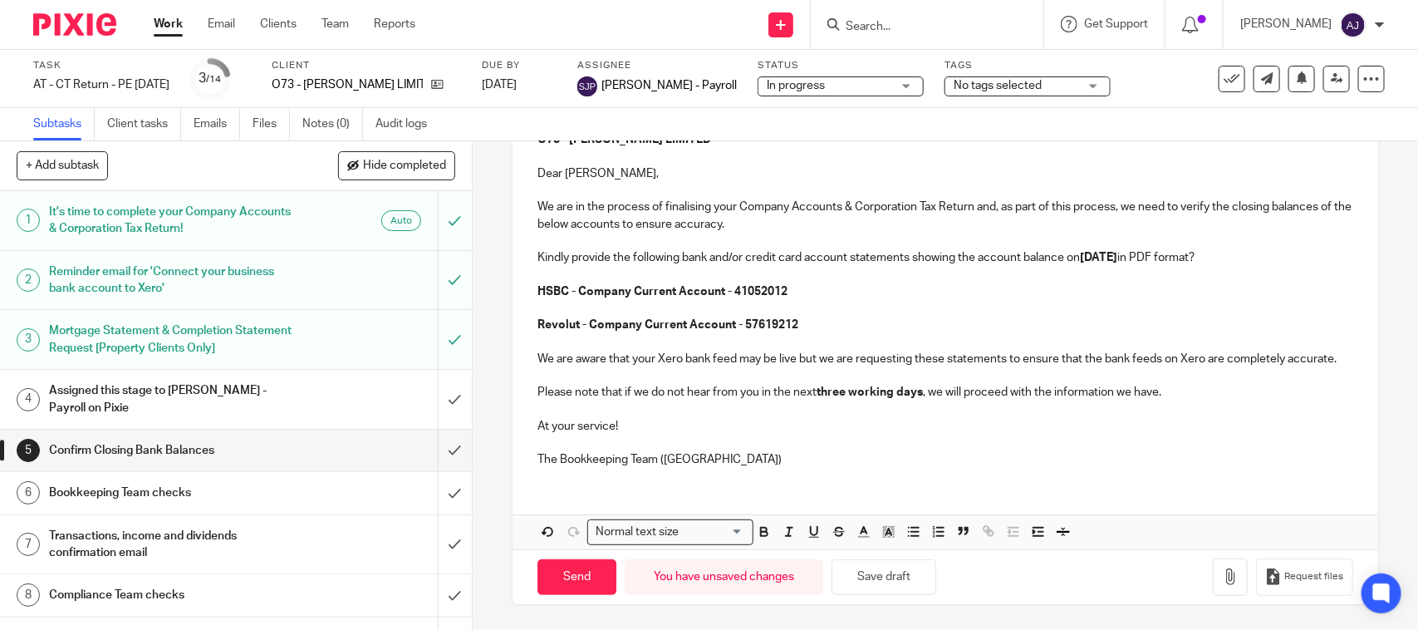
scroll to position [238, 0]
click at [840, 484] on div "O73 - JENNIFER O'NEILL LIMITED Dear Jenny, We are in the process of finalising …" at bounding box center [944, 332] width 865 height 434
click at [837, 461] on p "The Bookkeeping Team (CT)" at bounding box center [944, 459] width 815 height 17
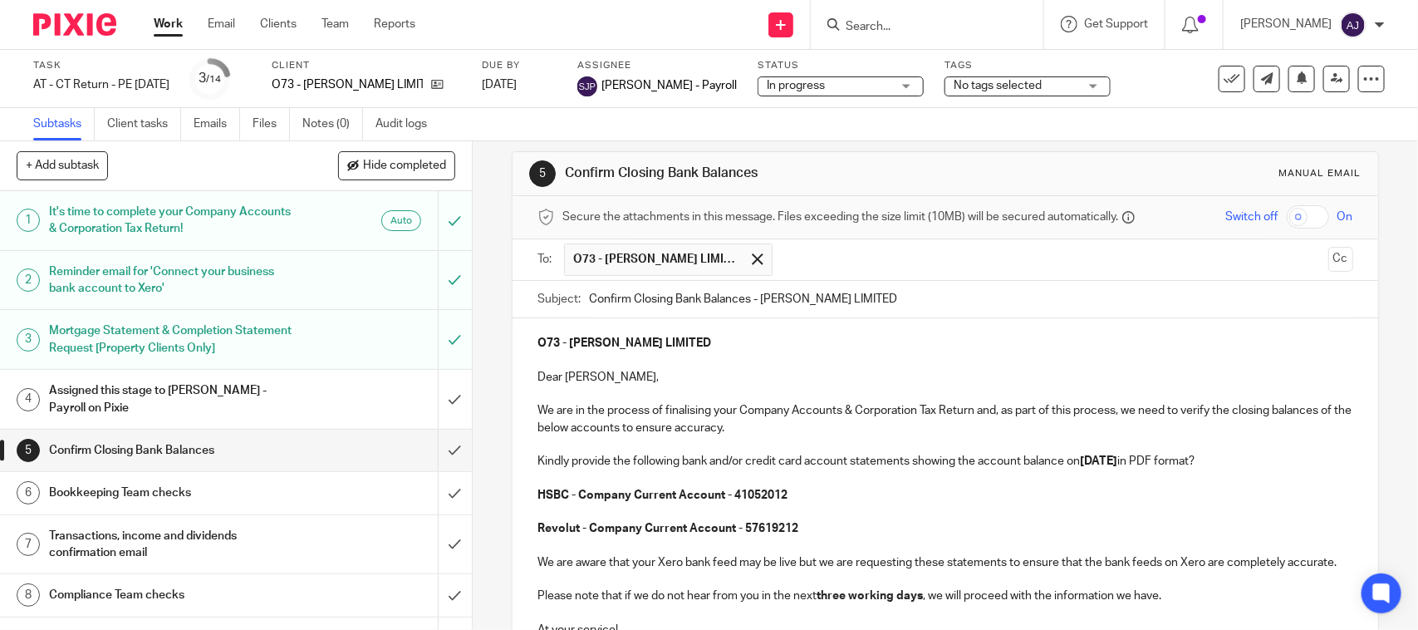
scroll to position [0, 0]
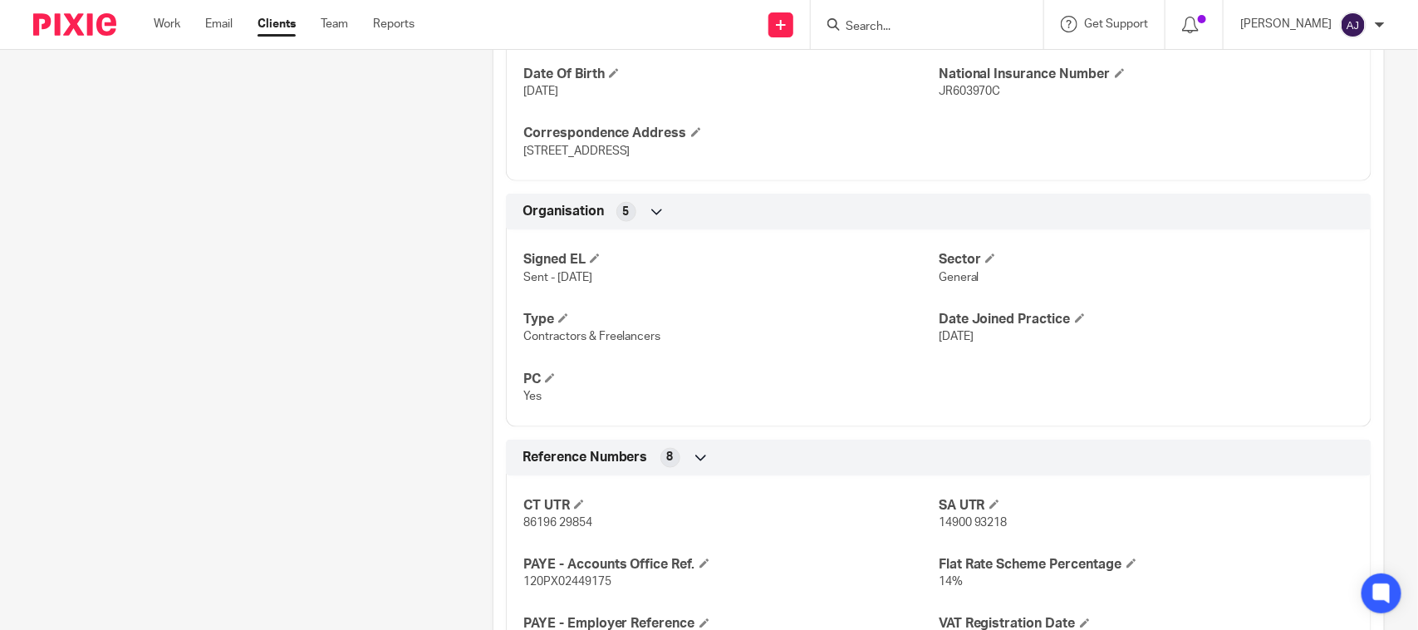
scroll to position [1038, 0]
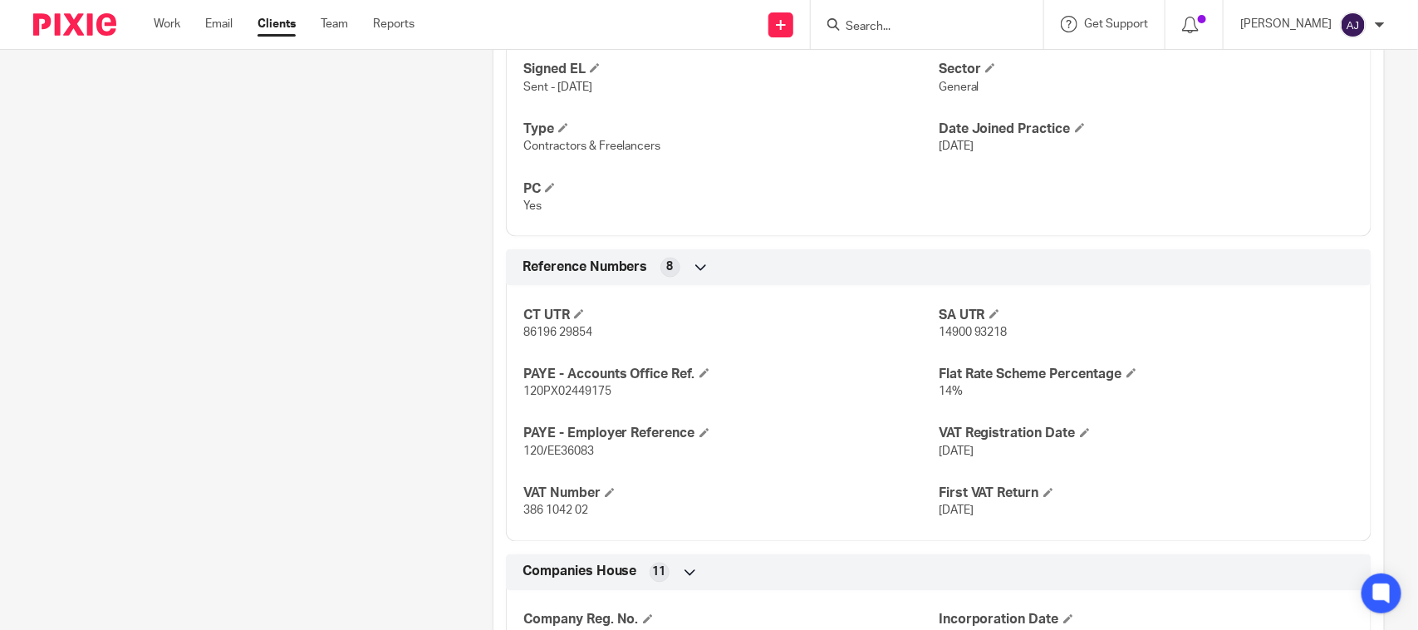
click at [418, 330] on div "Client contacts [PERSON_NAME] (Design Commercial Agent) 07497 608 465 [PERSON_N…" at bounding box center [236, 83] width 459 height 1889
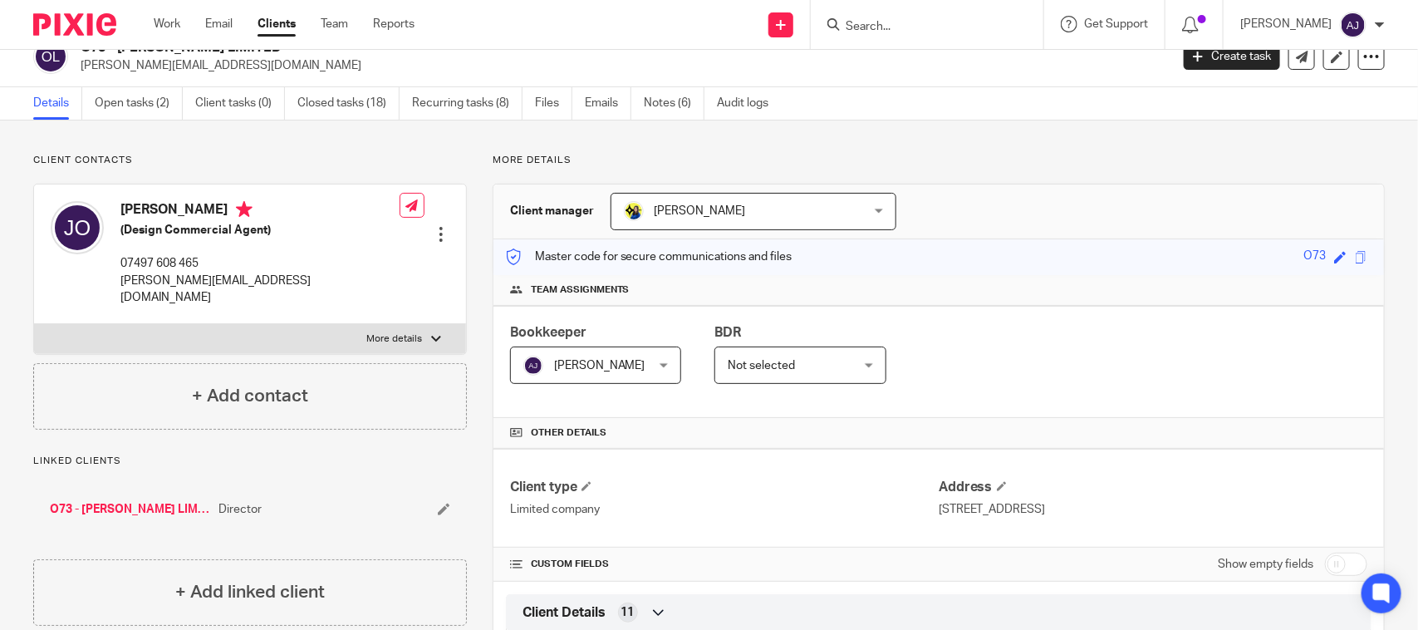
scroll to position [0, 0]
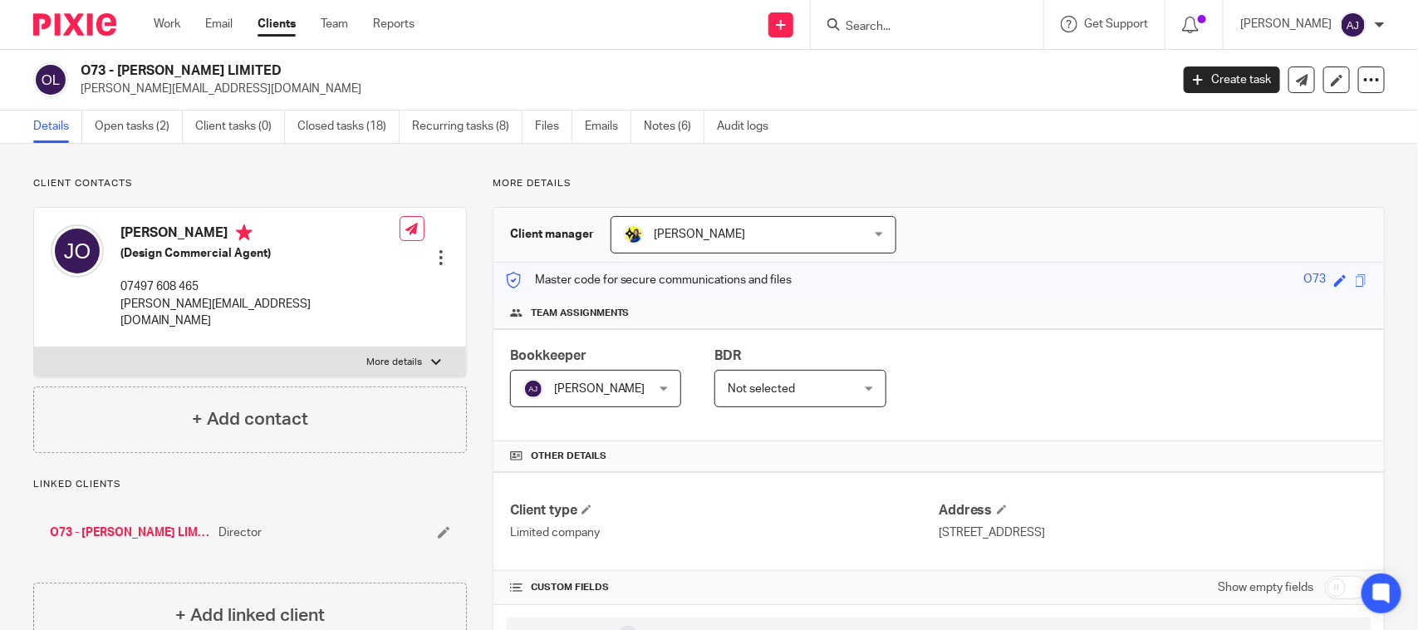
click at [1010, 262] on div "Master code for secure communications and files O73 Save O73" at bounding box center [938, 280] width 890 height 36
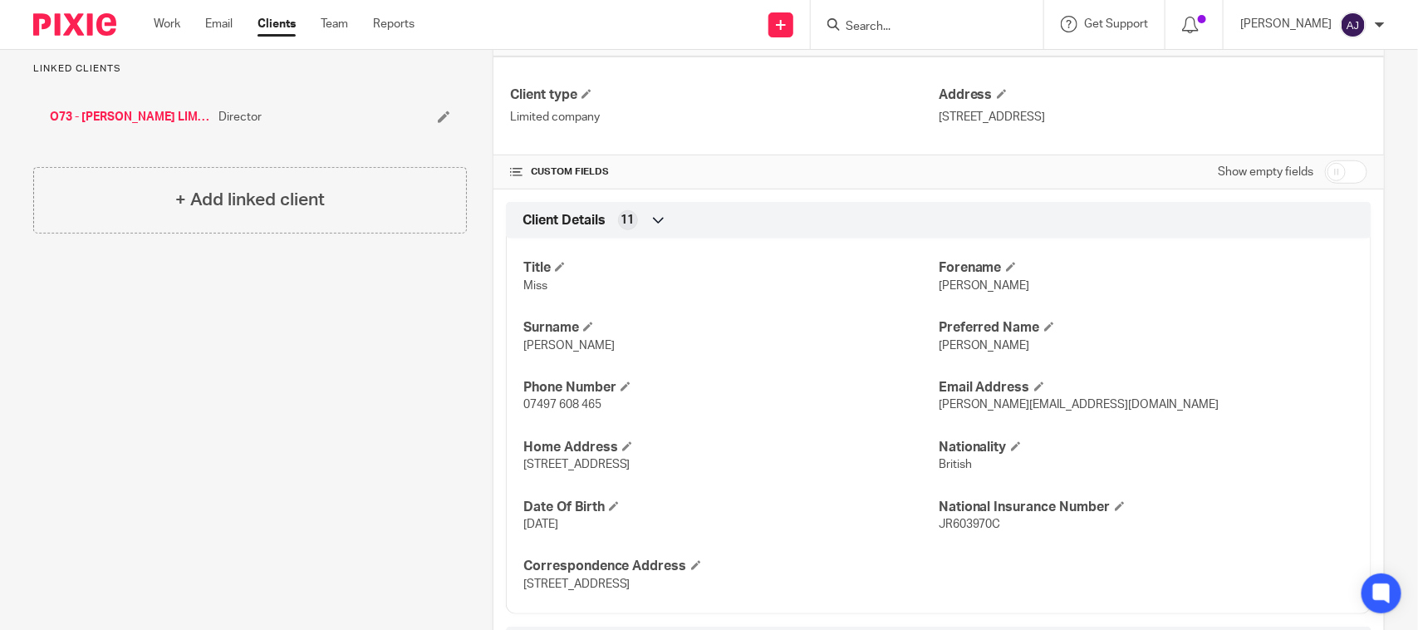
scroll to position [519, 0]
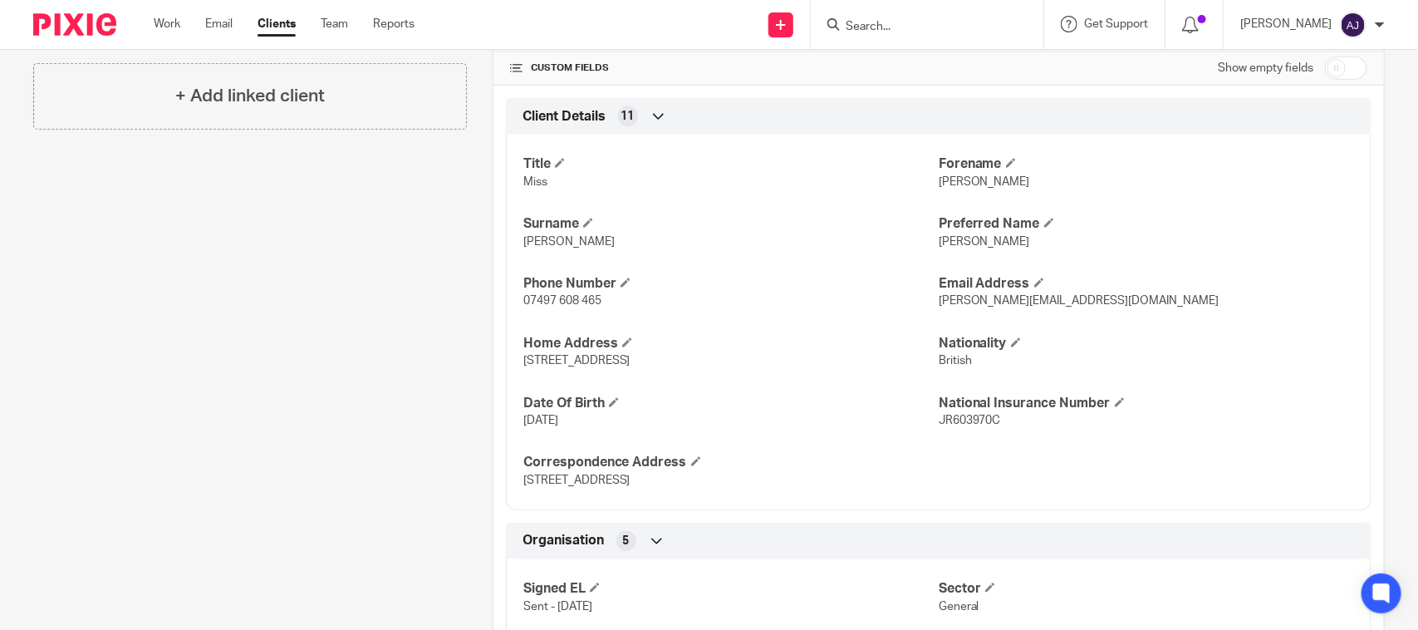
click at [947, 234] on p "[PERSON_NAME]" at bounding box center [1146, 241] width 415 height 17
copy span "[PERSON_NAME]"
